Goal: Communication & Community: Answer question/provide support

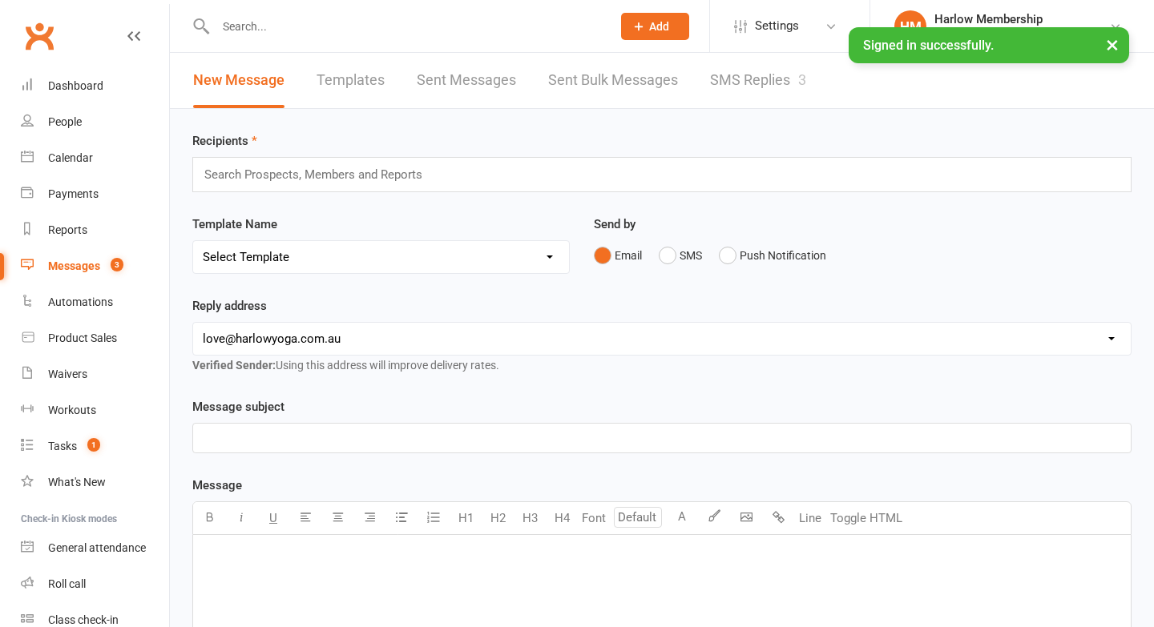
click at [780, 91] on link "SMS Replies 3" at bounding box center [758, 80] width 96 height 55
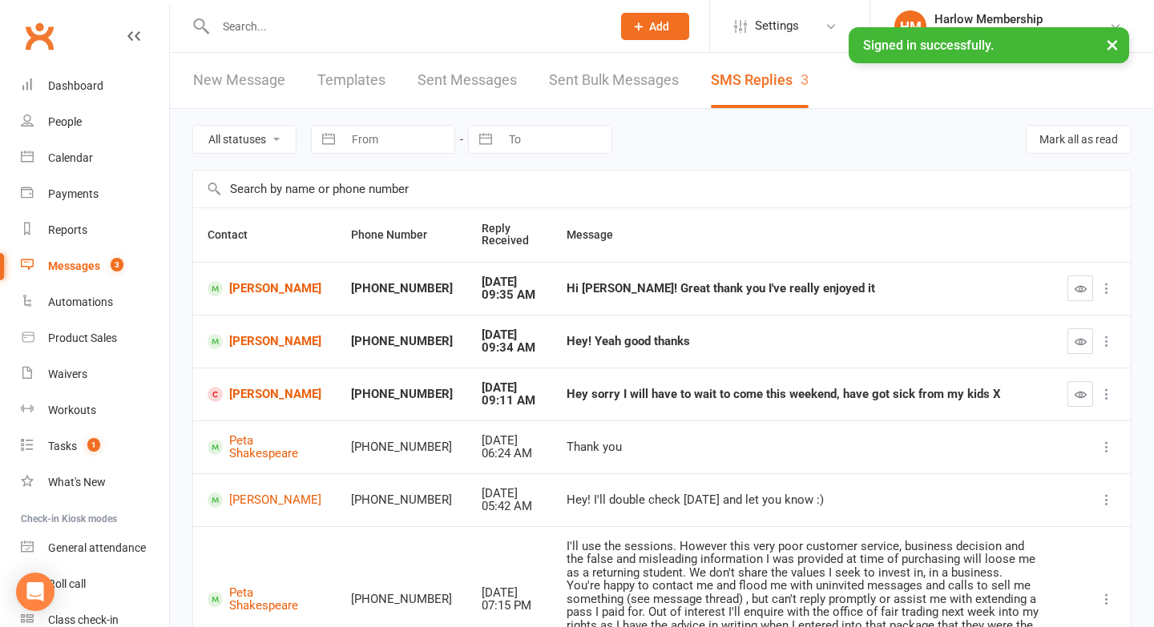
click at [751, 283] on div "Hi Krystyna! Great thank you I've really enjoyed it" at bounding box center [802, 289] width 472 height 14
copy div "Hi Krystyna! Great thank you I've really enjoyed it"
click at [286, 290] on link "Marco Conti" at bounding box center [265, 288] width 115 height 15
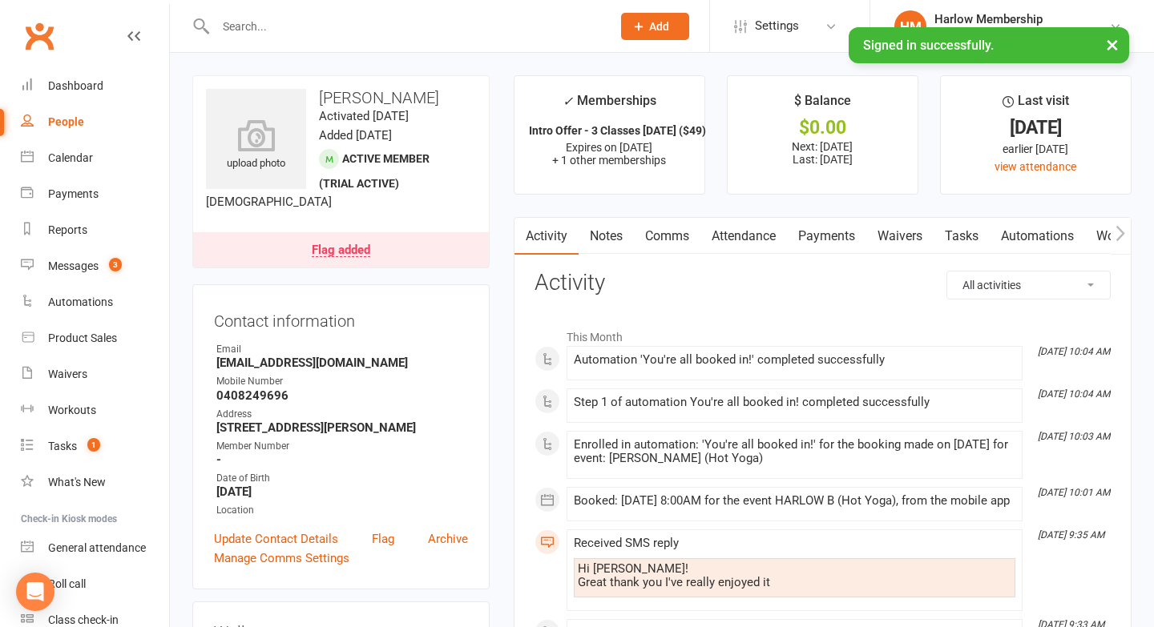
click at [621, 221] on link "Notes" at bounding box center [605, 236] width 55 height 37
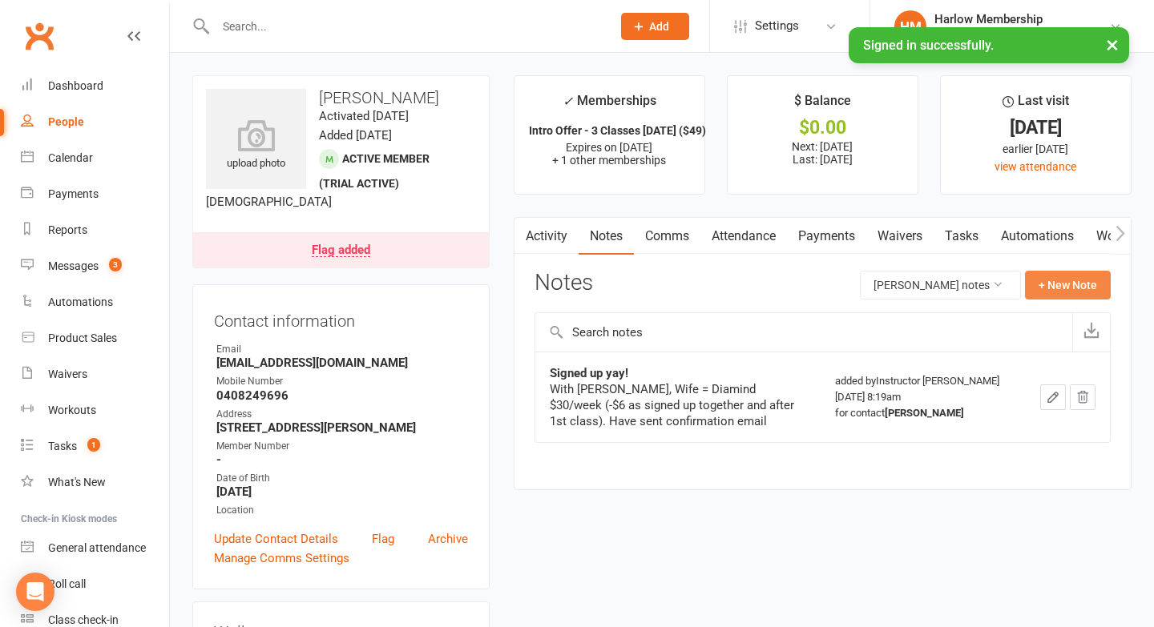
click at [1033, 292] on button "+ New Note" at bounding box center [1068, 285] width 86 height 29
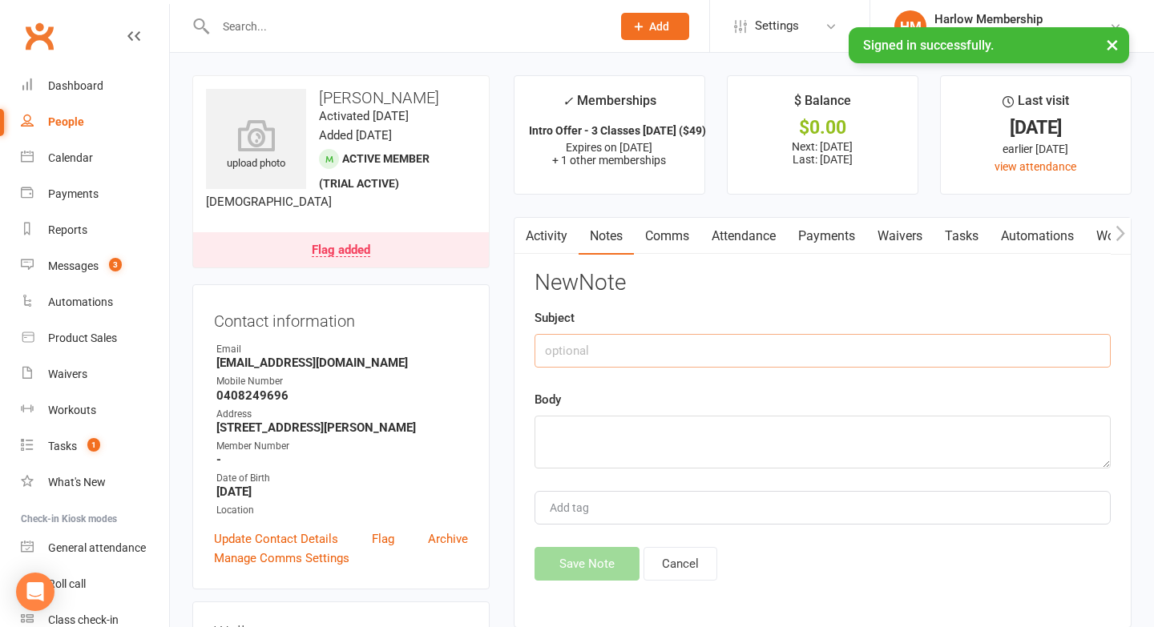
click at [679, 363] on input "text" at bounding box center [822, 351] width 576 height 34
type input "SMS response"
click at [664, 467] on textarea at bounding box center [822, 442] width 576 height 53
paste textarea "Hi Krystyna! Great thank you I've really enjoyed it"
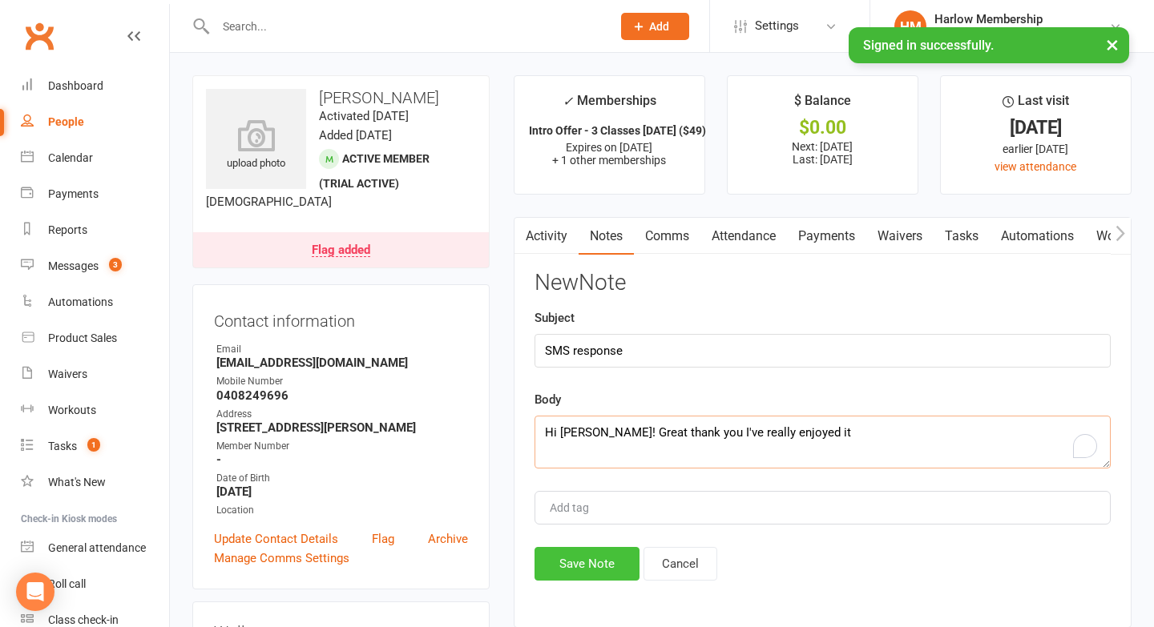
scroll to position [10, 0]
type textarea "Hi Krystyna! Great thank you I've really enjoyed it"
click at [597, 574] on button "Save Note" at bounding box center [586, 564] width 105 height 34
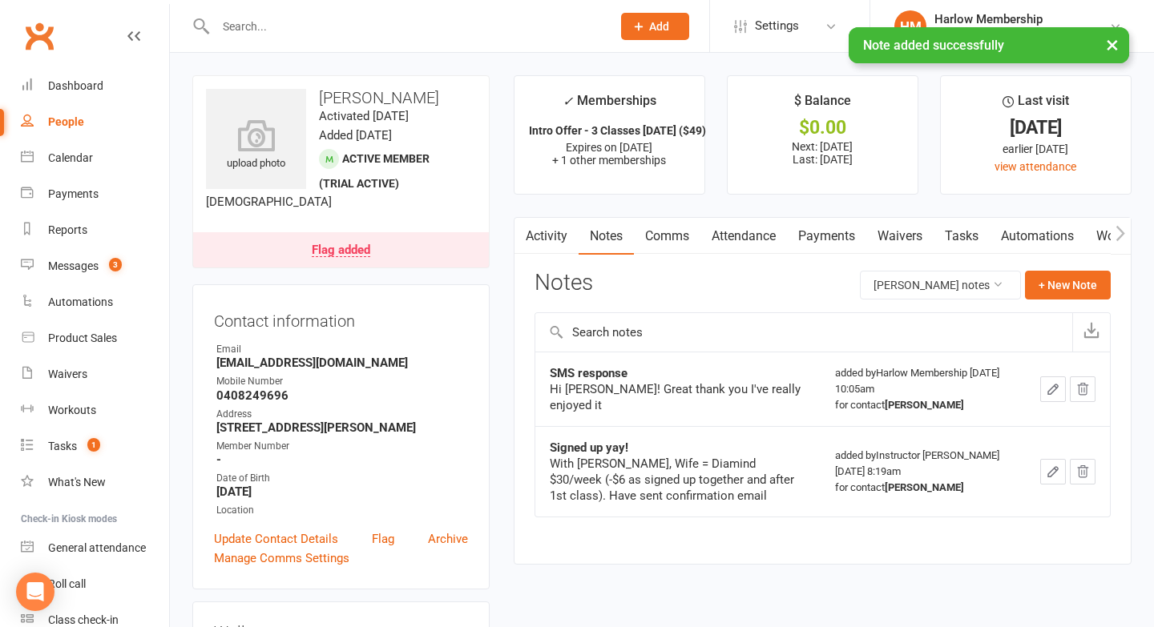
click at [671, 243] on link "Comms" at bounding box center [667, 236] width 66 height 37
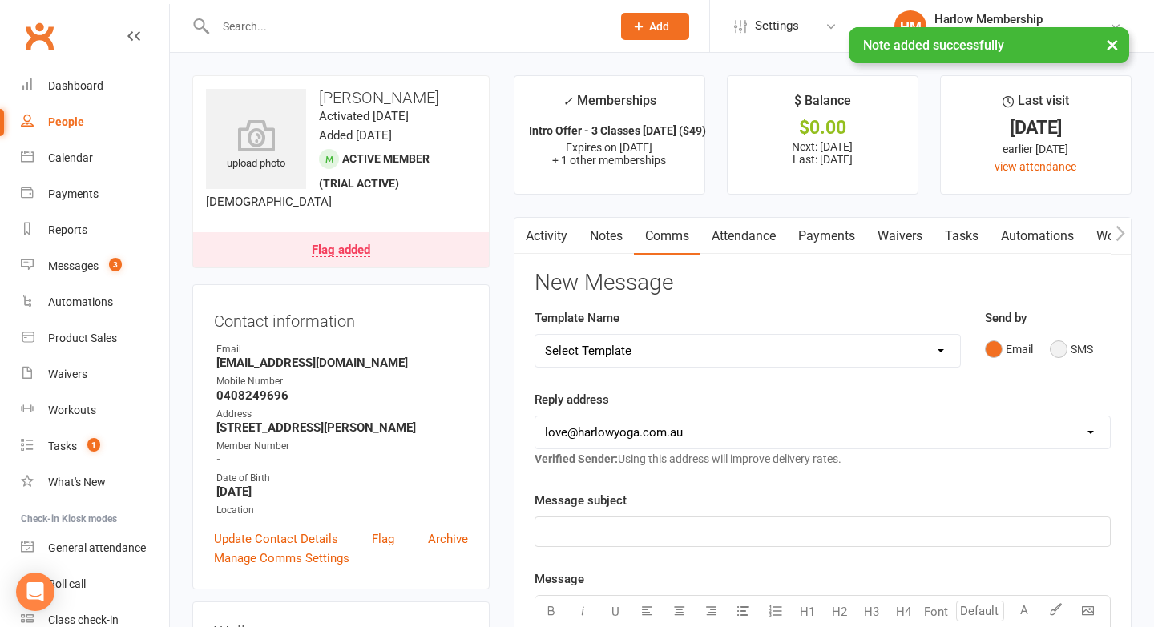
click at [1062, 348] on button "SMS" at bounding box center [1071, 349] width 43 height 30
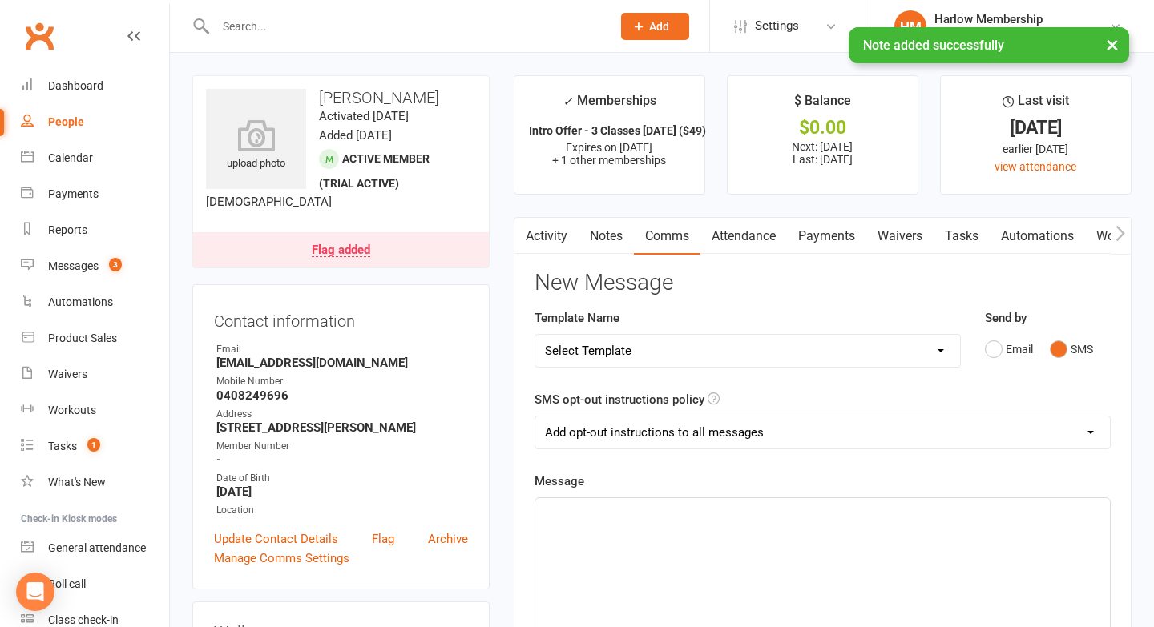
click at [820, 574] on div "﻿" at bounding box center [822, 618] width 574 height 240
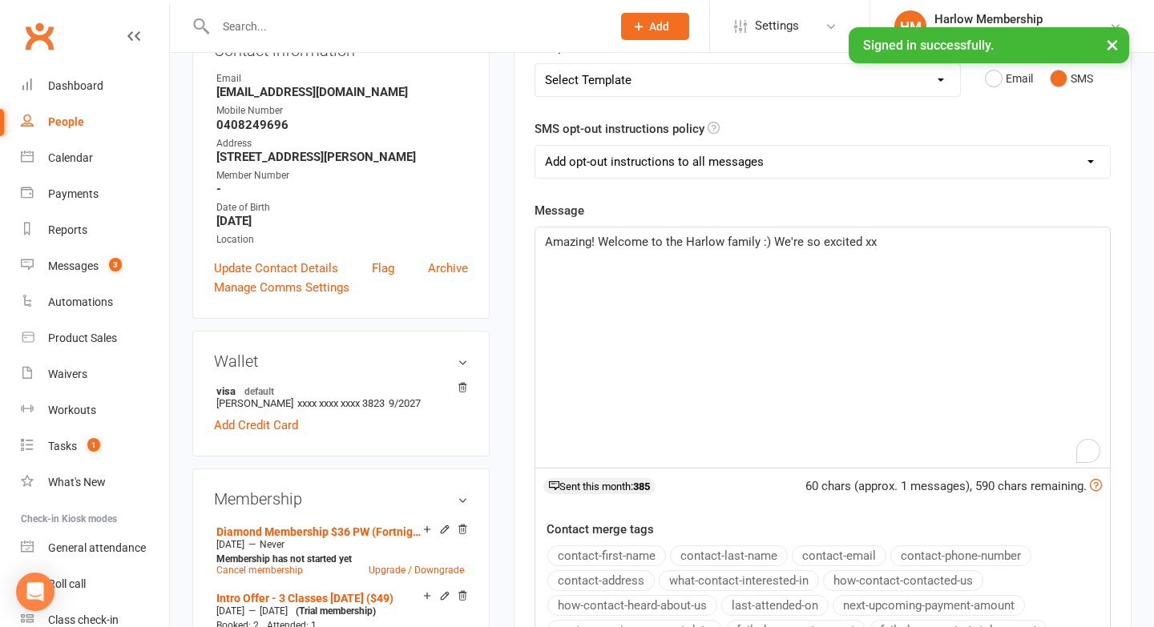
click at [667, 174] on select "Add opt-out instructions to all messages Add opt-out instructions for messages …" at bounding box center [822, 162] width 574 height 32
select select "2"
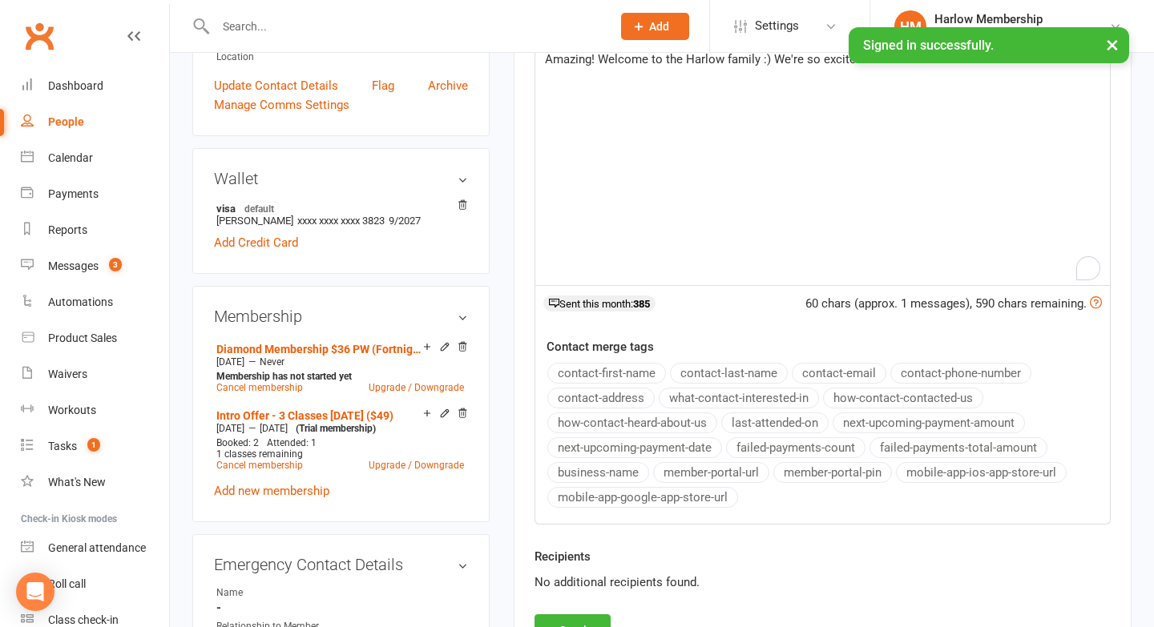
scroll to position [498, 0]
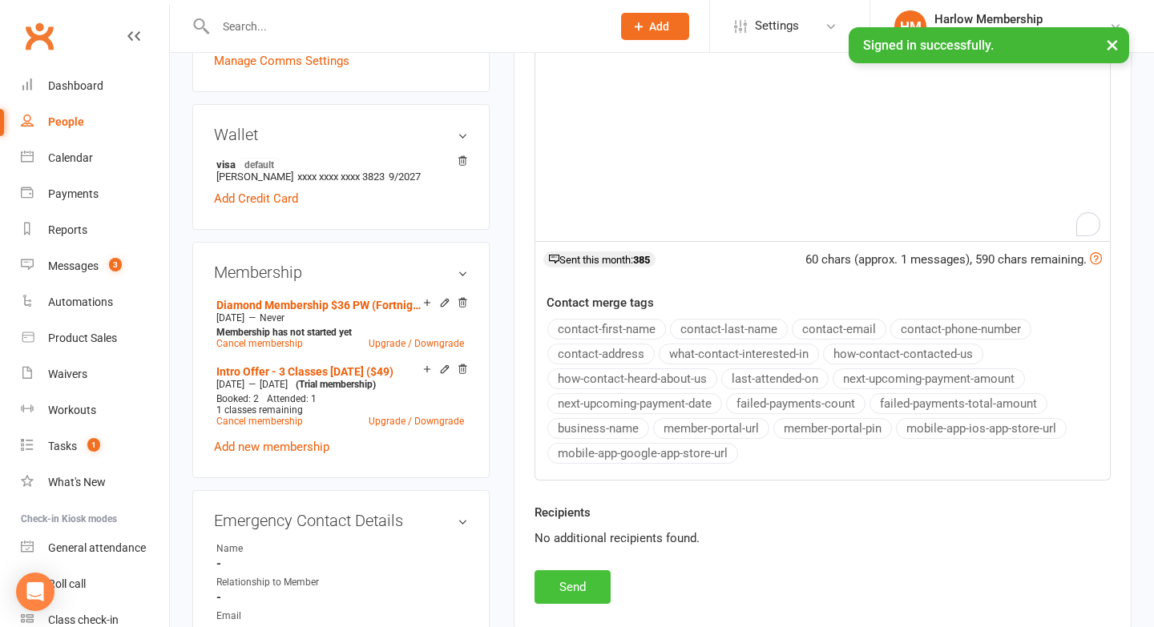
click at [570, 579] on button "Send" at bounding box center [572, 587] width 76 height 34
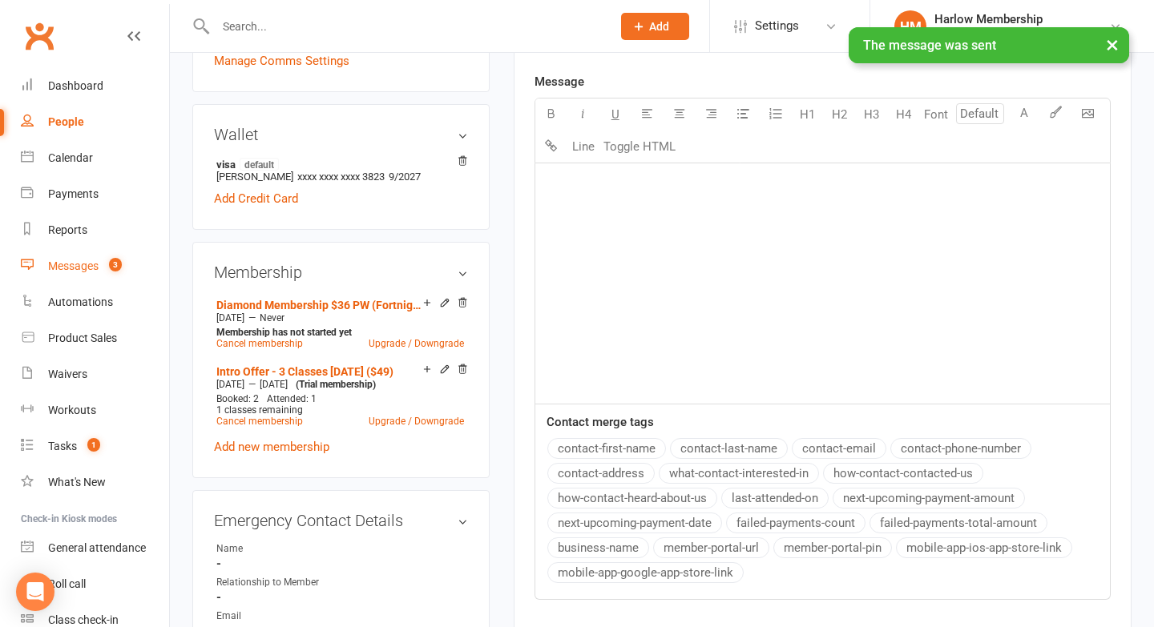
click at [90, 272] on link "Messages 3" at bounding box center [95, 266] width 148 height 36
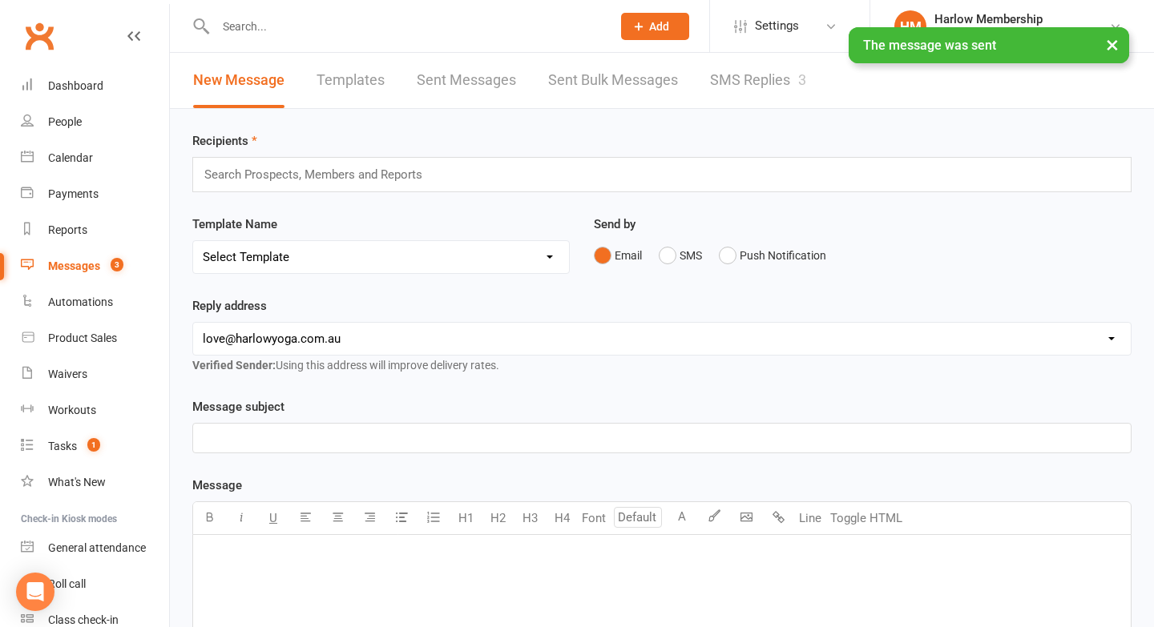
click at [733, 84] on link "SMS Replies 3" at bounding box center [758, 80] width 96 height 55
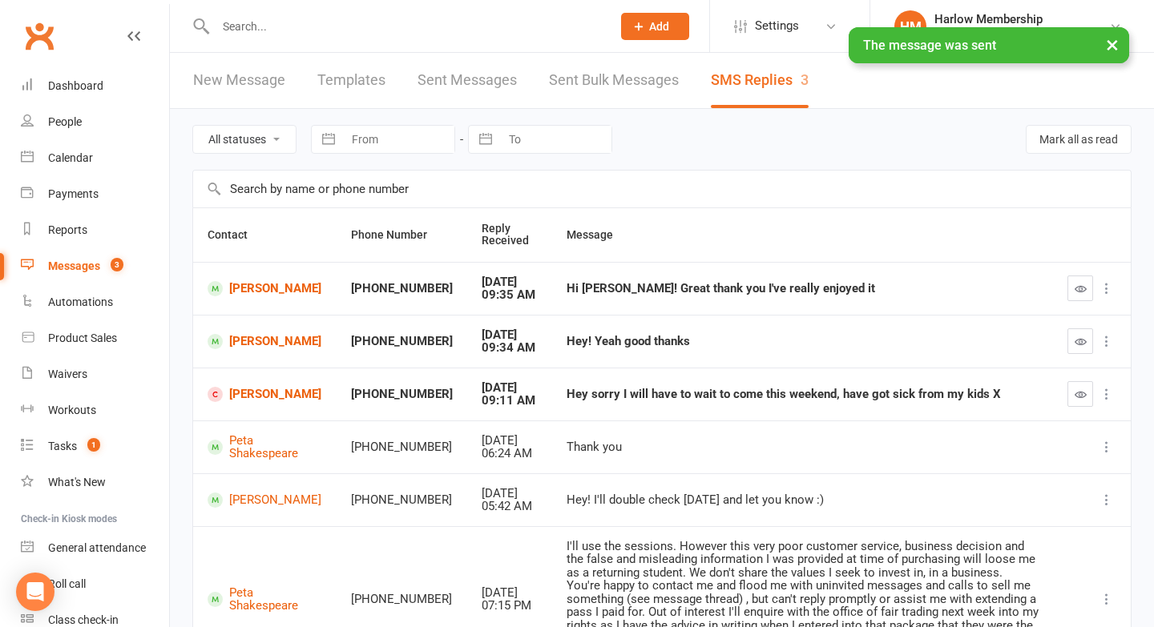
click at [1076, 288] on icon "button" at bounding box center [1080, 289] width 12 height 12
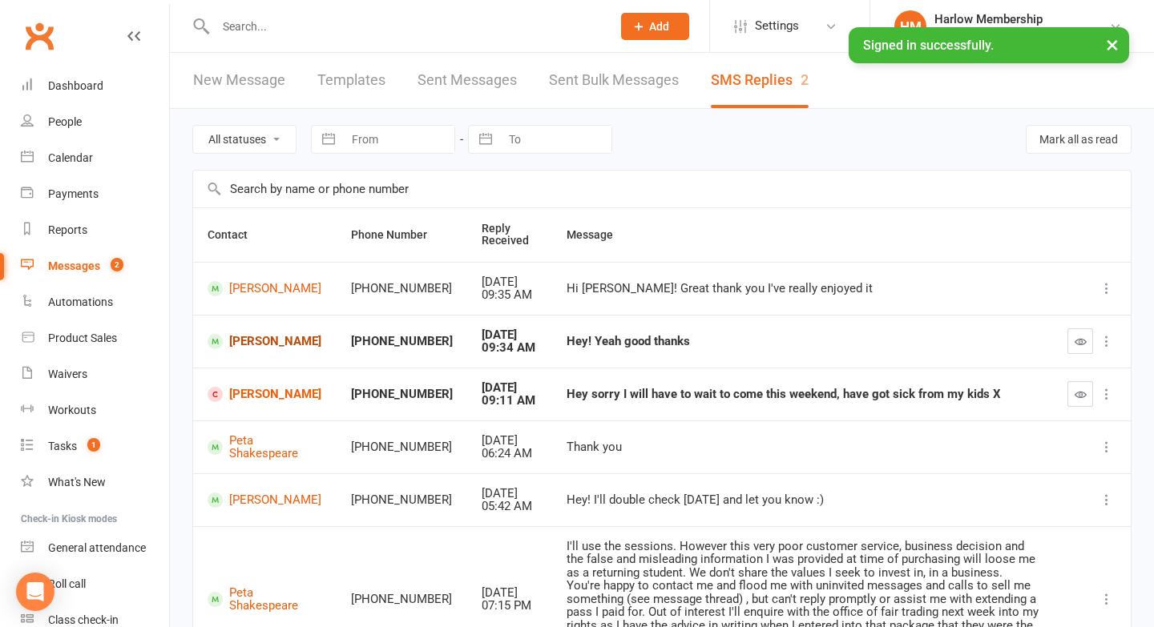
click at [253, 338] on link "[PERSON_NAME]" at bounding box center [265, 341] width 115 height 15
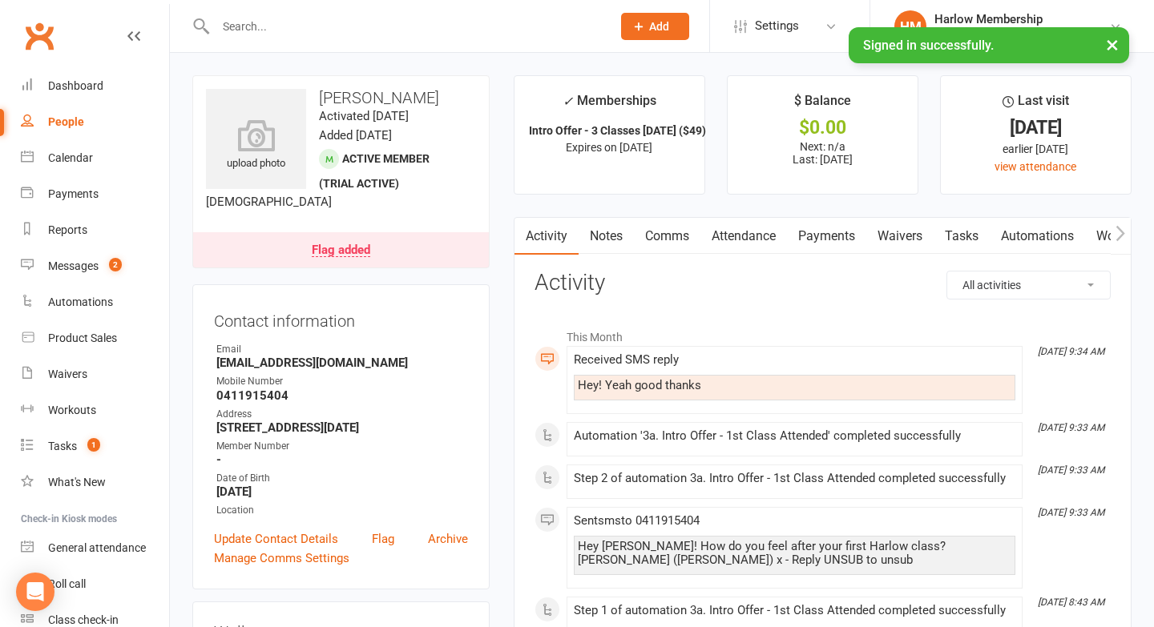
click at [607, 243] on link "Notes" at bounding box center [605, 236] width 55 height 37
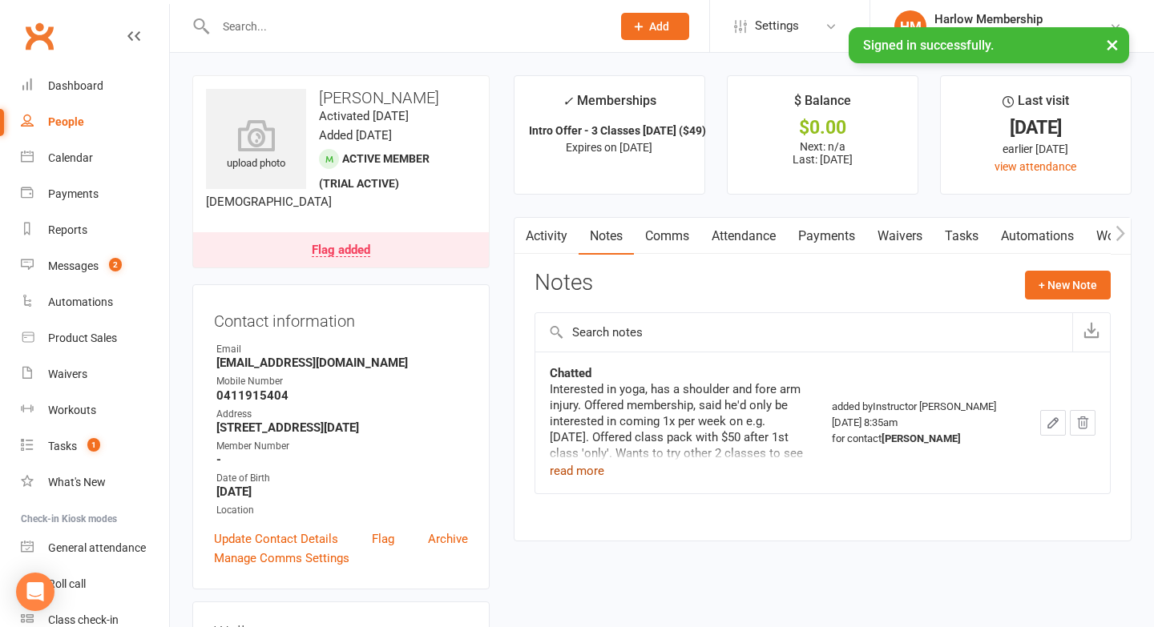
click at [578, 463] on button "read more" at bounding box center [577, 470] width 54 height 19
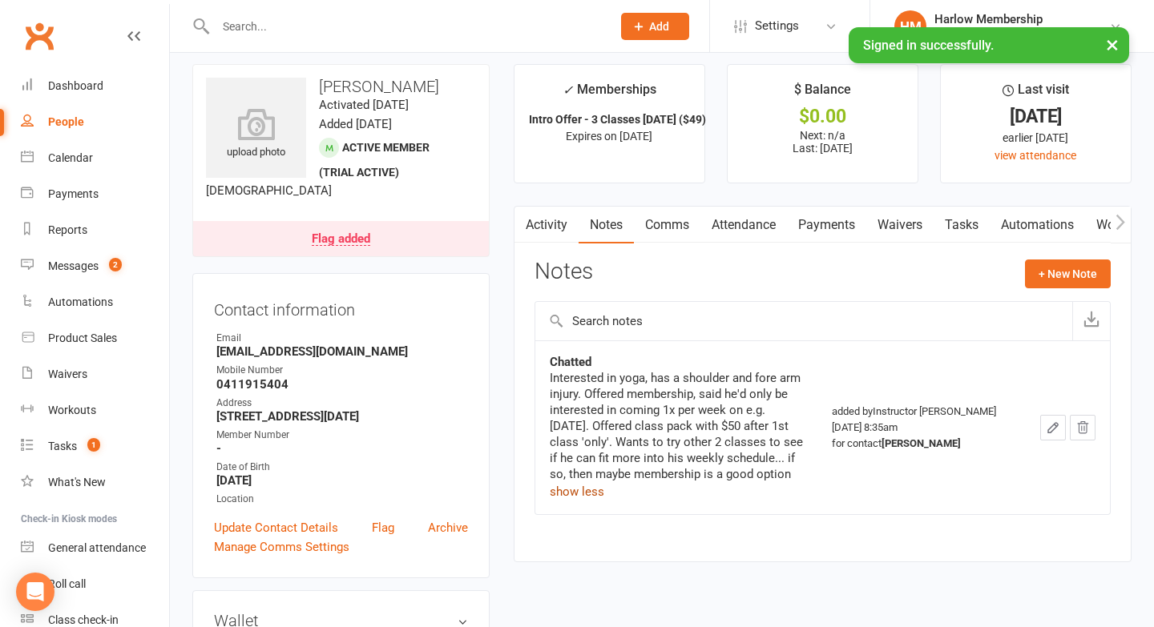
scroll to position [22, 0]
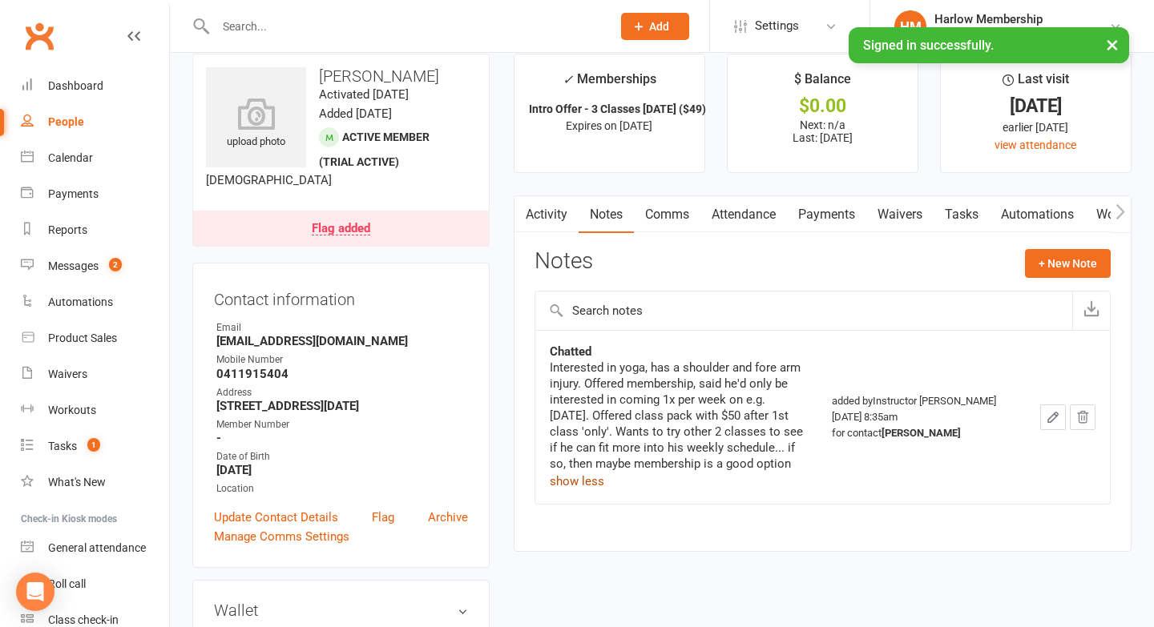
click at [661, 220] on link "Comms" at bounding box center [667, 214] width 66 height 37
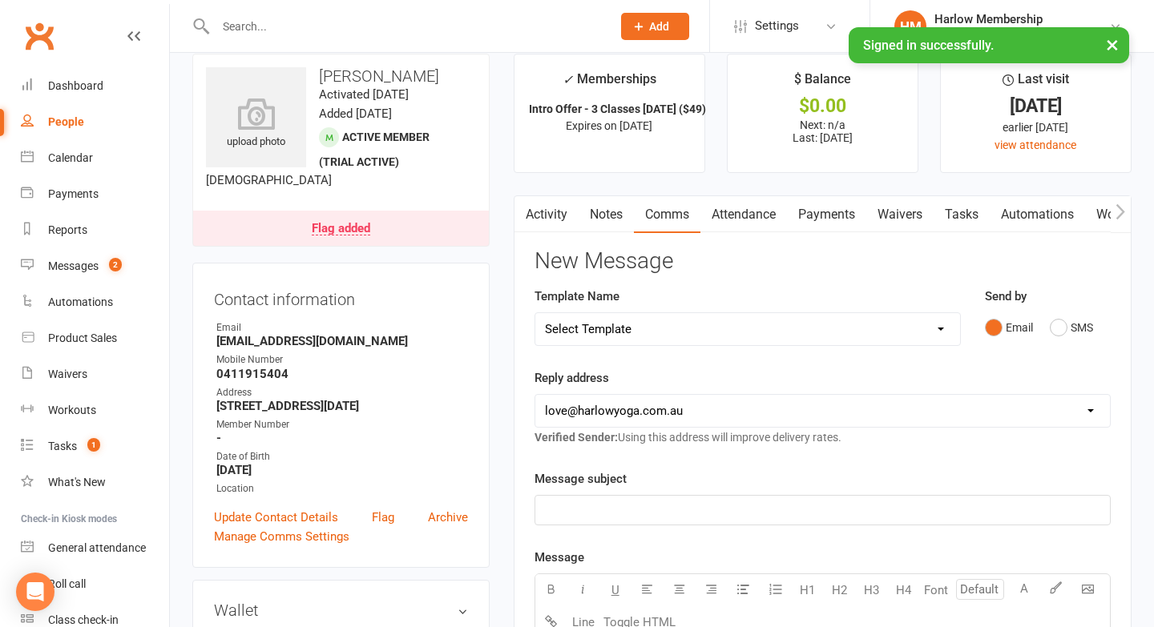
click at [545, 211] on link "Activity" at bounding box center [546, 214] width 64 height 37
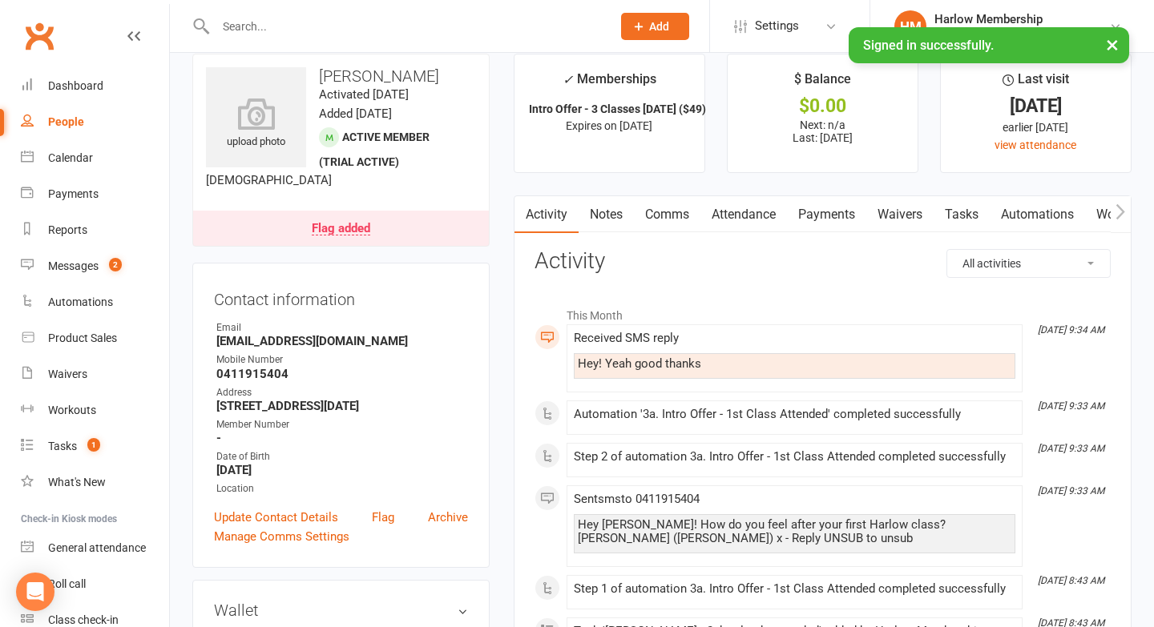
click at [662, 218] on link "Comms" at bounding box center [667, 214] width 66 height 37
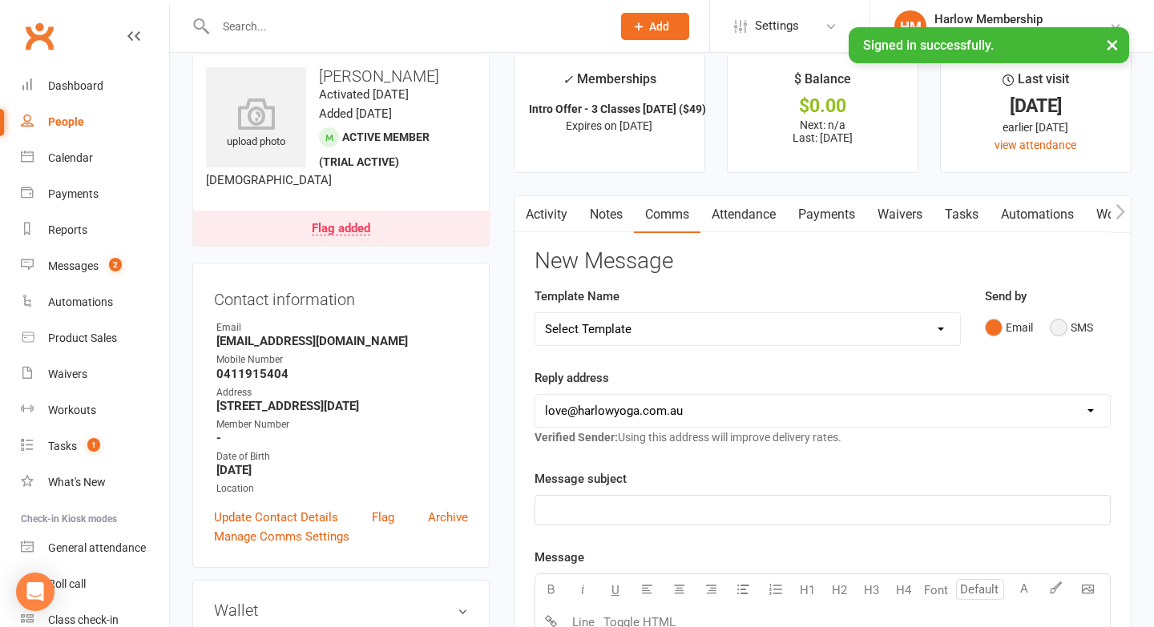
click at [1055, 328] on button "SMS" at bounding box center [1071, 327] width 43 height 30
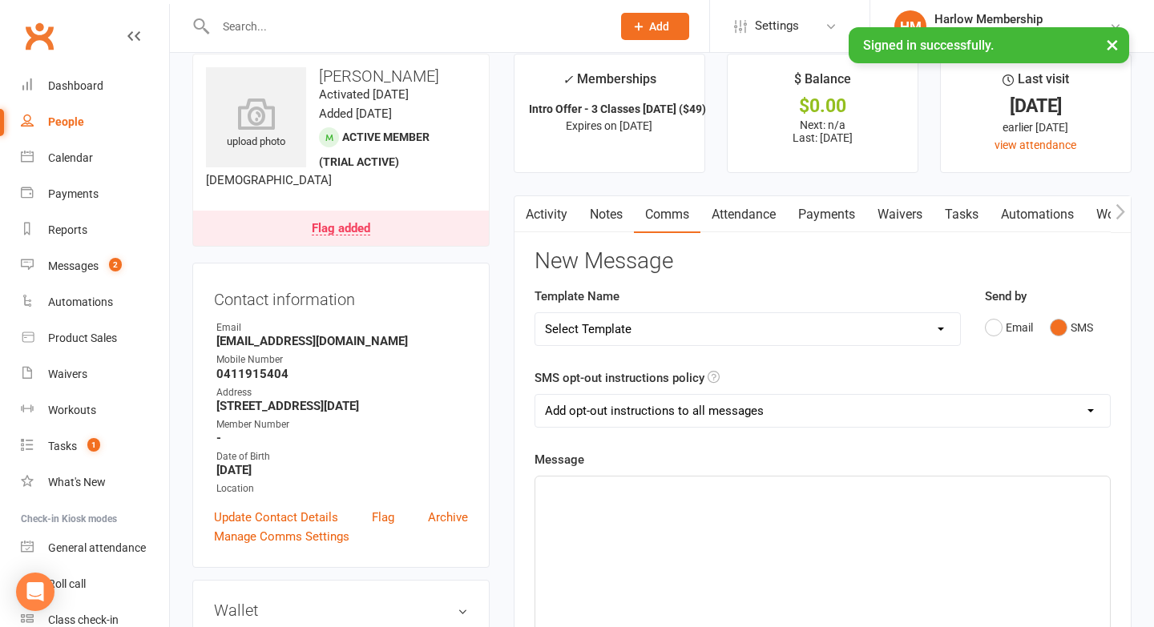
click at [795, 528] on div "﻿" at bounding box center [822, 597] width 574 height 240
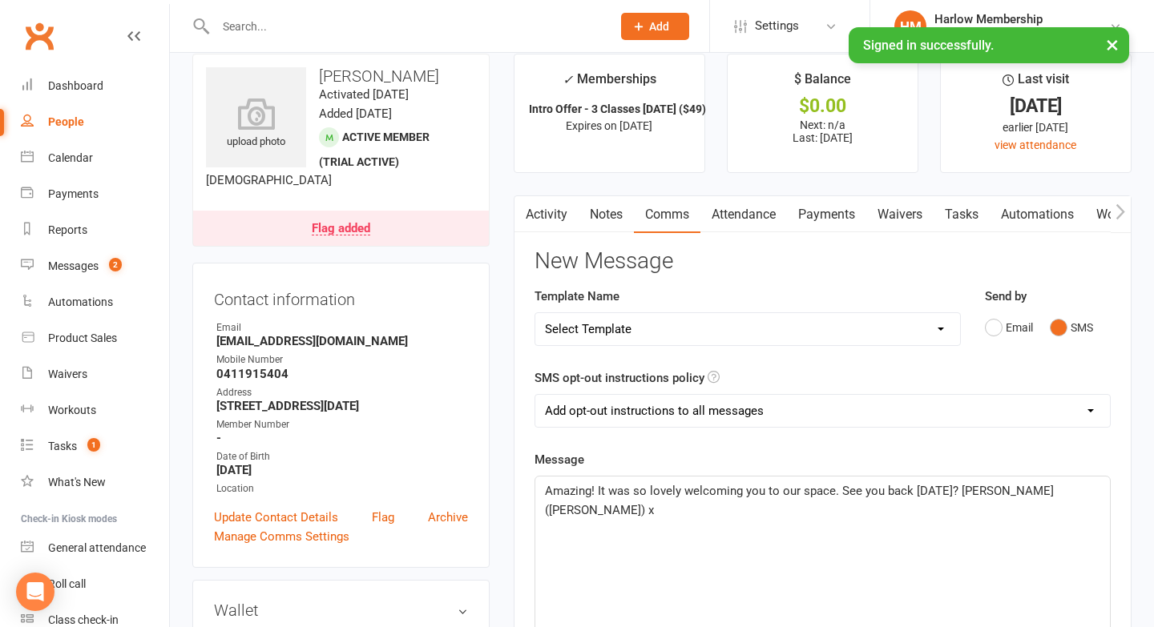
click at [794, 494] on span "Amazing! It was so lovely welcoming you to our space. See you back tomorrow? Kr…" at bounding box center [801, 501] width 512 height 34
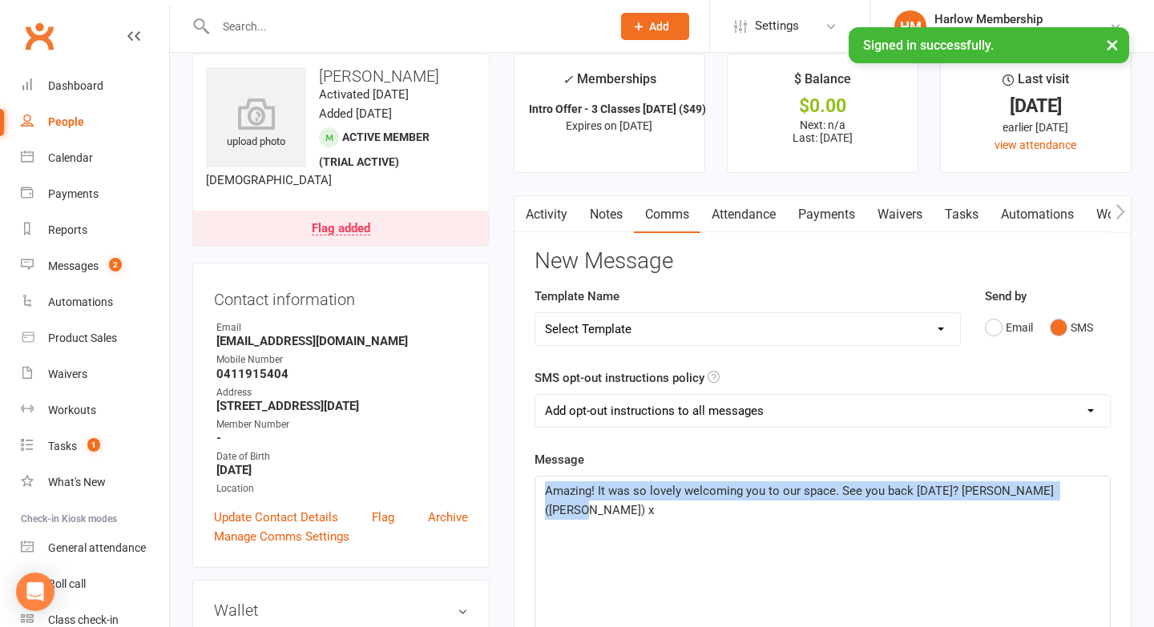
click at [794, 494] on span "Amazing! It was so lovely welcoming you to our space. See you back tomorrow? Kr…" at bounding box center [801, 501] width 512 height 34
copy span "Amazing! It was so lovely welcoming you to our space. See you back tomorrow? Kr…"
click at [546, 223] on link "Activity" at bounding box center [546, 214] width 64 height 37
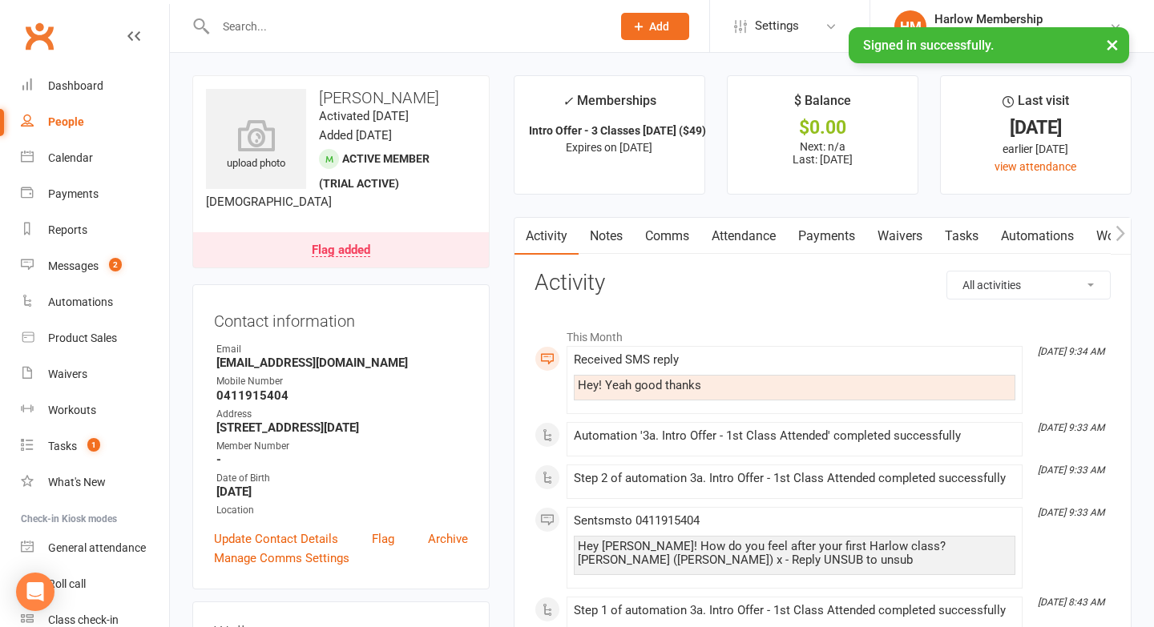
click at [748, 232] on link "Attendance" at bounding box center [743, 236] width 87 height 37
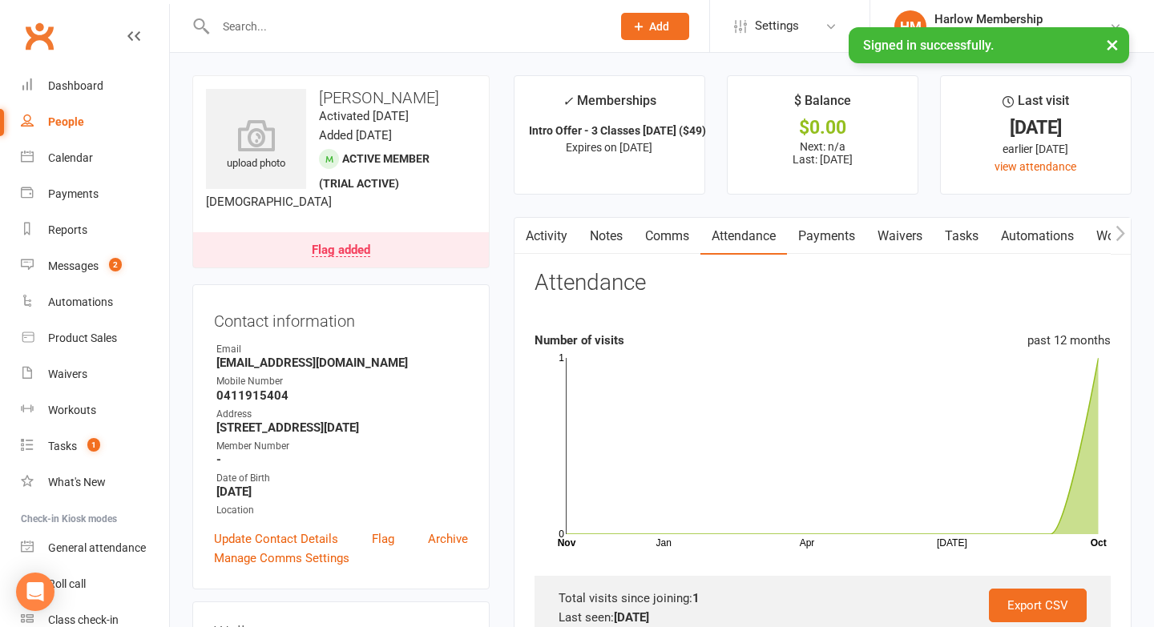
click at [652, 250] on link "Comms" at bounding box center [667, 236] width 66 height 37
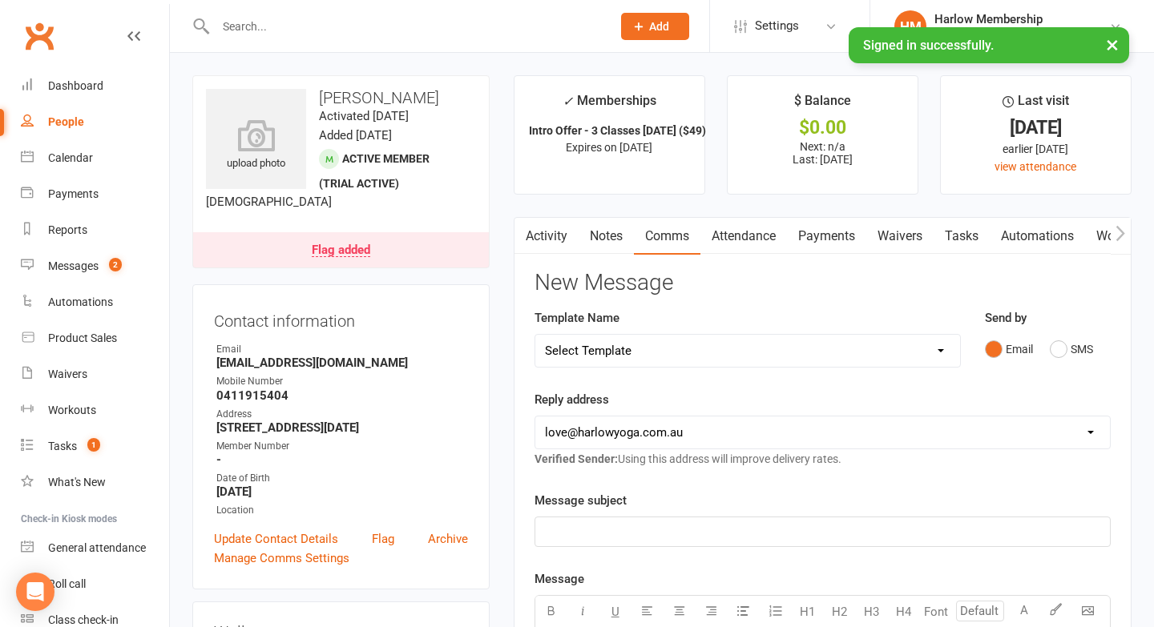
click at [553, 235] on link "Activity" at bounding box center [546, 236] width 64 height 37
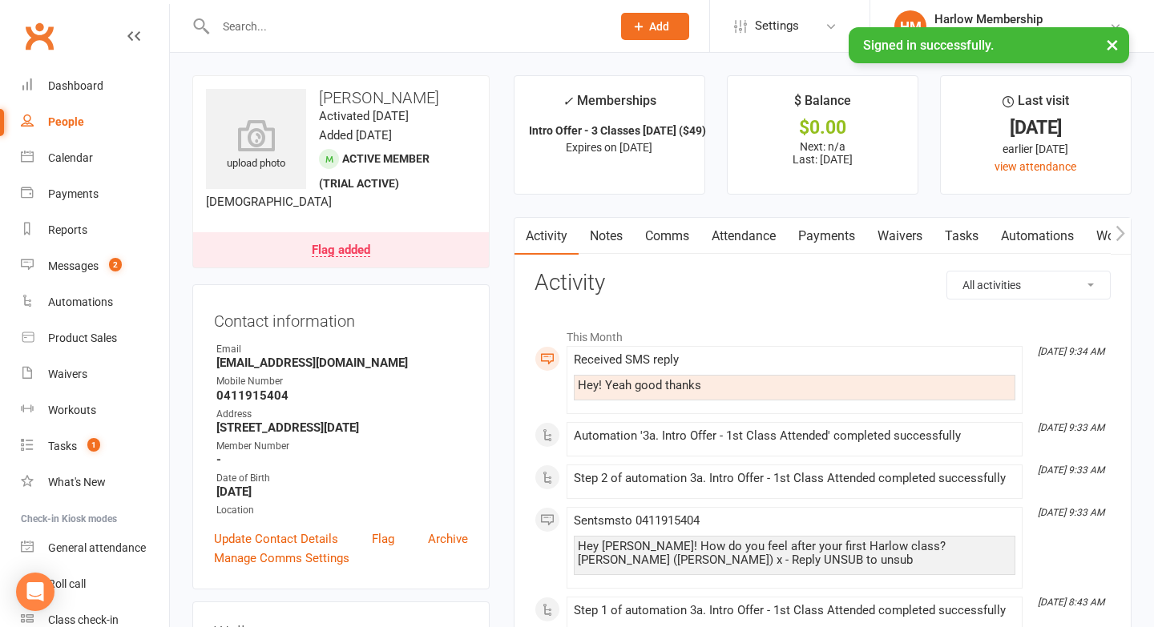
click at [659, 240] on link "Comms" at bounding box center [667, 236] width 66 height 37
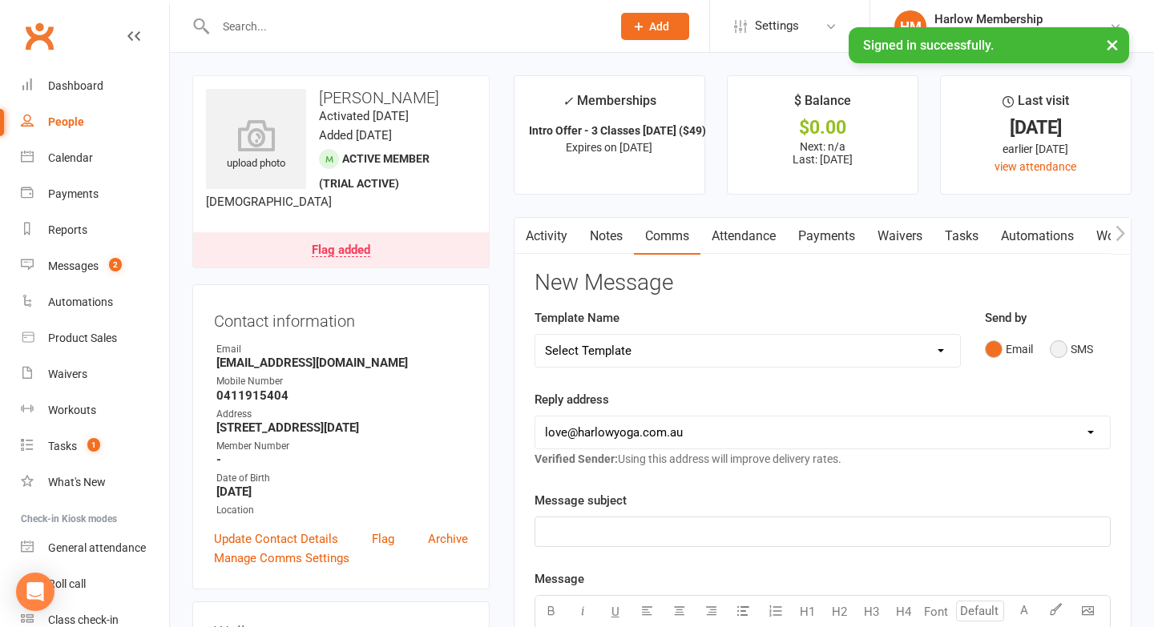
click at [1053, 351] on button "SMS" at bounding box center [1071, 349] width 43 height 30
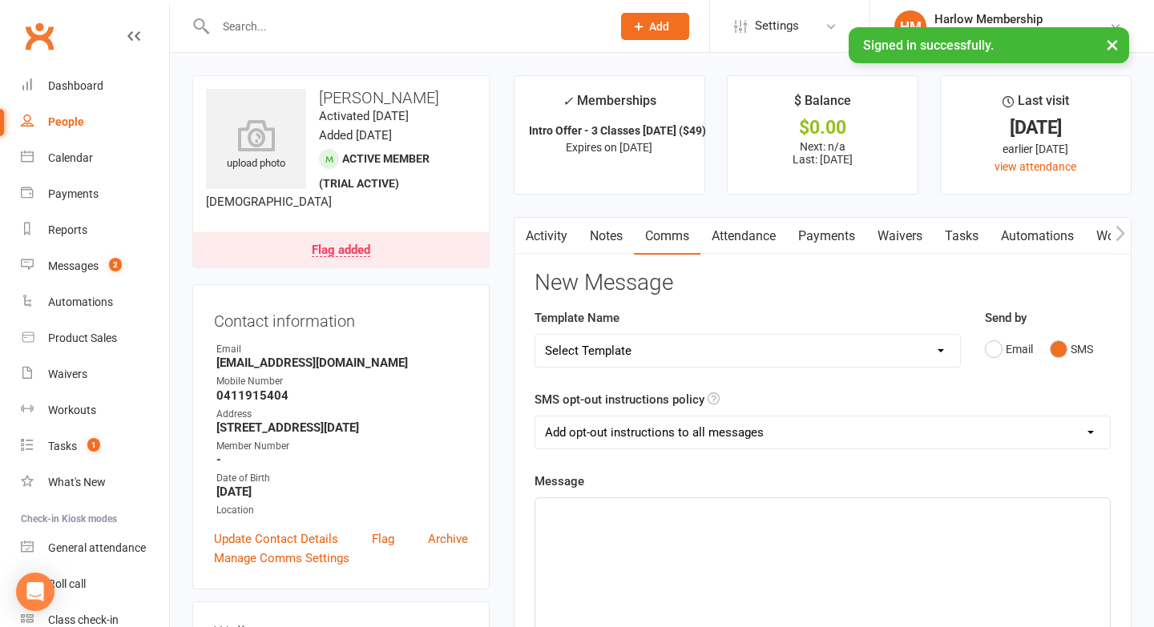
click at [805, 530] on div "﻿" at bounding box center [822, 618] width 574 height 240
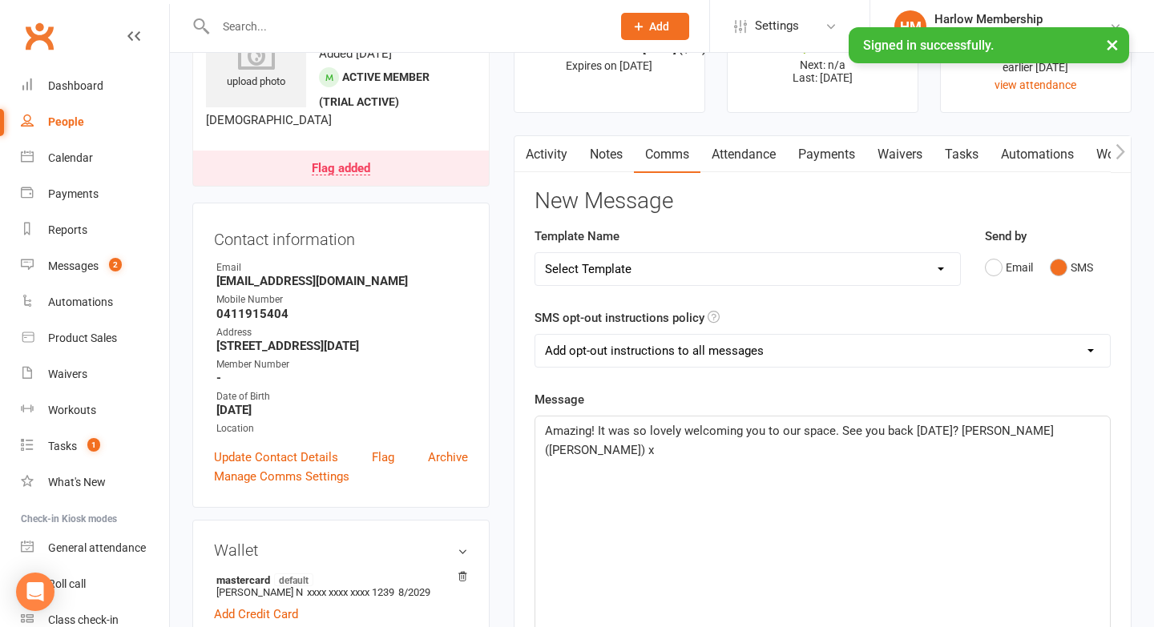
scroll to position [102, 0]
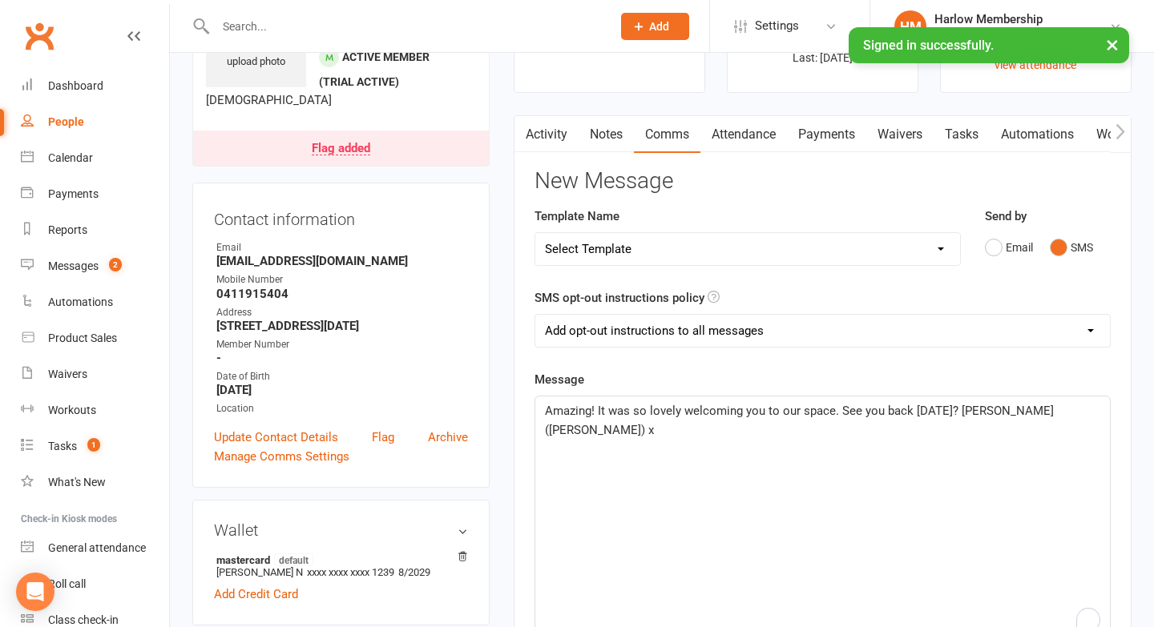
click at [977, 411] on span "Amazing! It was so lovely welcoming you to our space. See you back tomorrow? Kr…" at bounding box center [801, 421] width 512 height 34
drag, startPoint x: 703, startPoint y: 435, endPoint x: 544, endPoint y: 425, distance: 158.9
click at [546, 425] on p "Krystyna (Harlow) x" at bounding box center [822, 430] width 555 height 19
drag, startPoint x: 1026, startPoint y: 418, endPoint x: 882, endPoint y: 410, distance: 144.4
click at [882, 410] on p "Amazing! It was so lovely welcoming you to our space. See you back tomorrow?" at bounding box center [822, 410] width 555 height 19
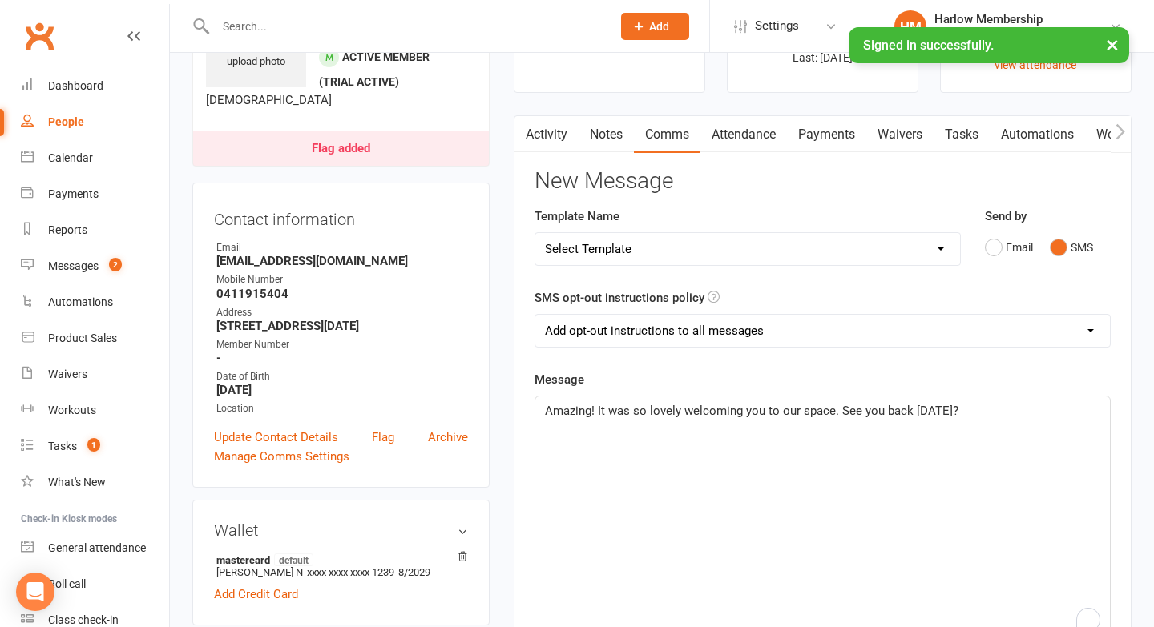
click at [988, 414] on p "Amazing! It was so lovely welcoming you to our space. See you back tomorrow?" at bounding box center [822, 410] width 555 height 19
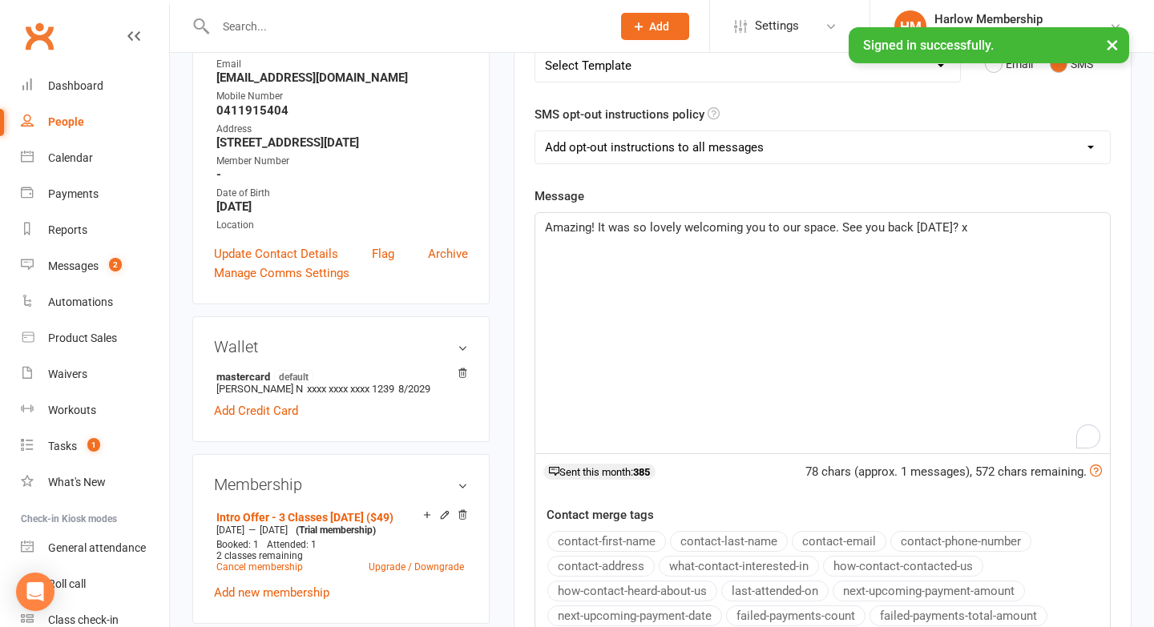
scroll to position [267, 0]
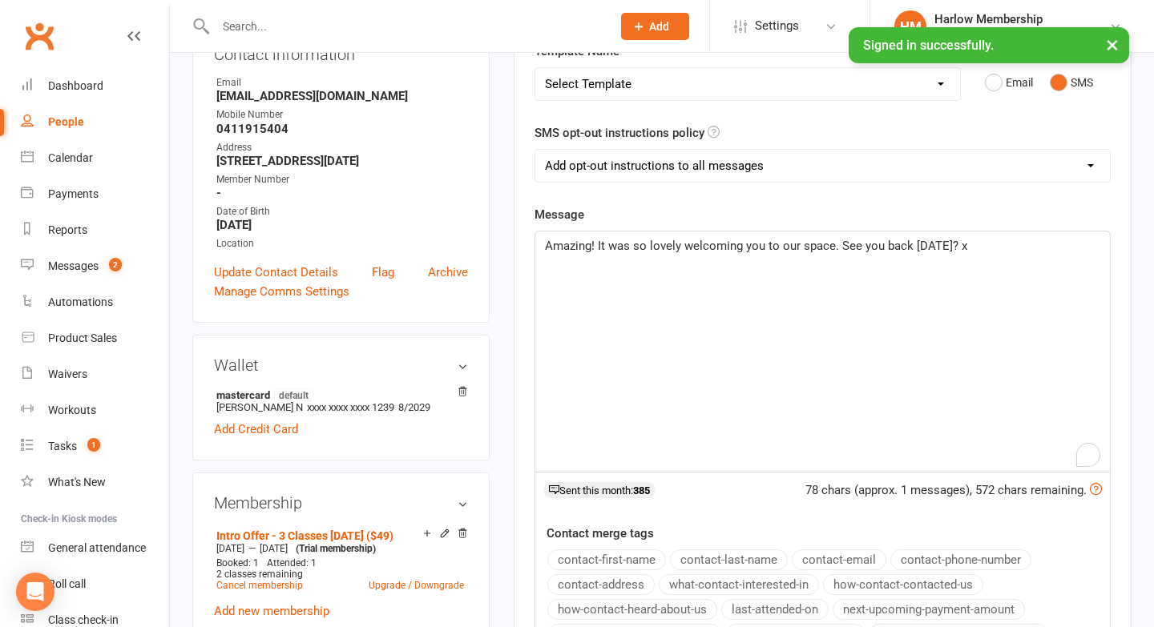
click at [635, 177] on select "Add opt-out instructions to all messages Add opt-out instructions for messages …" at bounding box center [822, 166] width 574 height 32
select select "2"
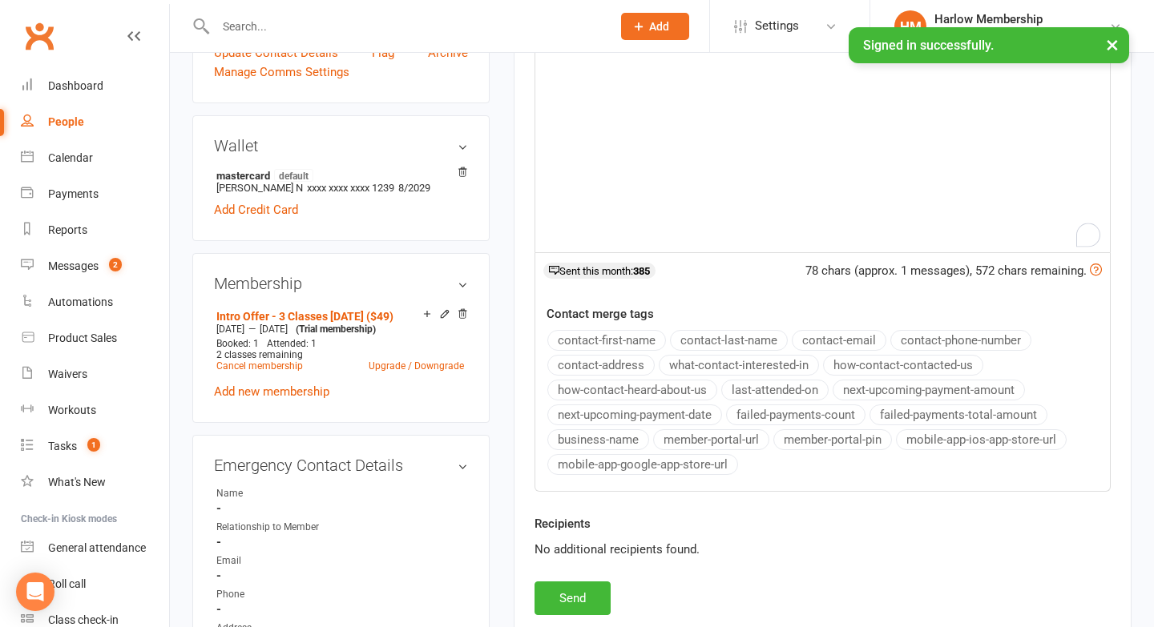
scroll to position [526, 0]
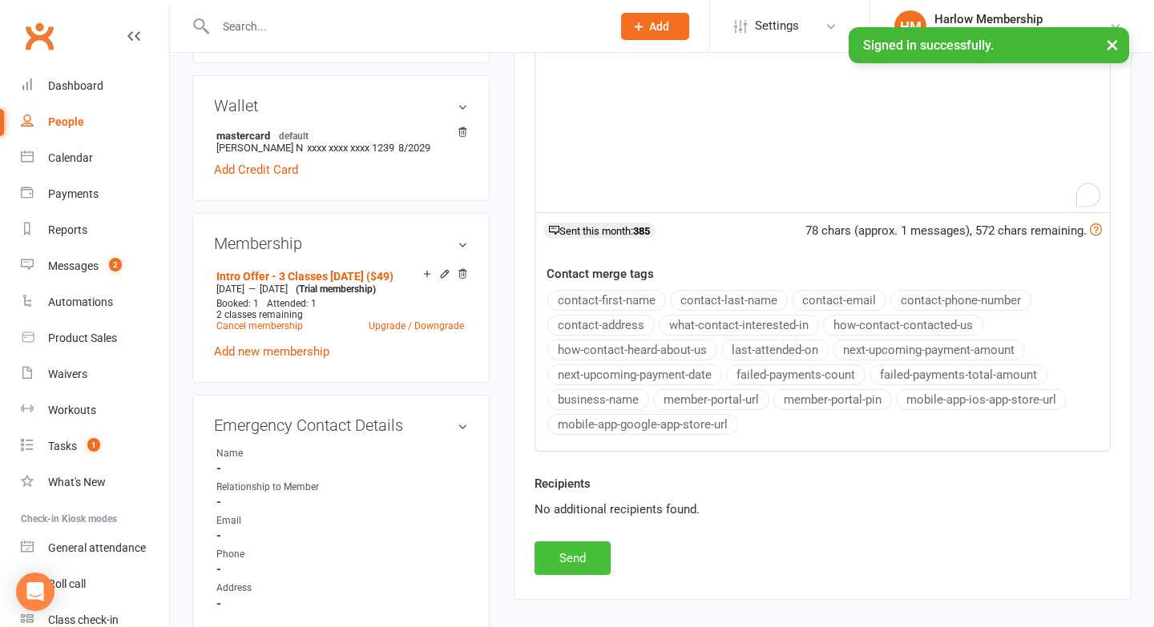
click at [547, 553] on button "Send" at bounding box center [572, 559] width 76 height 34
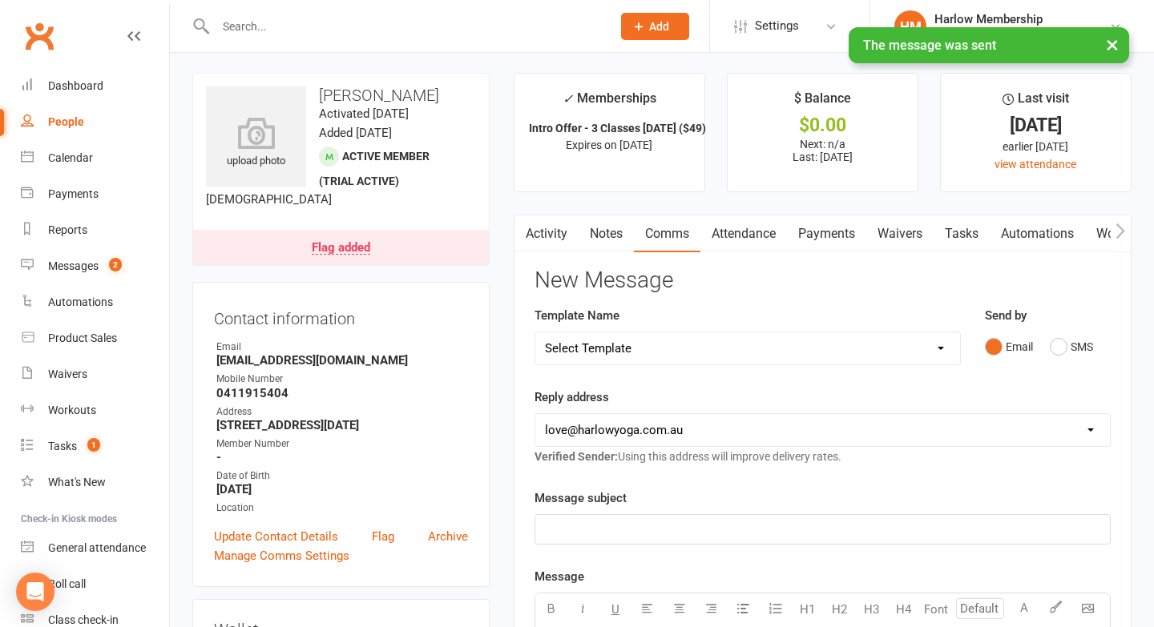
click at [615, 236] on link "Notes" at bounding box center [605, 234] width 55 height 37
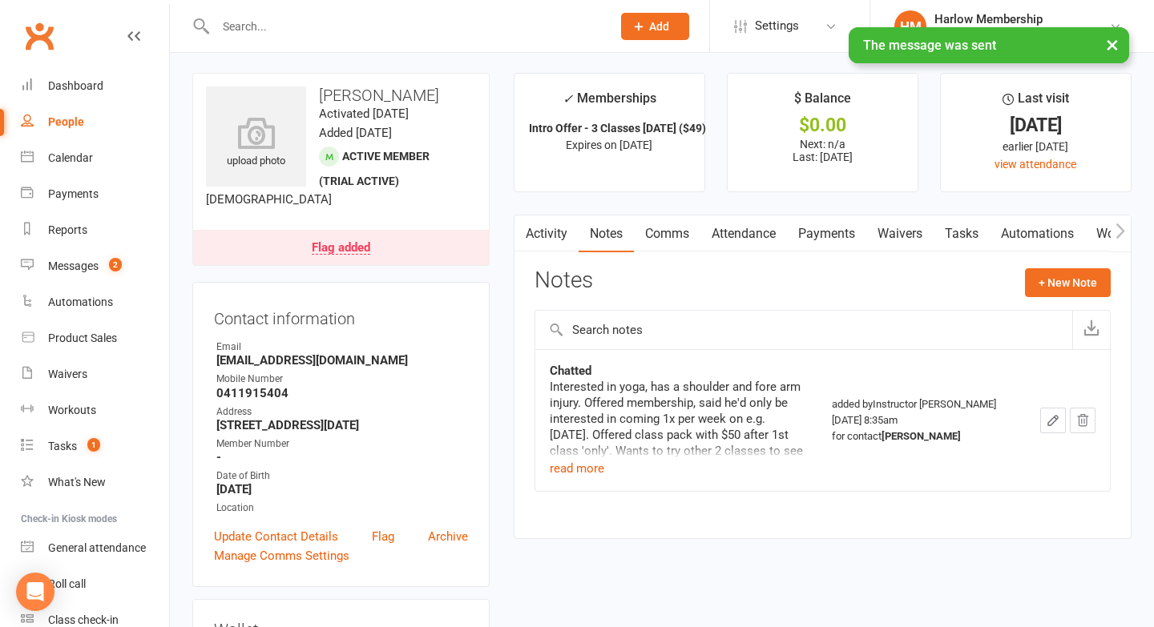
click at [559, 242] on link "Activity" at bounding box center [546, 234] width 64 height 37
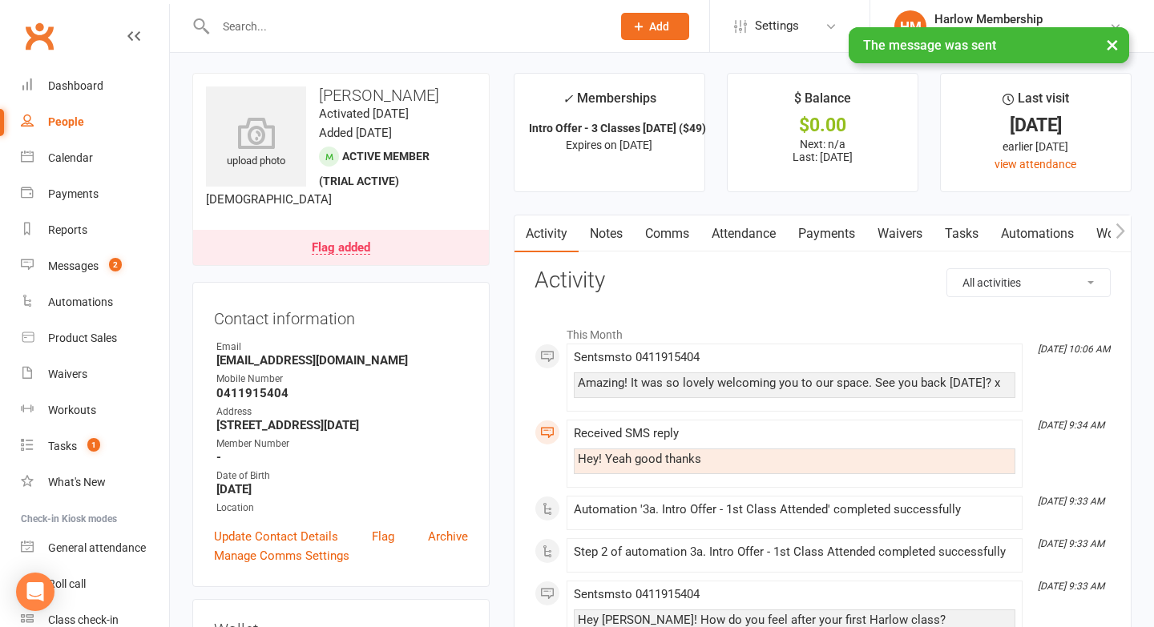
click at [606, 475] on div "Received SMS reply Hey! Yeah good thanks" at bounding box center [794, 454] width 441 height 54
click at [613, 468] on div "Hey! Yeah good thanks" at bounding box center [794, 462] width 441 height 26
click at [632, 459] on div "Hey! Yeah good thanks" at bounding box center [794, 460] width 433 height 14
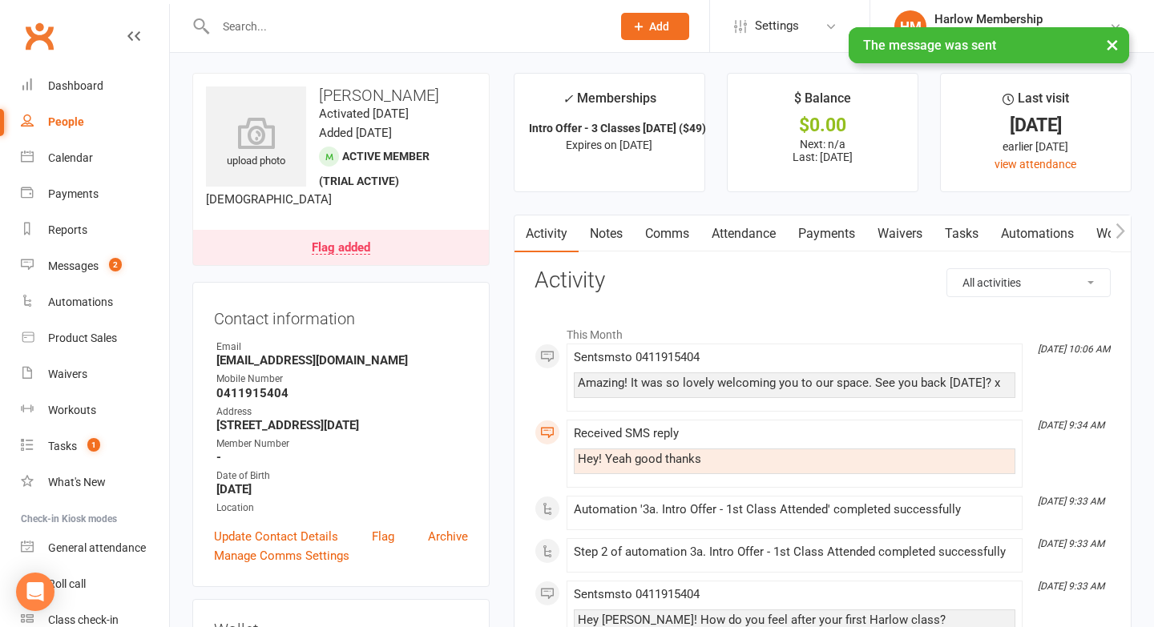
click at [632, 459] on div "Hey! Yeah good thanks" at bounding box center [794, 460] width 433 height 14
copy div "Hey! Yeah good thanks"
click at [596, 230] on link "Notes" at bounding box center [605, 234] width 55 height 37
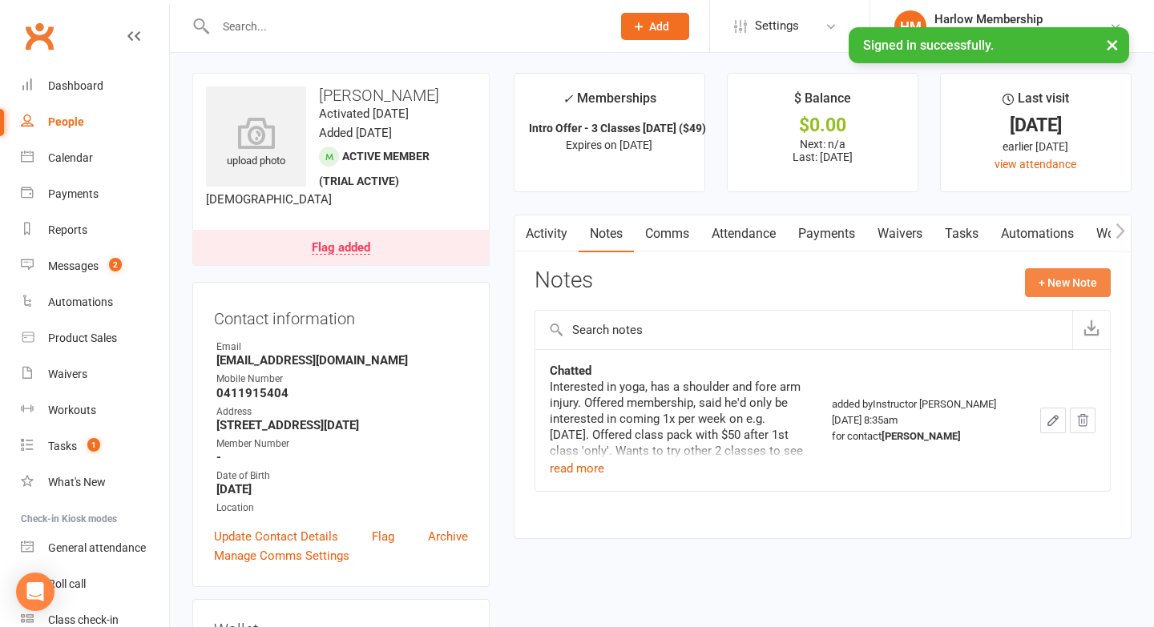
click at [1076, 281] on button "+ New Note" at bounding box center [1068, 282] width 86 height 29
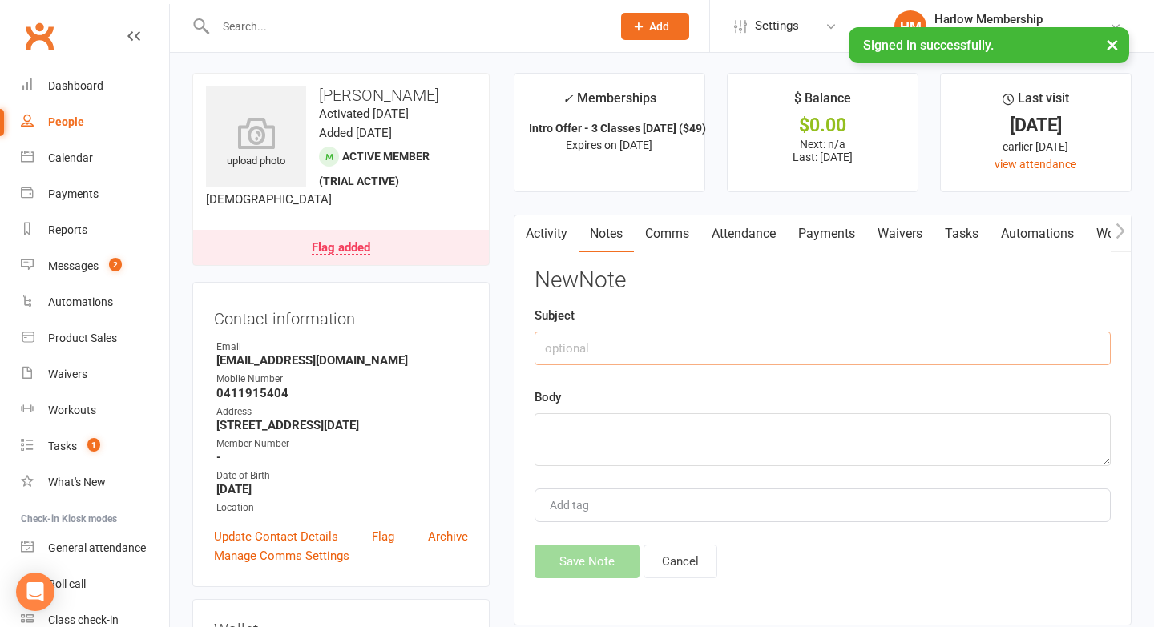
click at [747, 336] on input "text" at bounding box center [822, 349] width 576 height 34
type input "SMS response"
click at [671, 447] on textarea at bounding box center [822, 439] width 576 height 53
paste textarea "Hey! Yeah good thanks"
type textarea "Hey! Yeah good thanks"
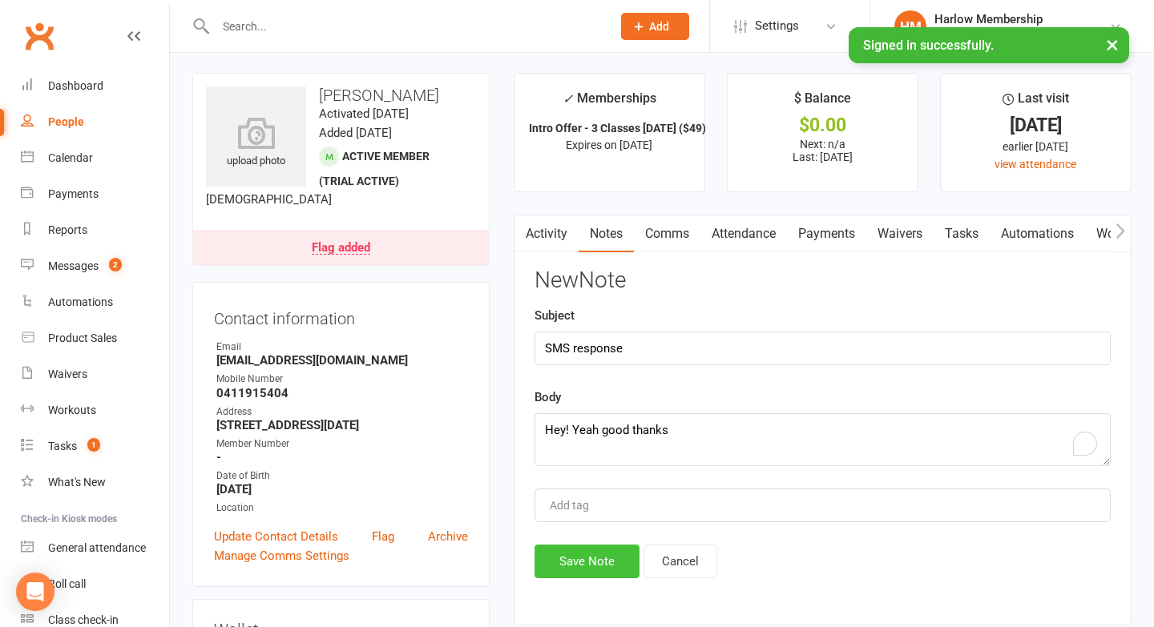
click at [581, 568] on button "Save Note" at bounding box center [586, 562] width 105 height 34
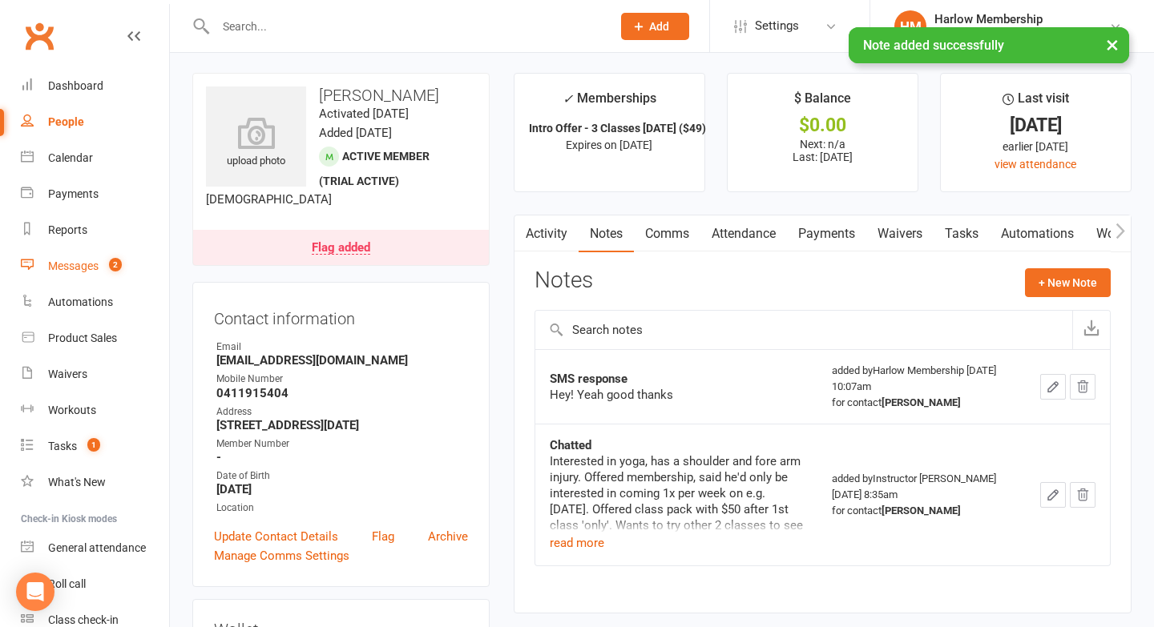
click at [75, 266] on div "Messages" at bounding box center [73, 266] width 50 height 13
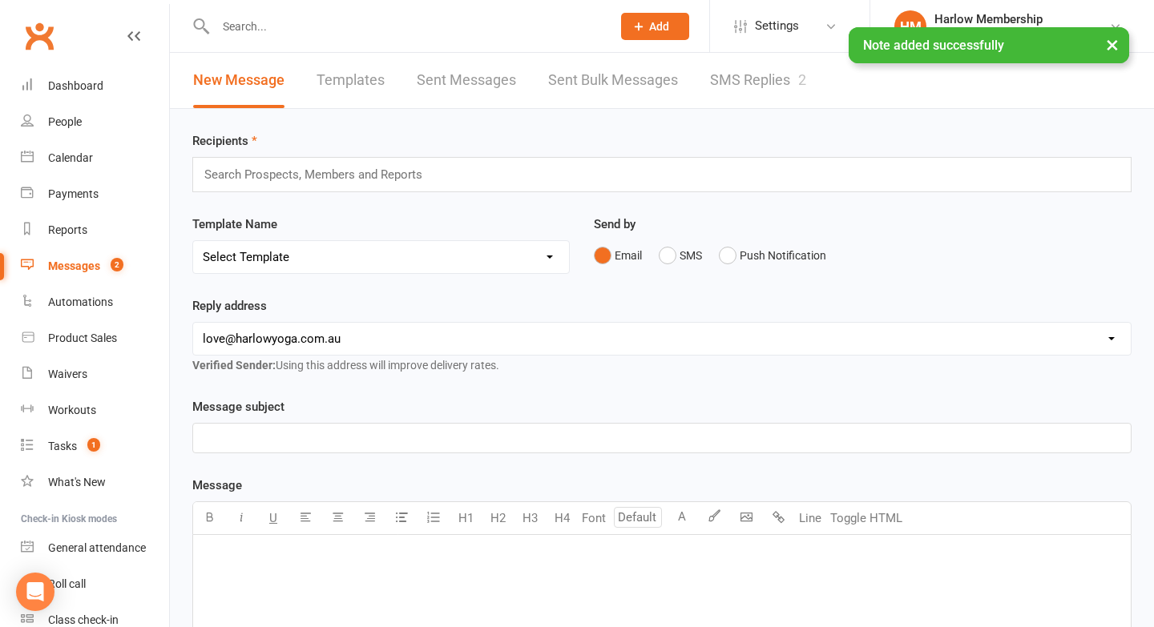
click at [789, 83] on link "SMS Replies 2" at bounding box center [758, 80] width 96 height 55
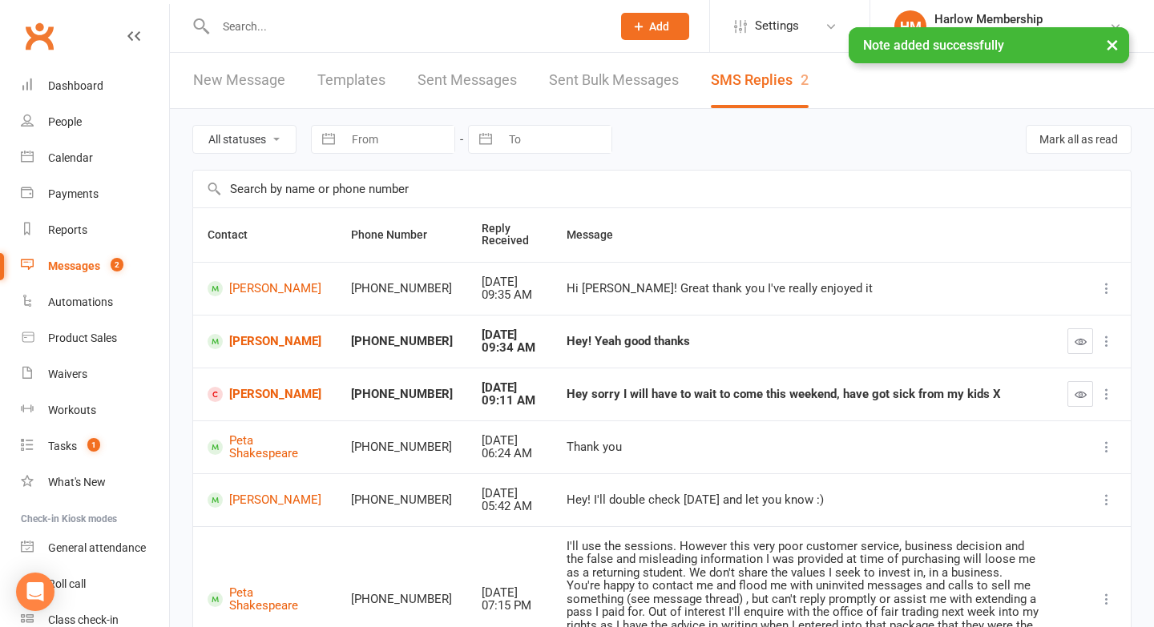
click at [1081, 350] on button "button" at bounding box center [1080, 341] width 26 height 26
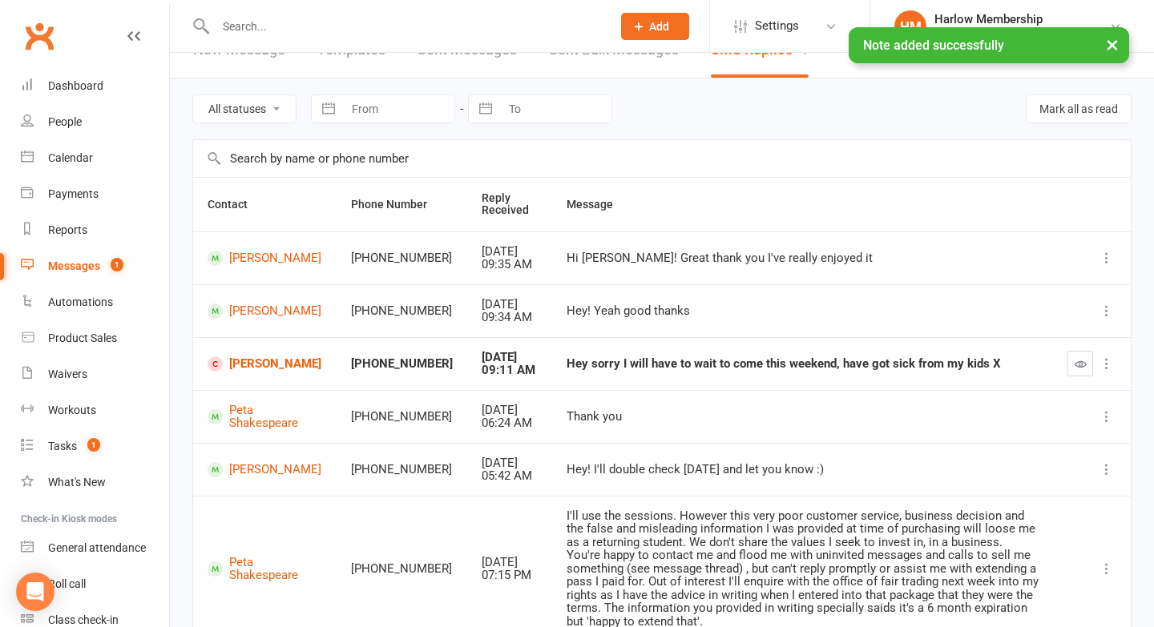
scroll to position [31, 0]
click at [256, 356] on link "Sheridan Hedges" at bounding box center [265, 363] width 115 height 15
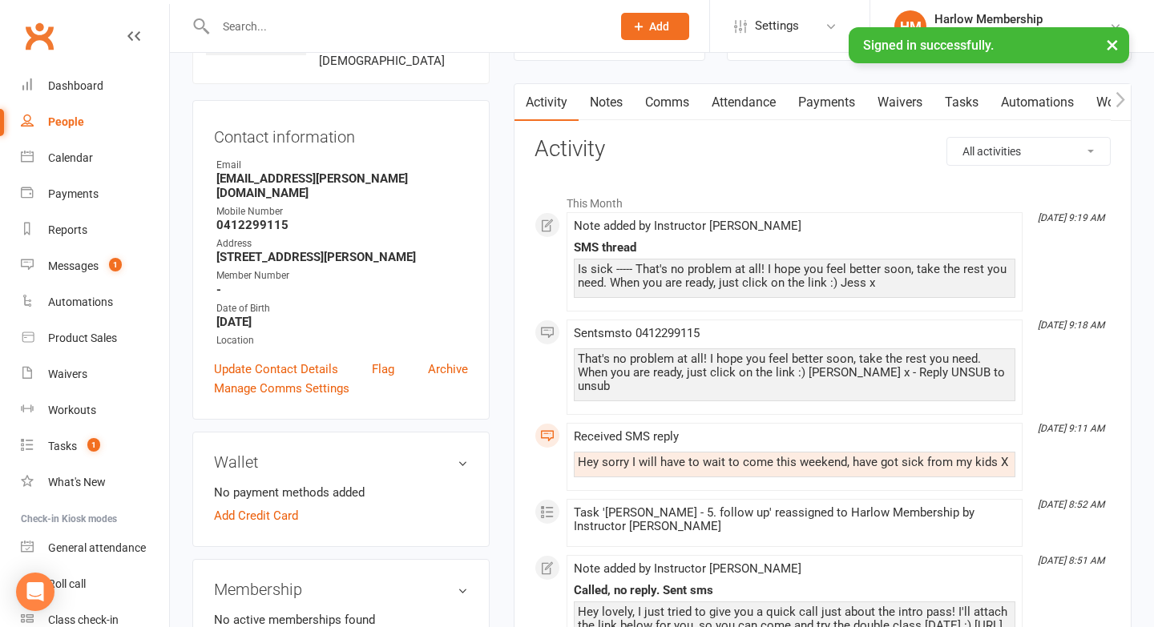
scroll to position [133, 0]
click at [62, 270] on div "Messages" at bounding box center [73, 266] width 50 height 13
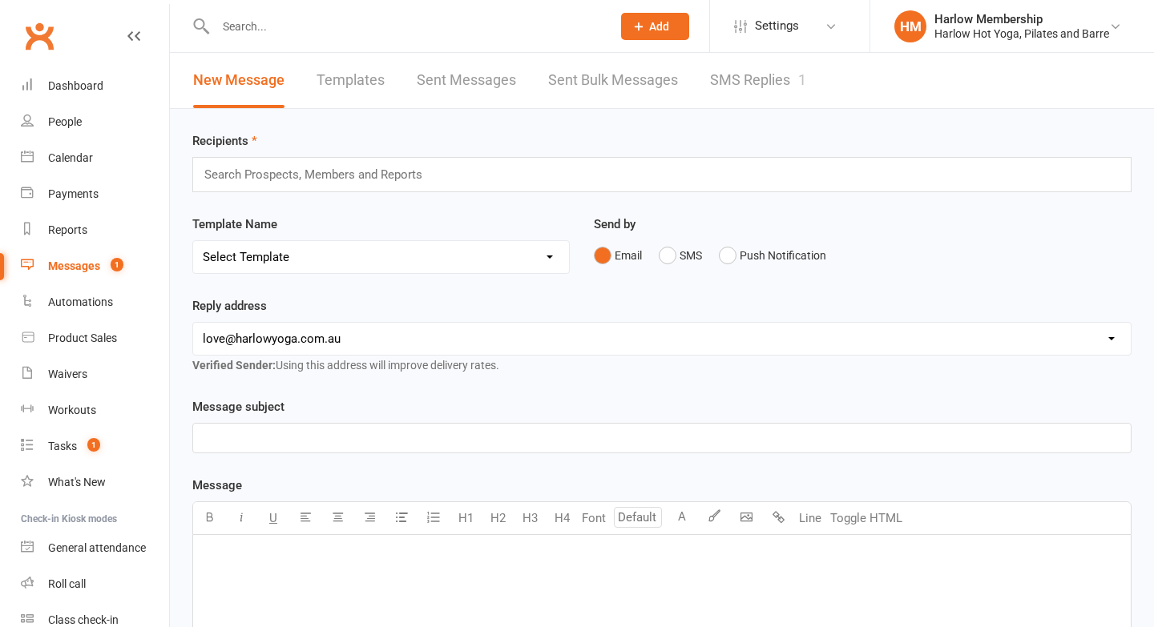
click at [743, 88] on link "SMS Replies 1" at bounding box center [758, 80] width 96 height 55
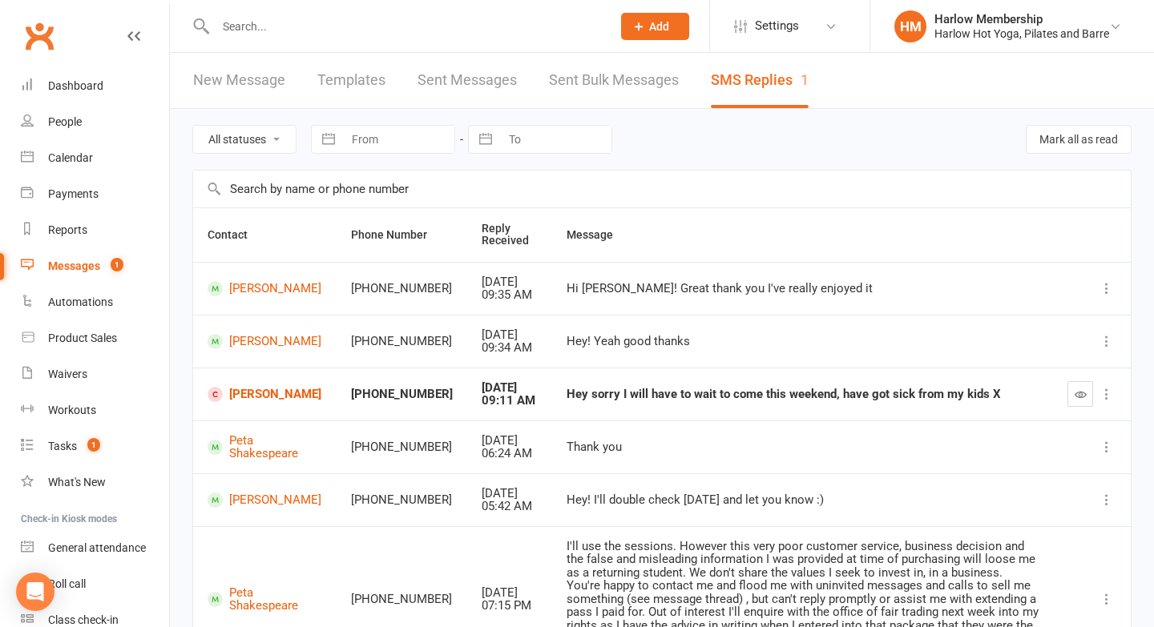
scroll to position [91, 0]
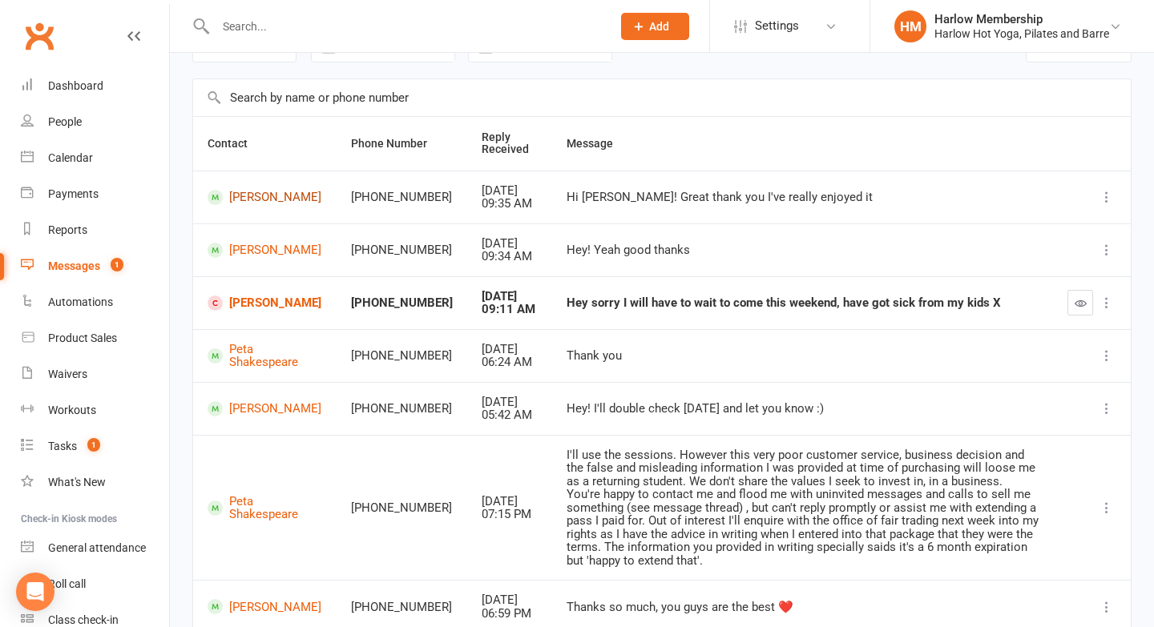
click at [248, 192] on link "[PERSON_NAME]" at bounding box center [265, 197] width 115 height 15
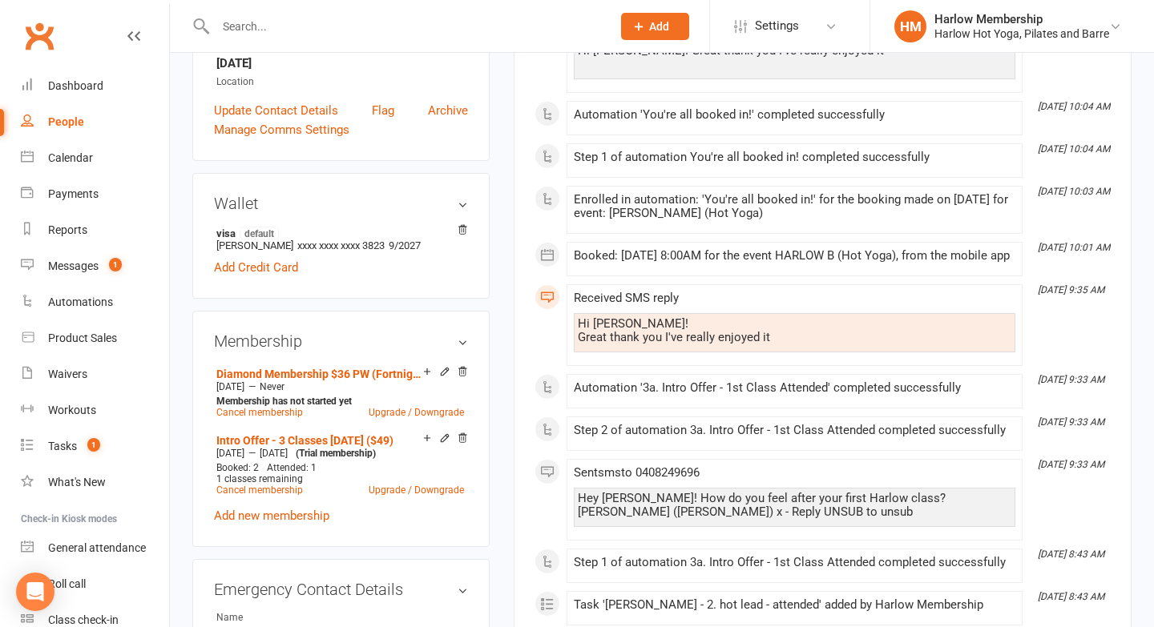
scroll to position [461, 0]
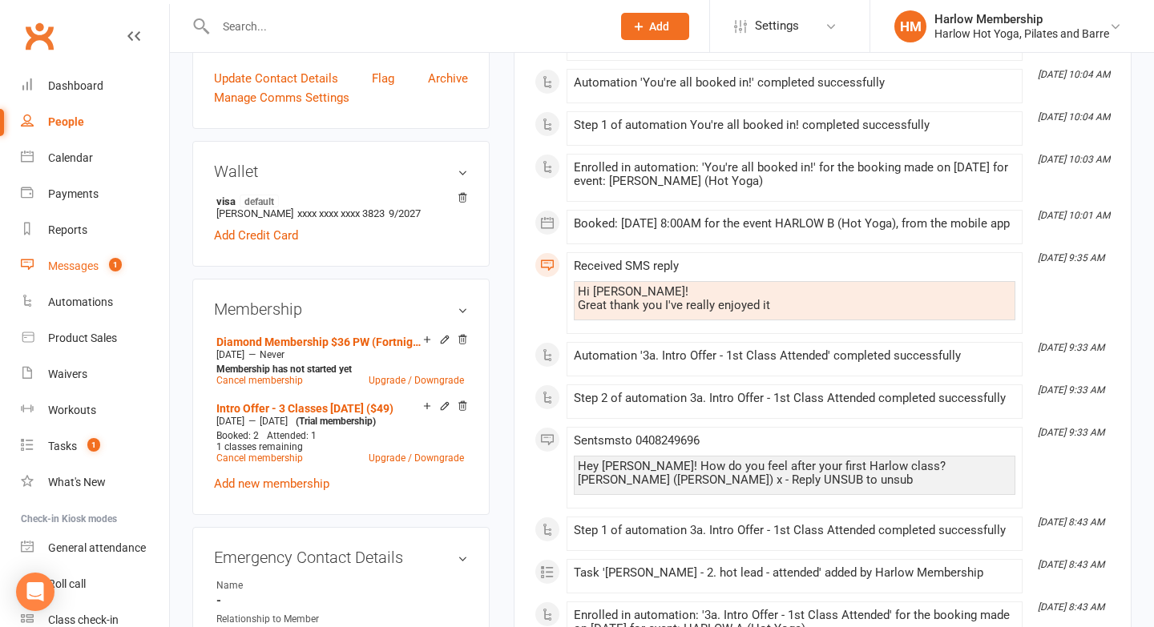
click at [111, 260] on span "1" at bounding box center [115, 265] width 13 height 14
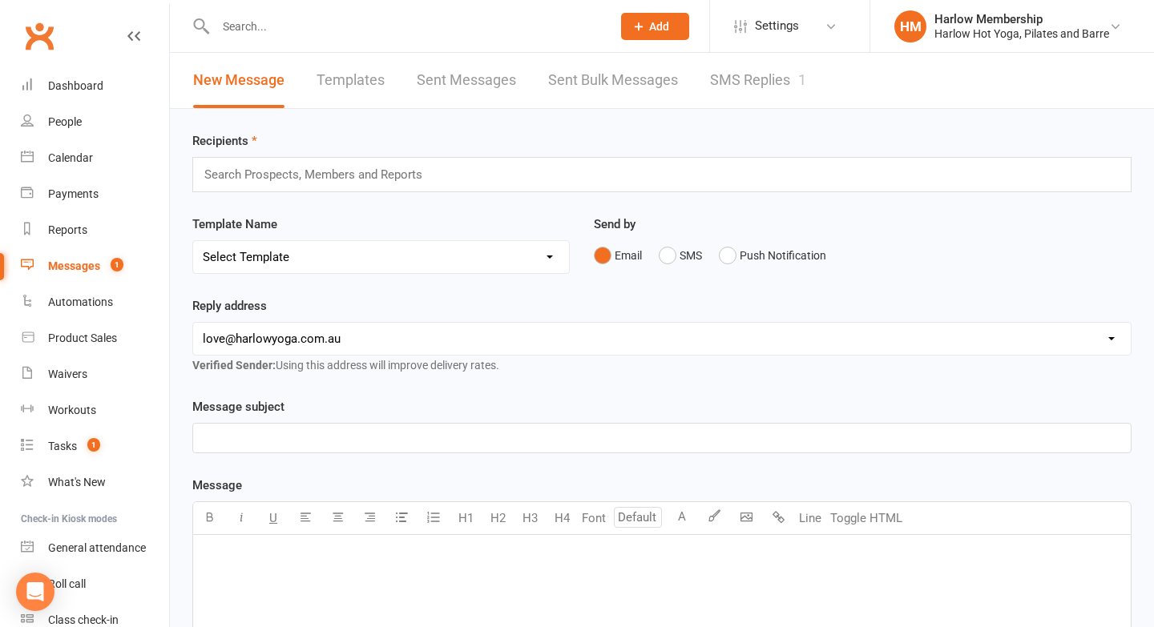
click at [736, 82] on link "SMS Replies 1" at bounding box center [758, 80] width 96 height 55
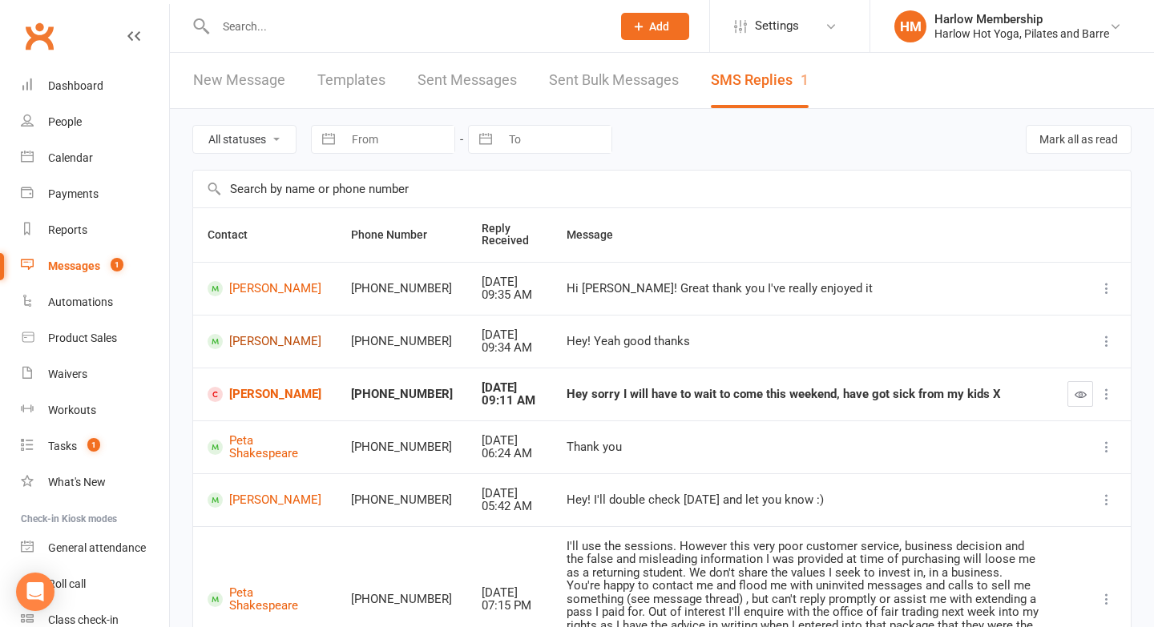
click at [246, 349] on link "Zane Kennedy" at bounding box center [265, 341] width 115 height 15
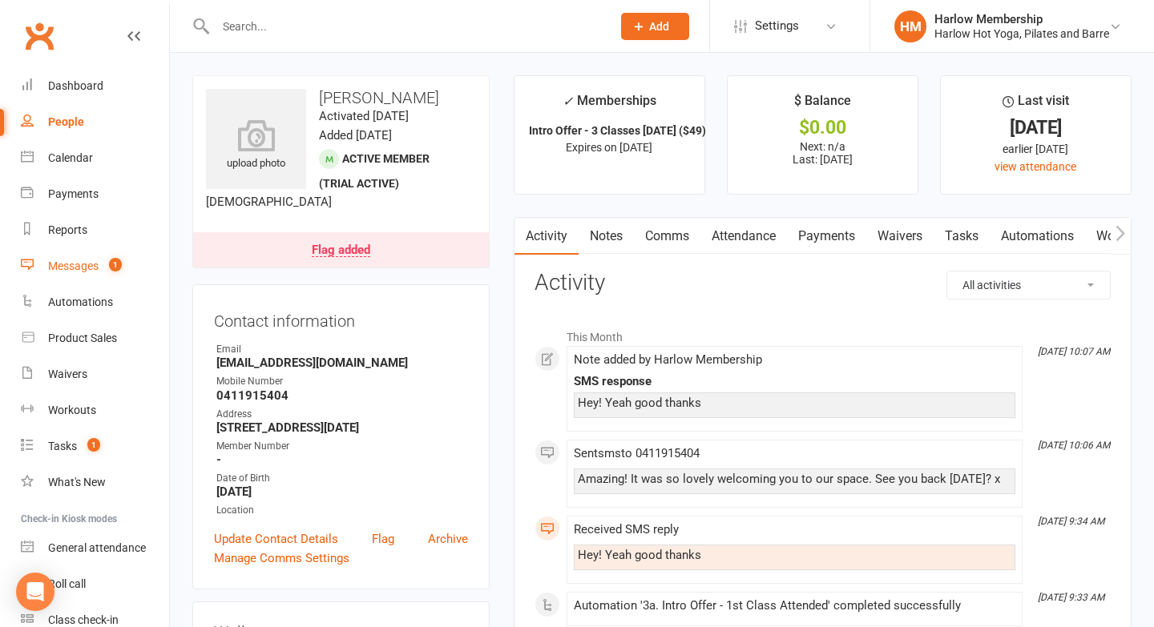
click at [58, 268] on div "Messages" at bounding box center [73, 266] width 50 height 13
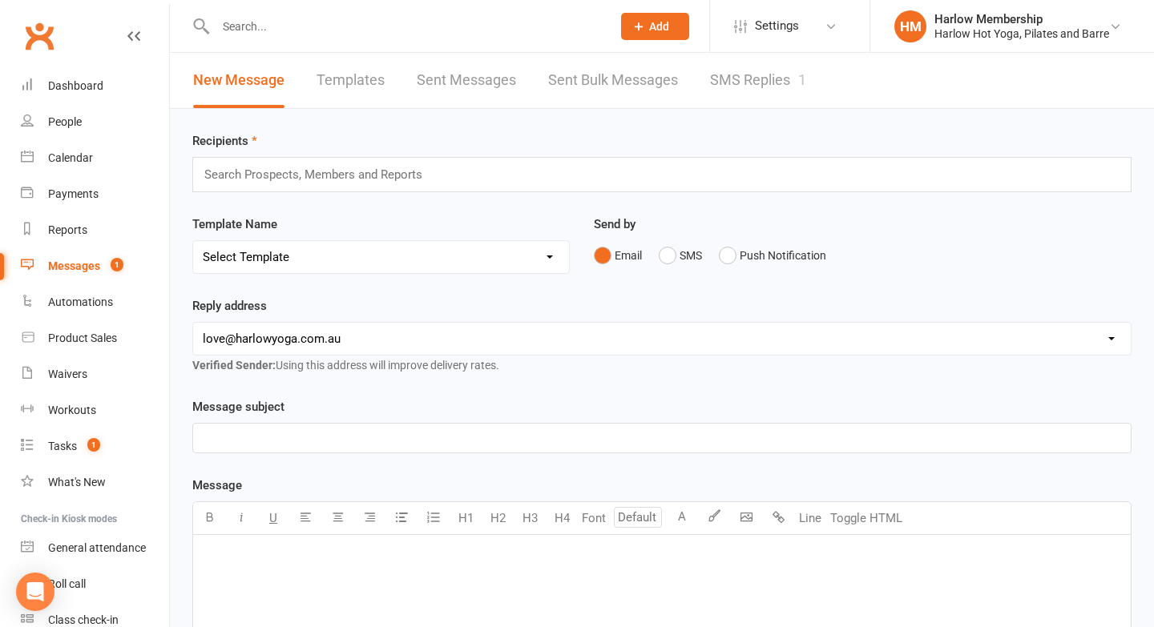
click at [736, 80] on link "SMS Replies 1" at bounding box center [758, 80] width 96 height 55
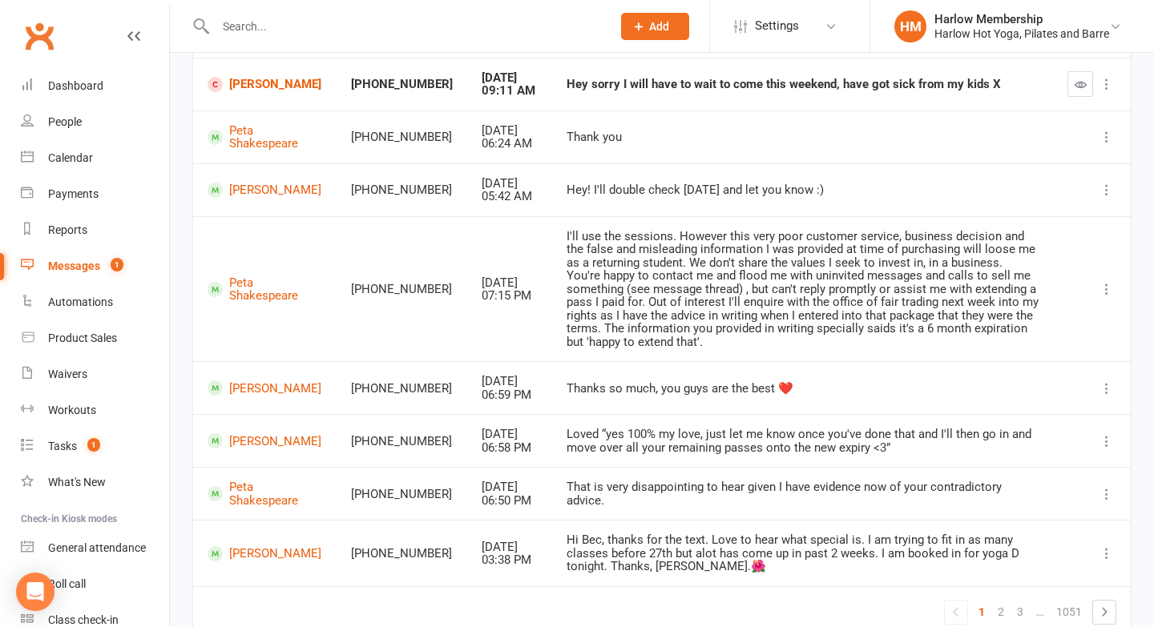
scroll to position [328, 0]
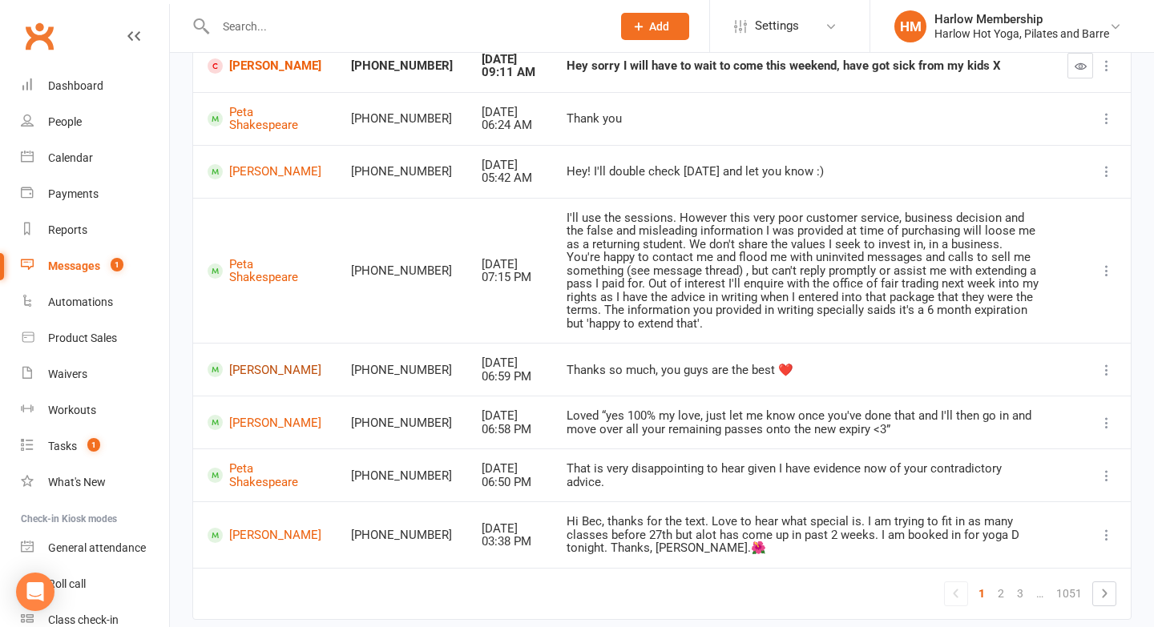
click at [232, 362] on link "[PERSON_NAME]" at bounding box center [265, 369] width 115 height 15
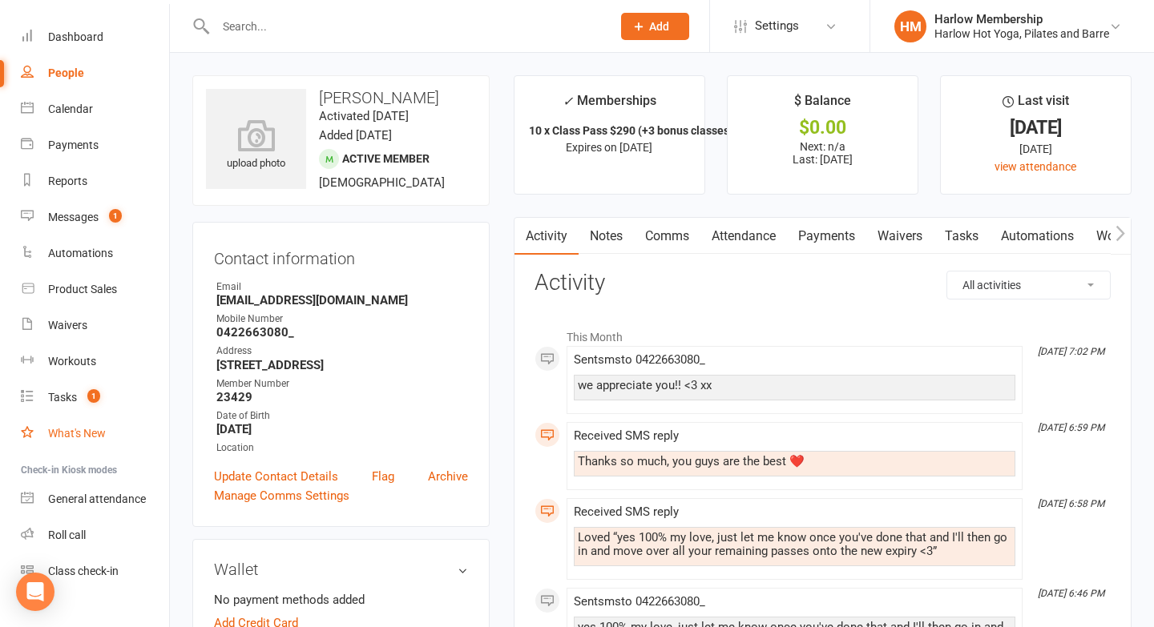
scroll to position [54, 0]
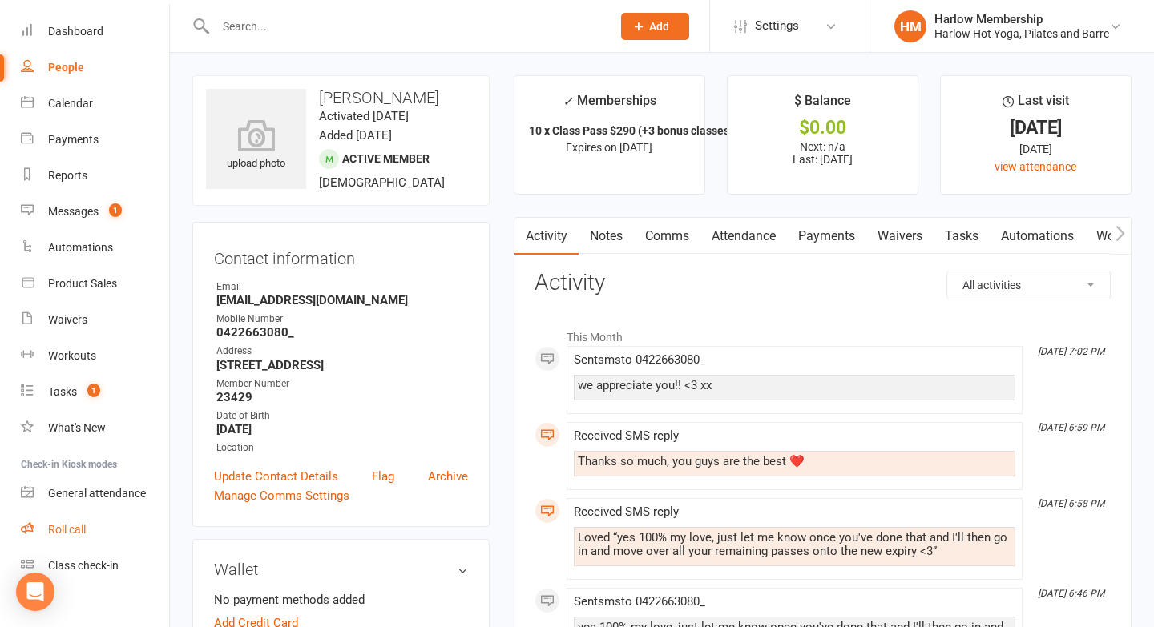
click at [79, 537] on link "Roll call" at bounding box center [95, 530] width 148 height 36
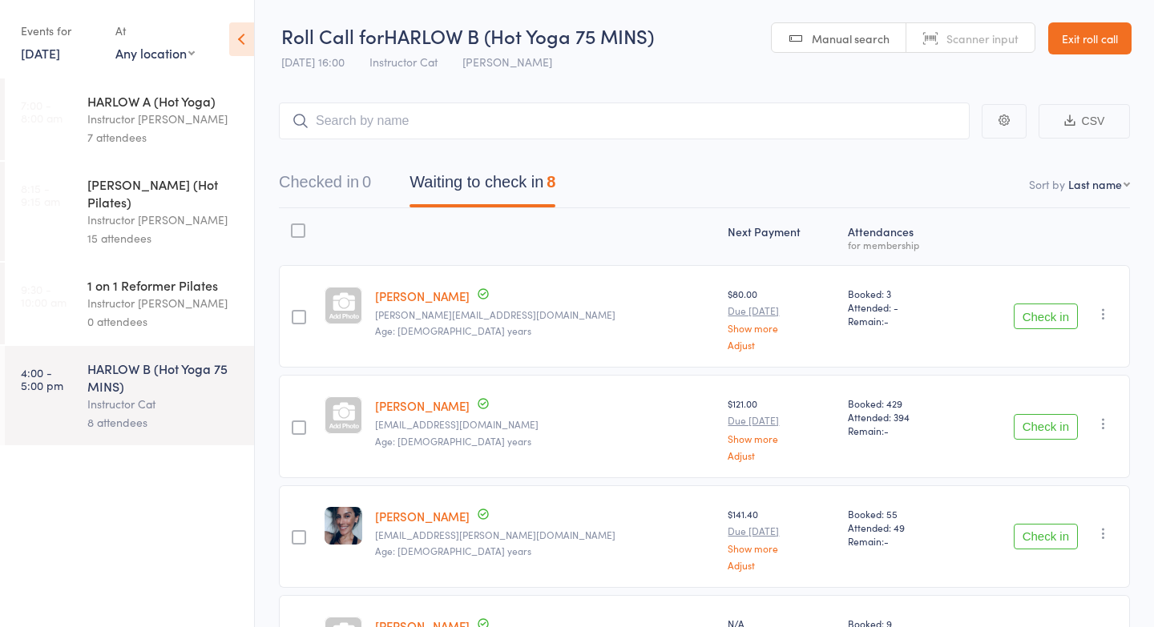
click at [46, 55] on link "11 Oct, 2025" at bounding box center [40, 53] width 39 height 18
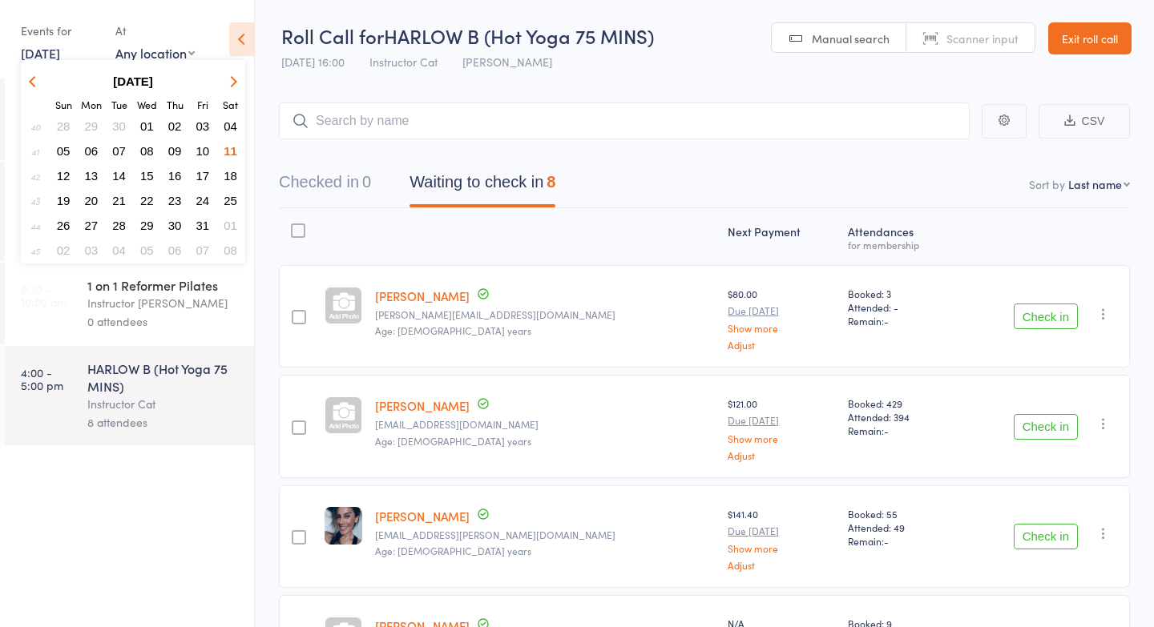
click at [64, 171] on span "12" at bounding box center [64, 176] width 14 height 14
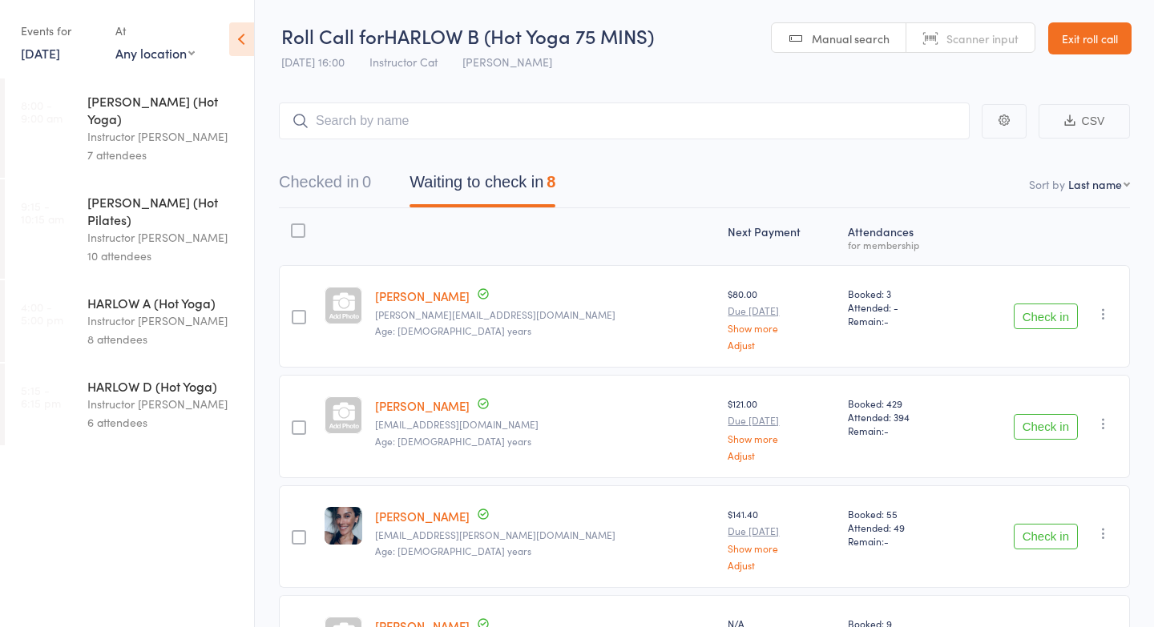
click at [131, 330] on div "8 attendees" at bounding box center [163, 339] width 153 height 18
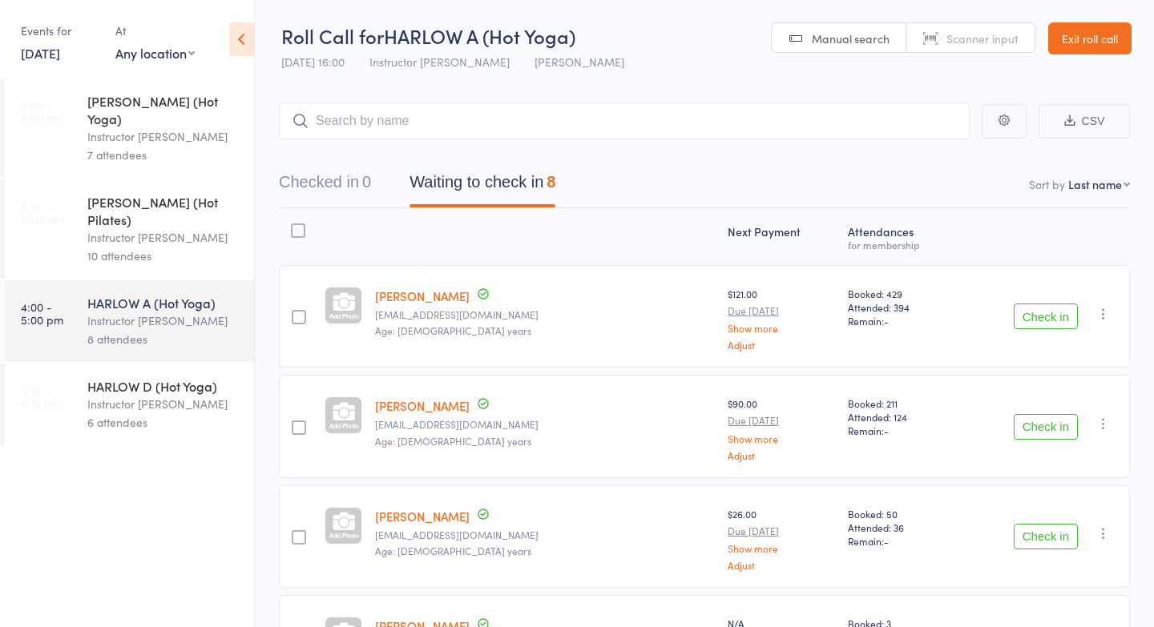
click at [131, 413] on div "6 attendees" at bounding box center [163, 422] width 153 height 18
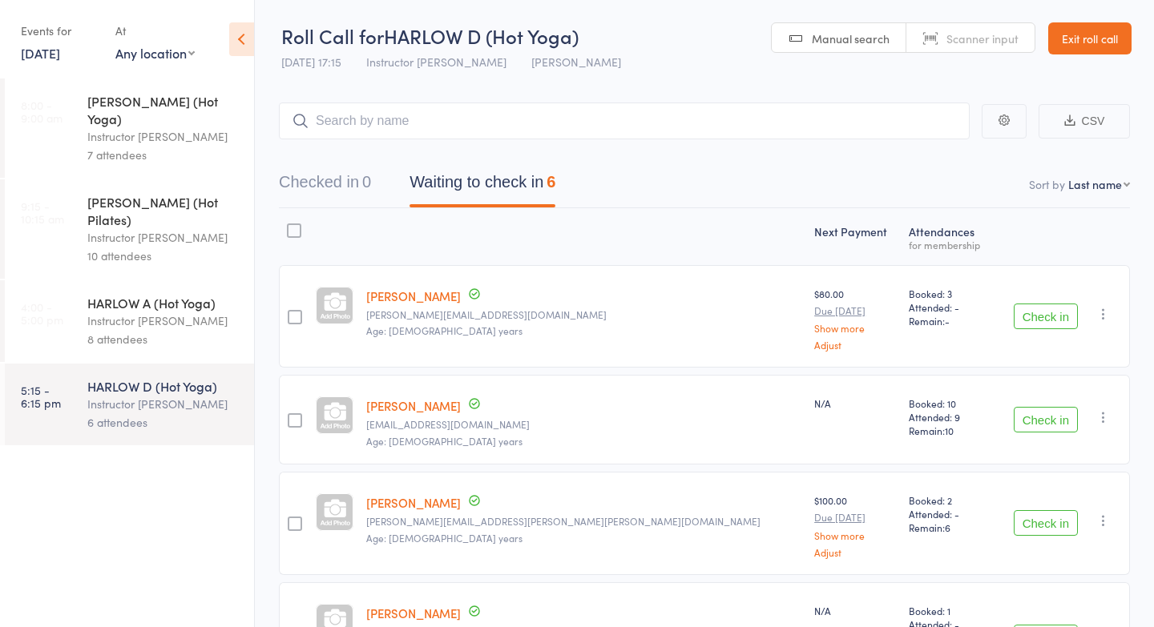
scroll to position [336, 0]
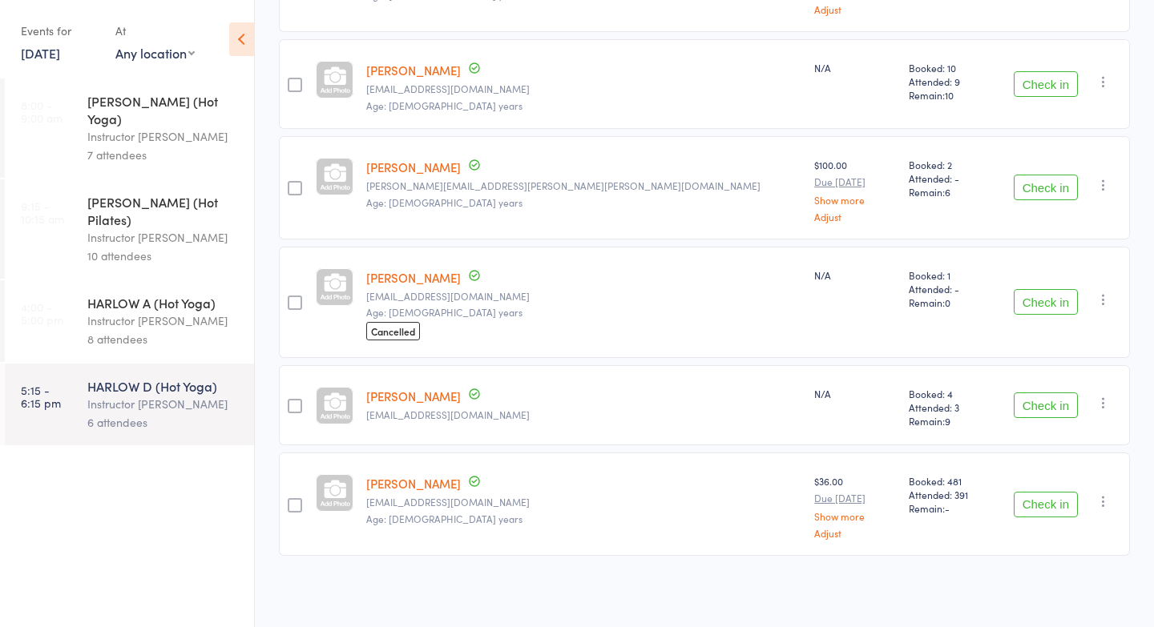
click at [136, 127] on div "Instructor Ali" at bounding box center [163, 136] width 153 height 18
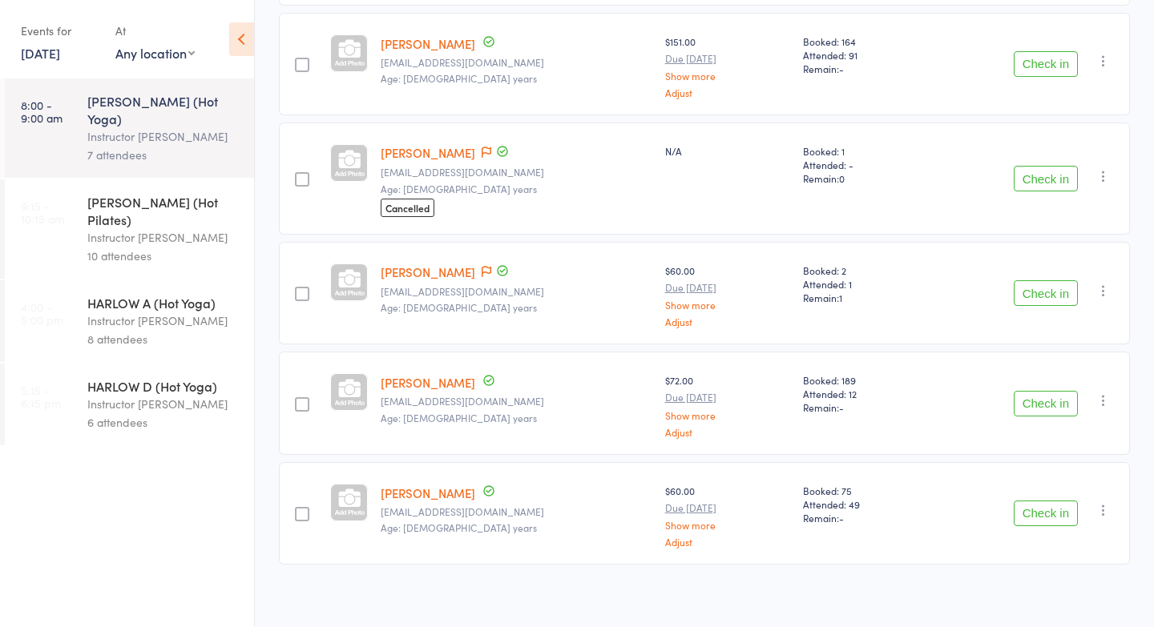
scroll to position [481, 0]
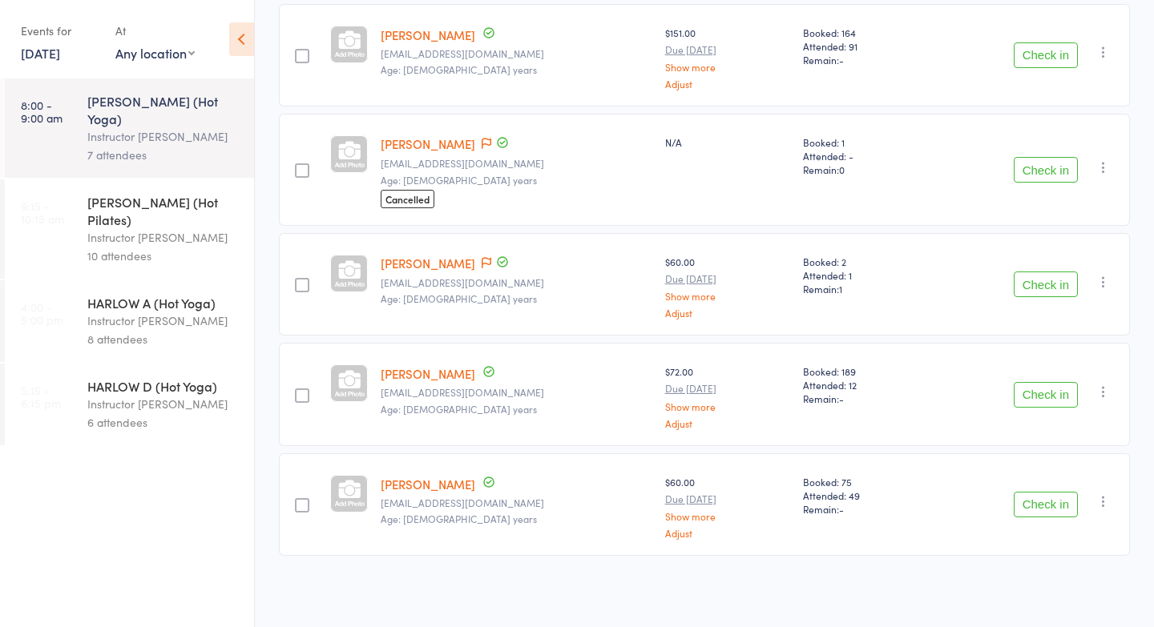
click at [108, 193] on div "HARLOW C (Hot Pilates)" at bounding box center [163, 210] width 153 height 35
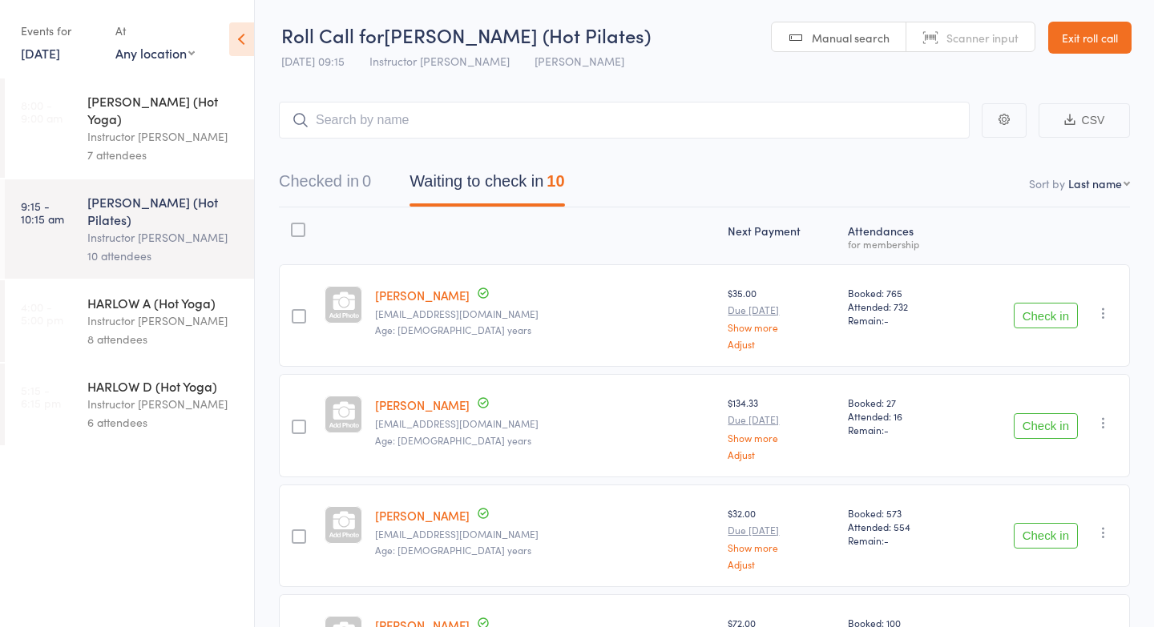
click at [107, 330] on div "8 attendees" at bounding box center [163, 339] width 153 height 18
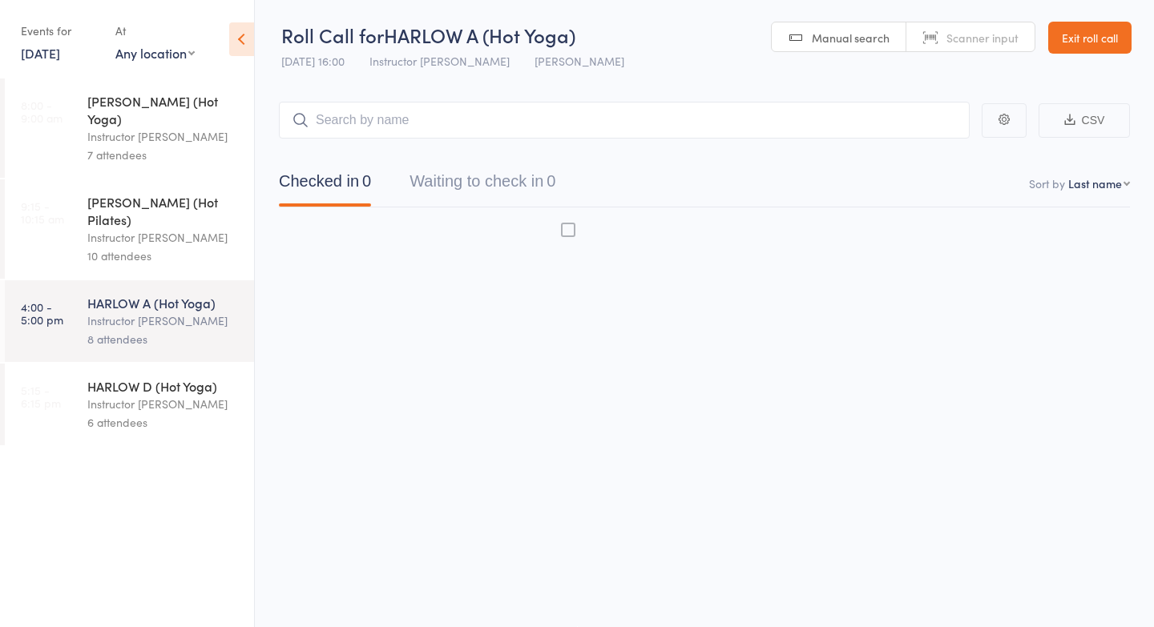
click at [113, 395] on div "Instructor Krystyna" at bounding box center [163, 404] width 153 height 18
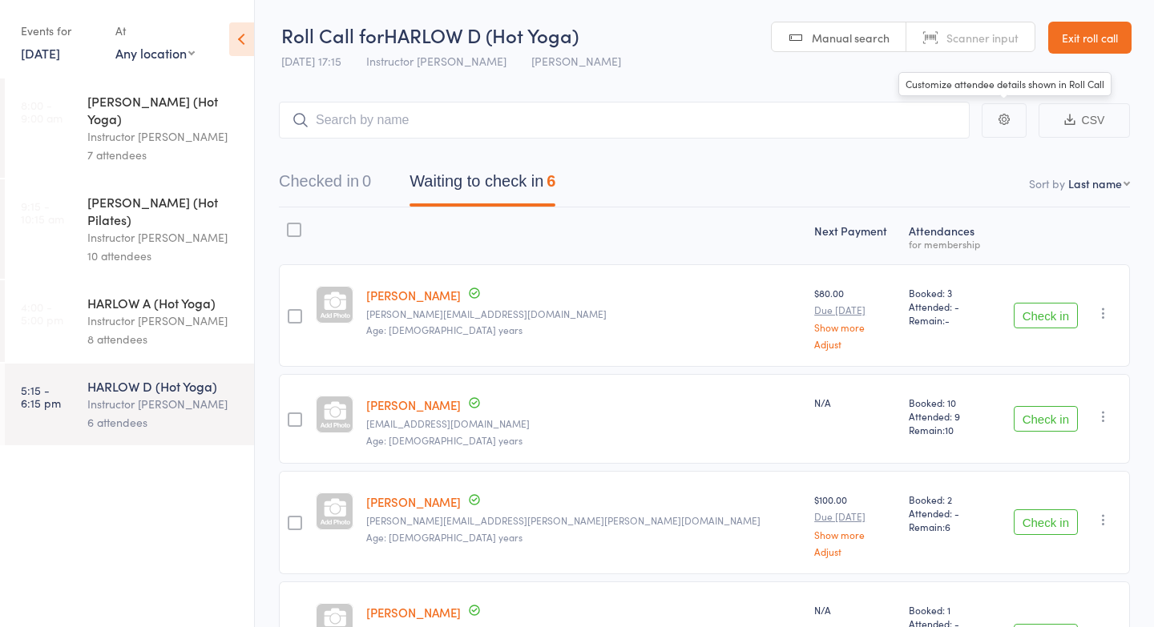
click at [1084, 44] on link "Exit roll call" at bounding box center [1089, 38] width 83 height 32
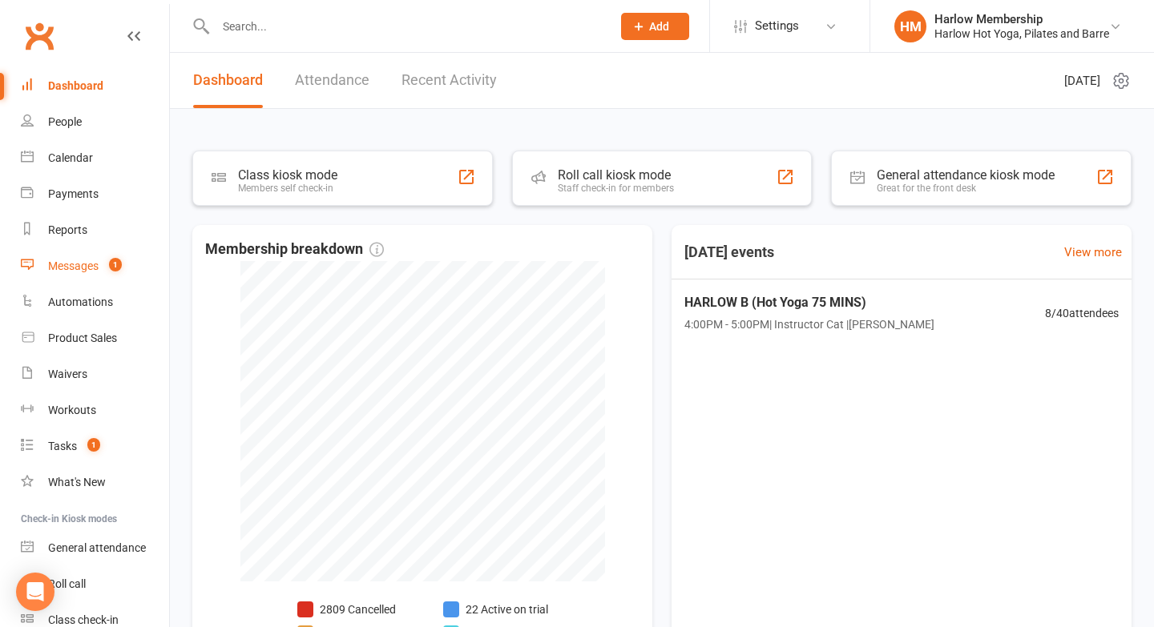
click at [86, 265] on div "Messages" at bounding box center [73, 266] width 50 height 13
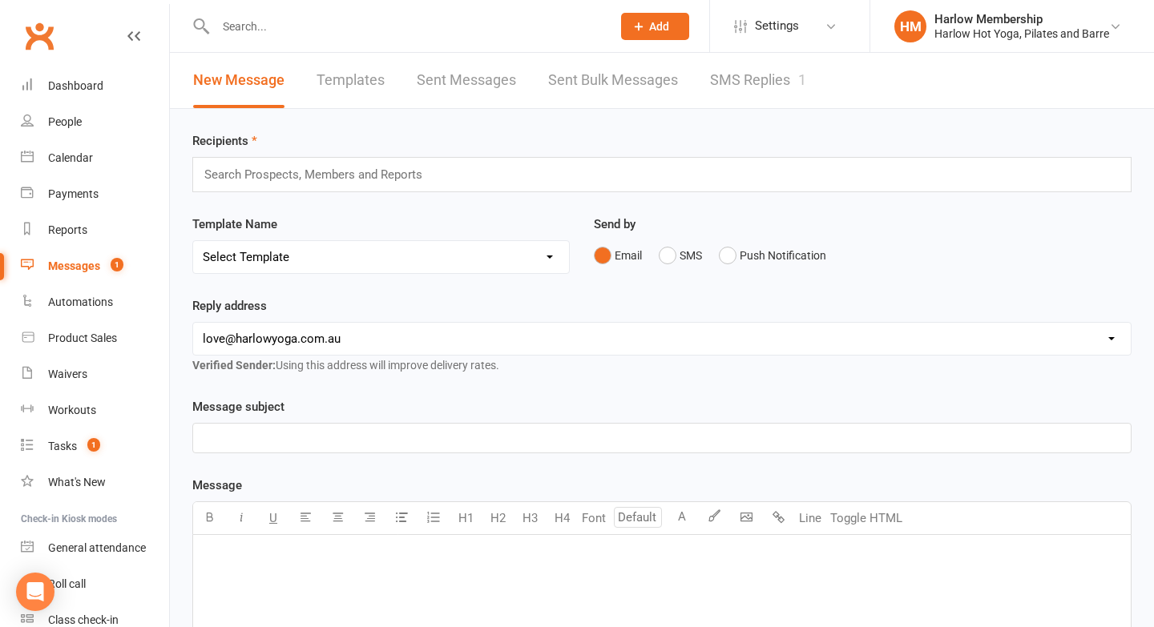
click at [263, 31] on input "text" at bounding box center [405, 26] width 389 height 22
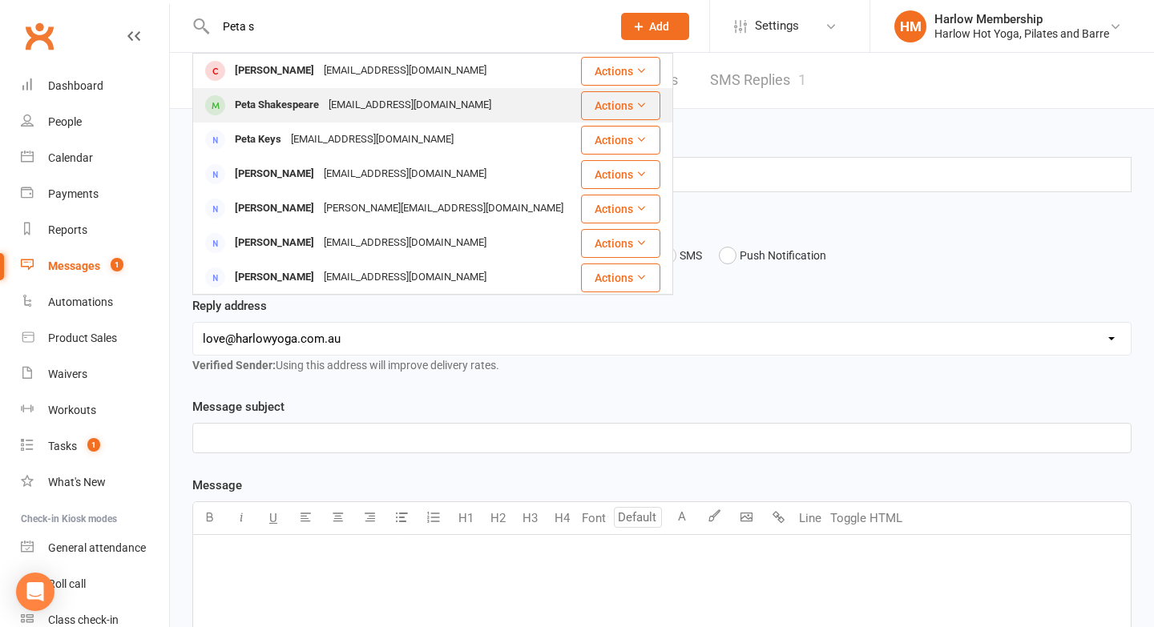
type input "Peta s"
click at [270, 90] on div "Peta Shakespeare peta_shakespeare@hotmail.com" at bounding box center [386, 105] width 385 height 33
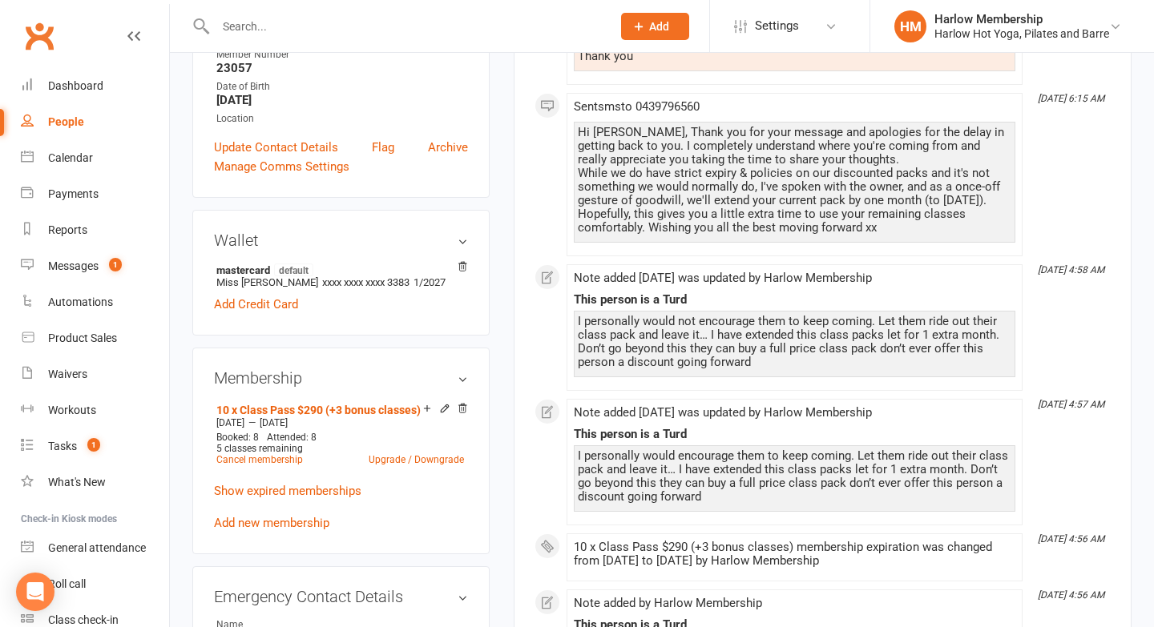
scroll to position [331, 0]
click at [89, 264] on div "Messages" at bounding box center [73, 266] width 50 height 13
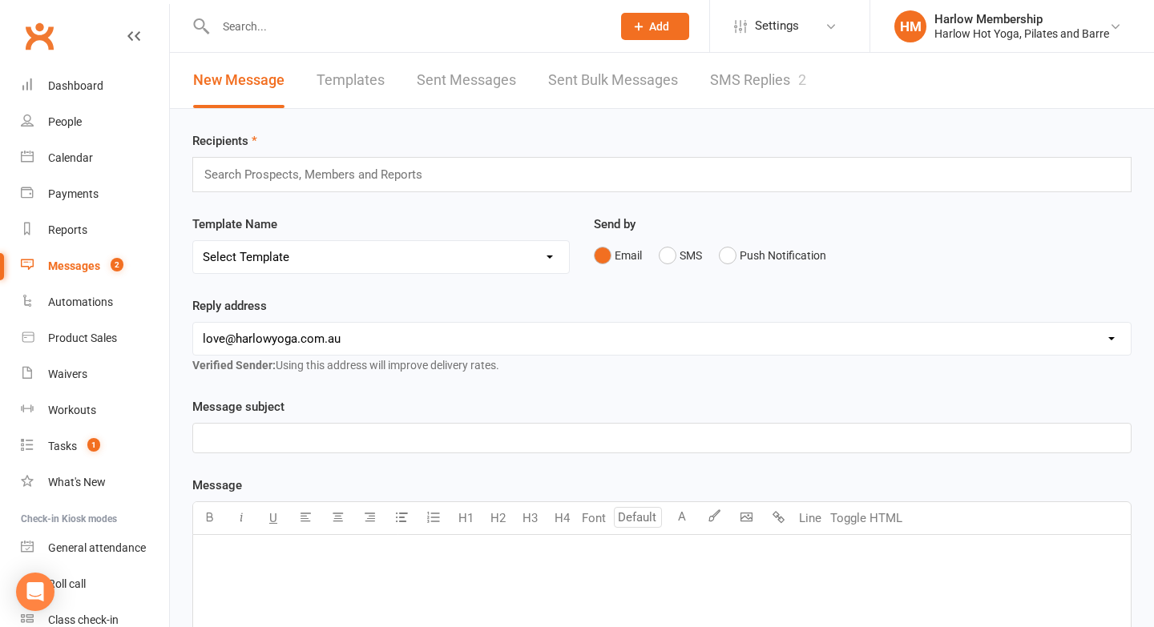
click at [784, 74] on link "SMS Replies 2" at bounding box center [758, 80] width 96 height 55
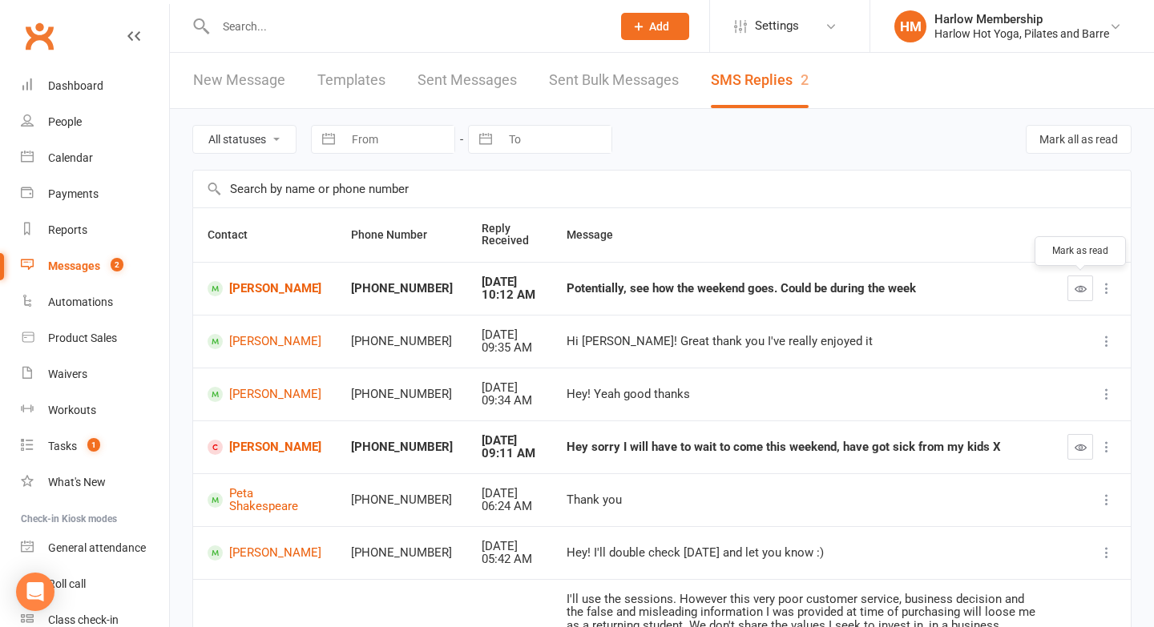
click at [1074, 290] on icon "button" at bounding box center [1080, 289] width 12 height 12
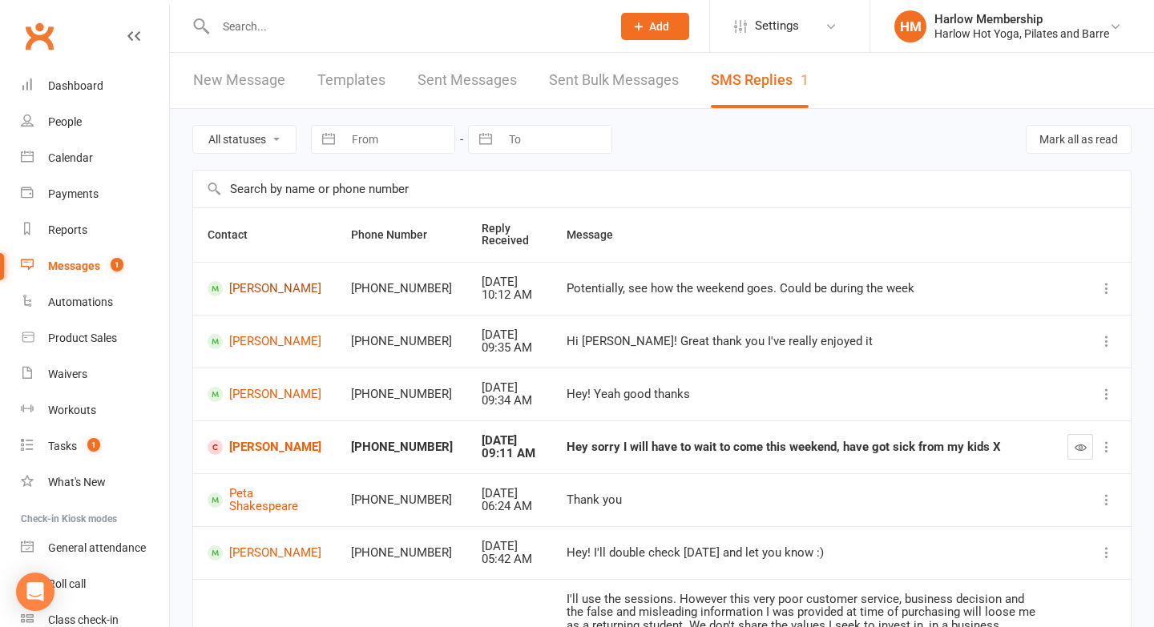
click at [250, 296] on link "[PERSON_NAME]" at bounding box center [265, 288] width 115 height 15
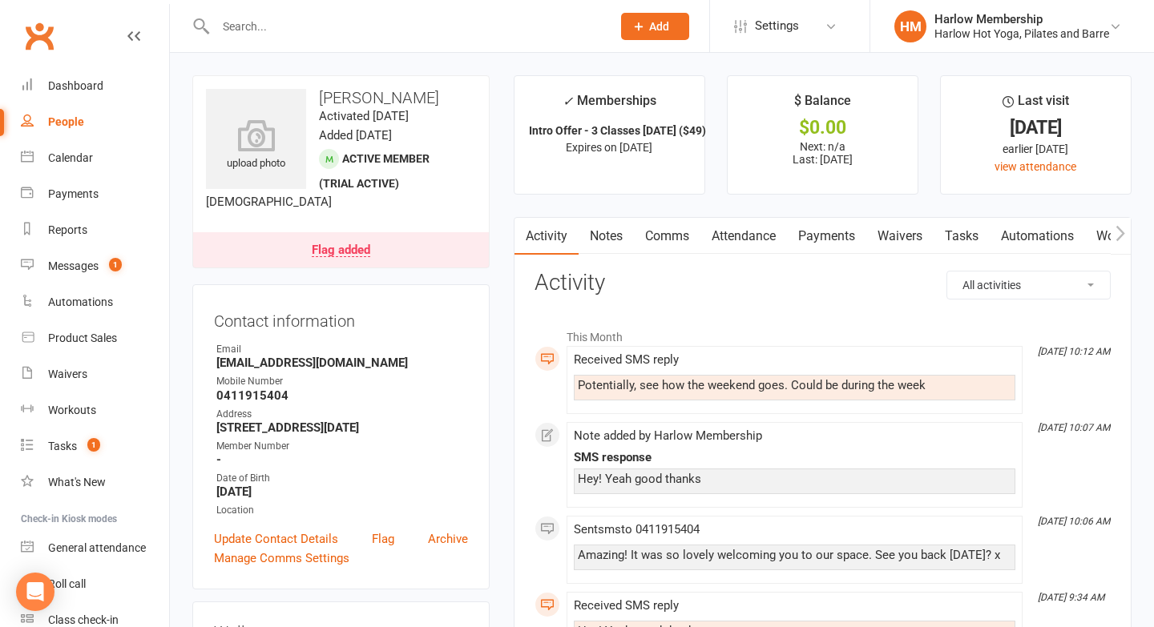
click at [685, 237] on link "Comms" at bounding box center [667, 236] width 66 height 37
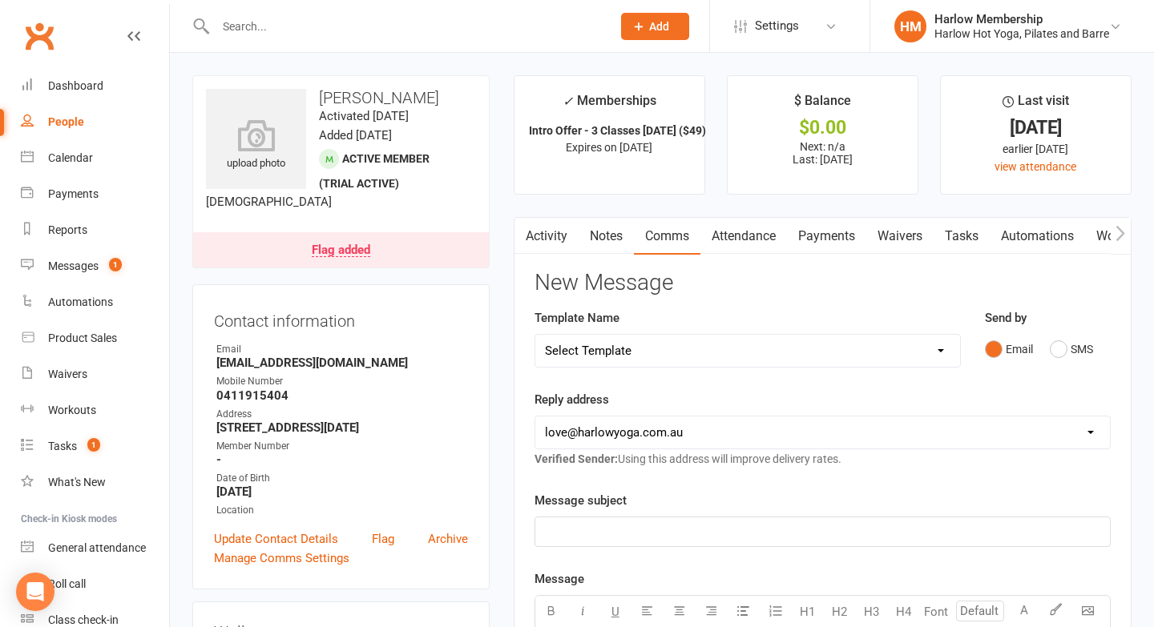
click at [1046, 346] on div "Email SMS" at bounding box center [1048, 349] width 126 height 30
click at [1054, 346] on button "SMS" at bounding box center [1071, 349] width 43 height 30
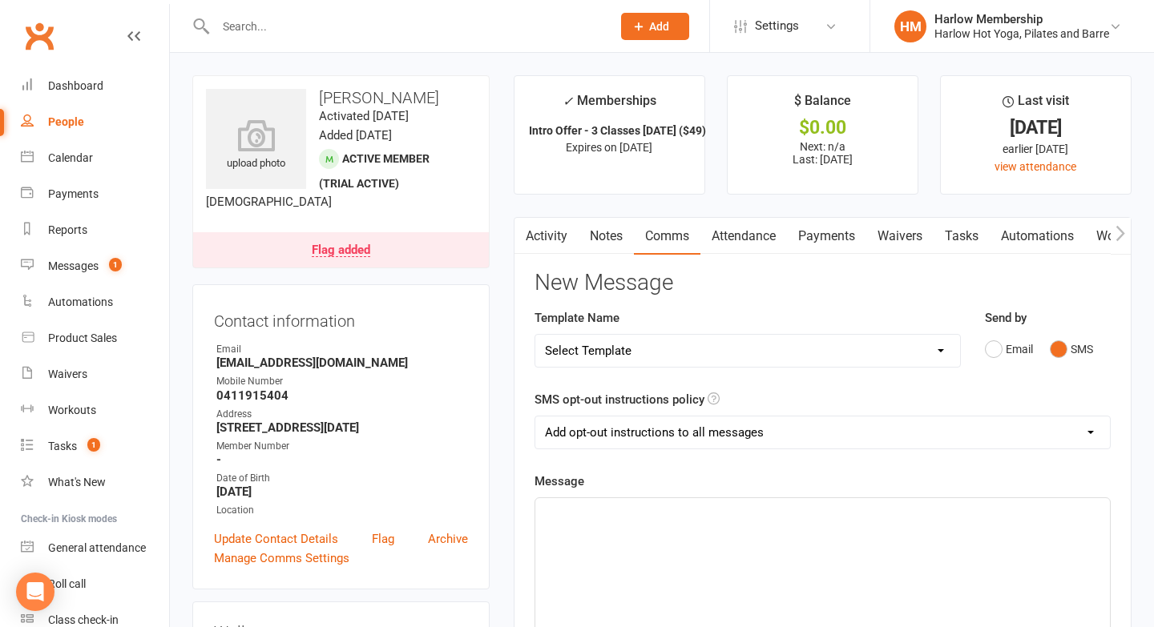
click at [780, 525] on div "﻿" at bounding box center [822, 618] width 574 height 240
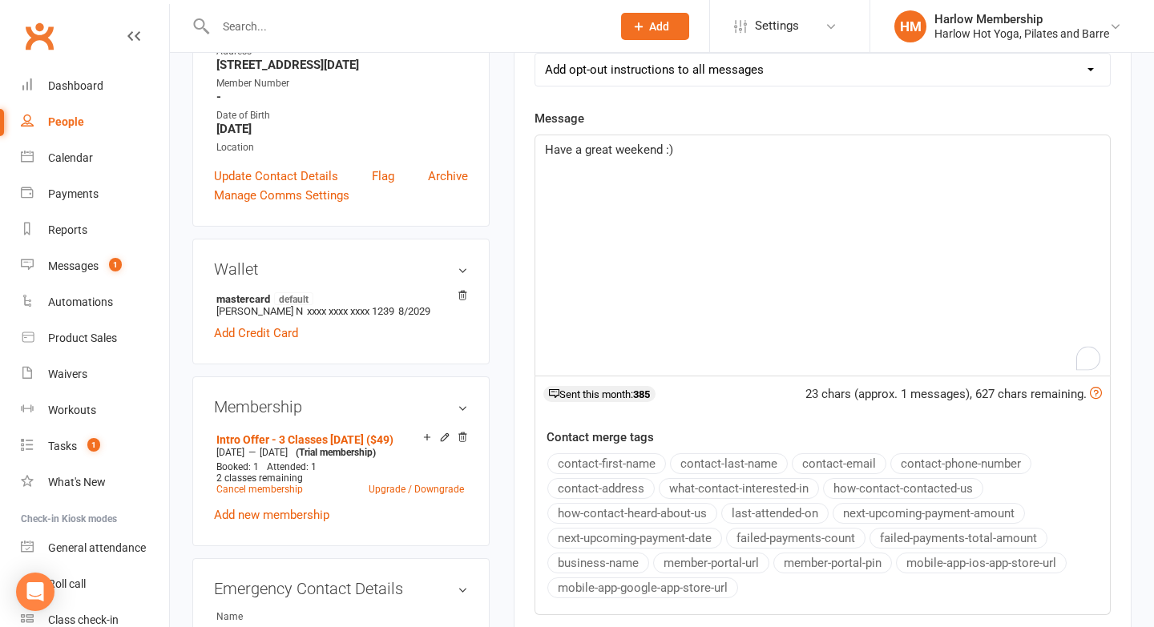
scroll to position [360, 0]
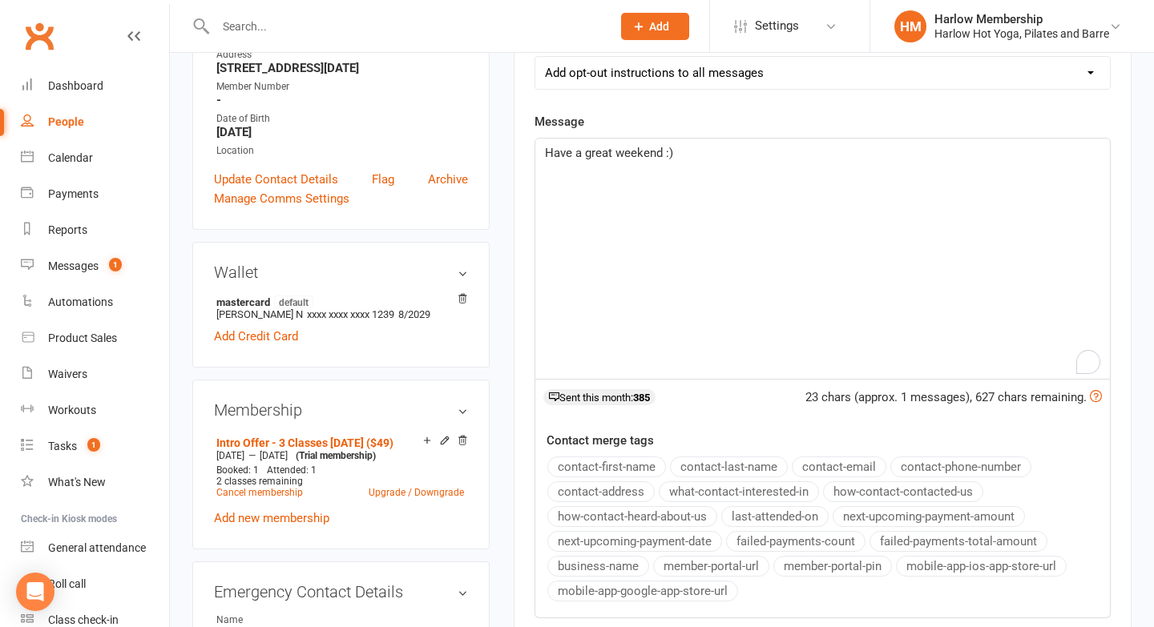
click at [547, 159] on span "Have a great weekend :)" at bounding box center [609, 153] width 128 height 14
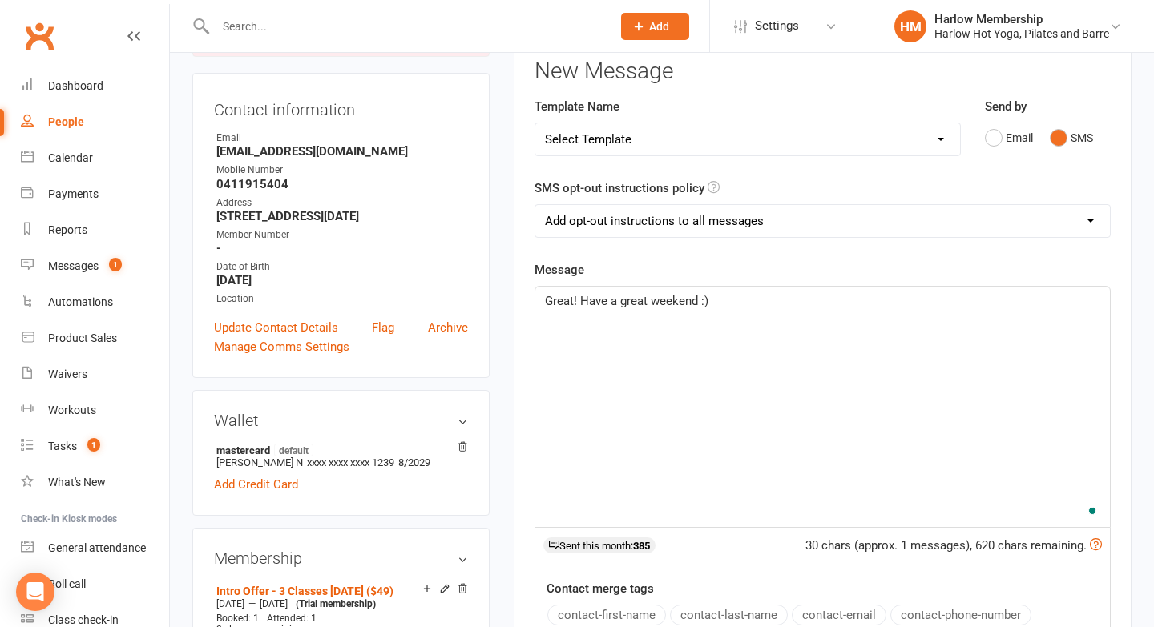
scroll to position [209, 0]
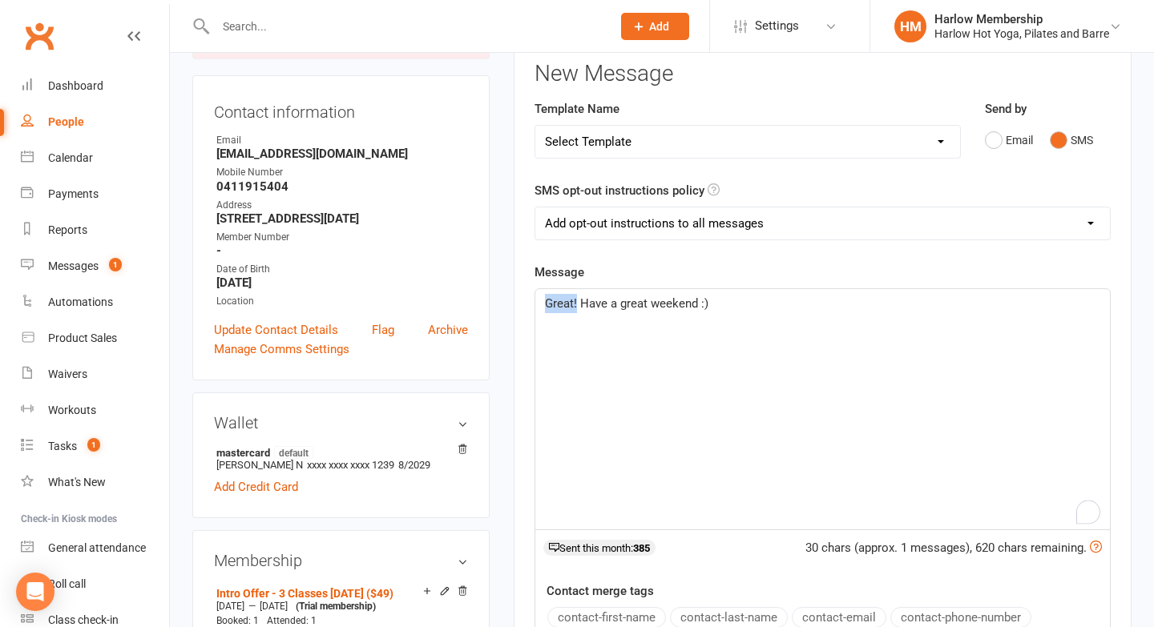
drag, startPoint x: 578, startPoint y: 303, endPoint x: 535, endPoint y: 302, distance: 42.5
click at [535, 302] on div "Great! Have a great weekend :)" at bounding box center [822, 409] width 574 height 240
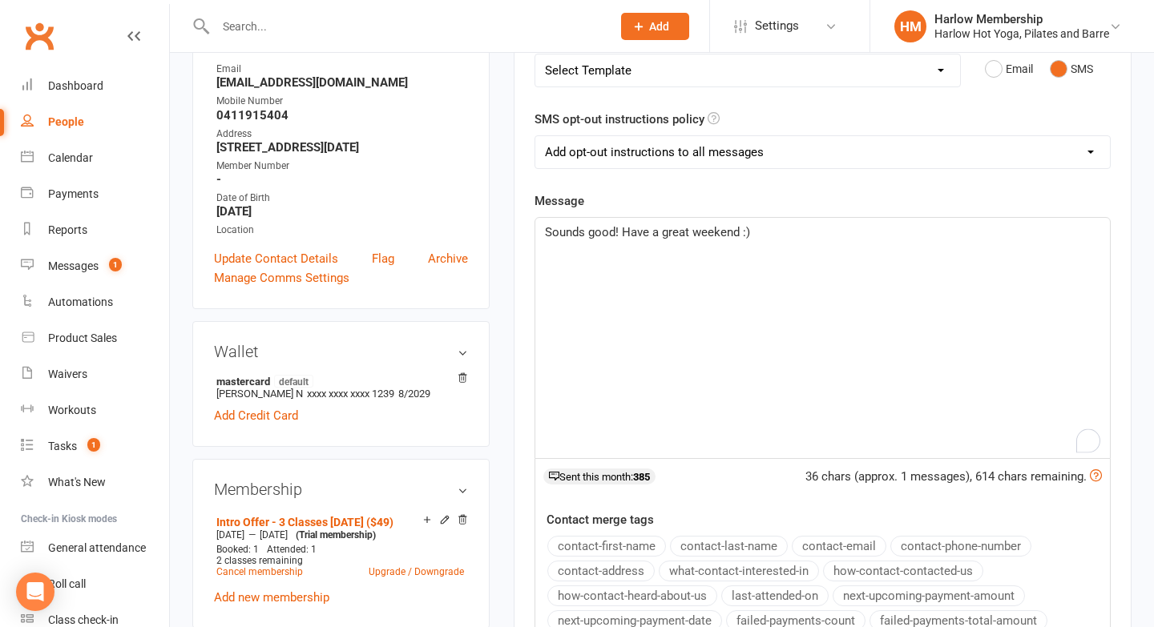
scroll to position [280, 0]
click at [624, 159] on select "Add opt-out instructions to all messages Add opt-out instructions for messages …" at bounding box center [822, 153] width 574 height 32
select select "2"
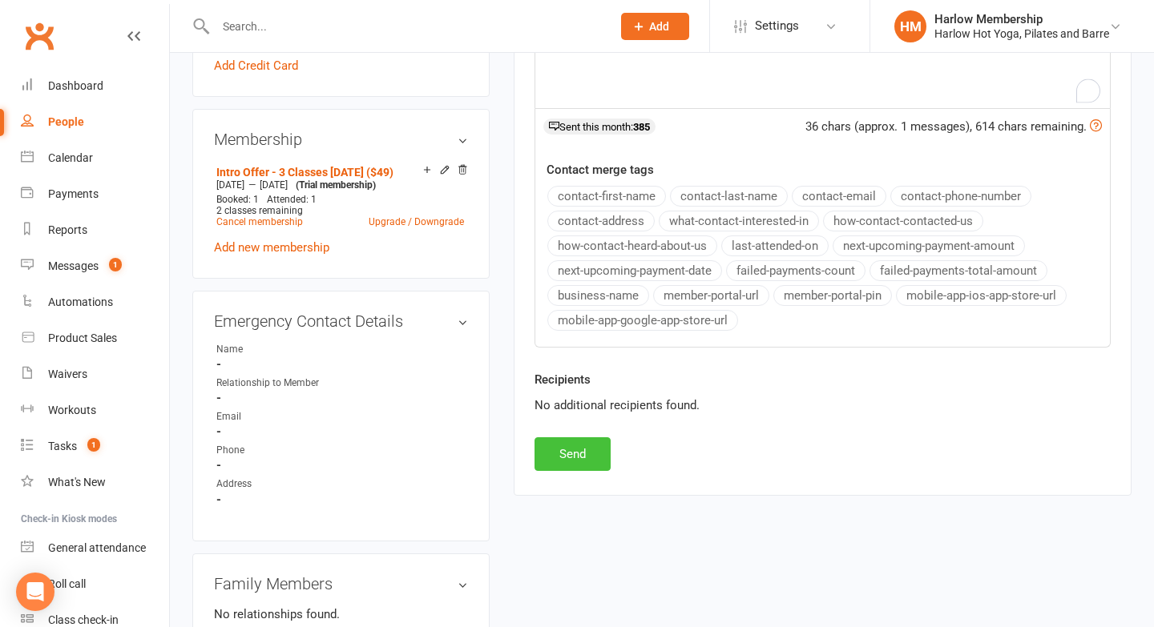
scroll to position [635, 0]
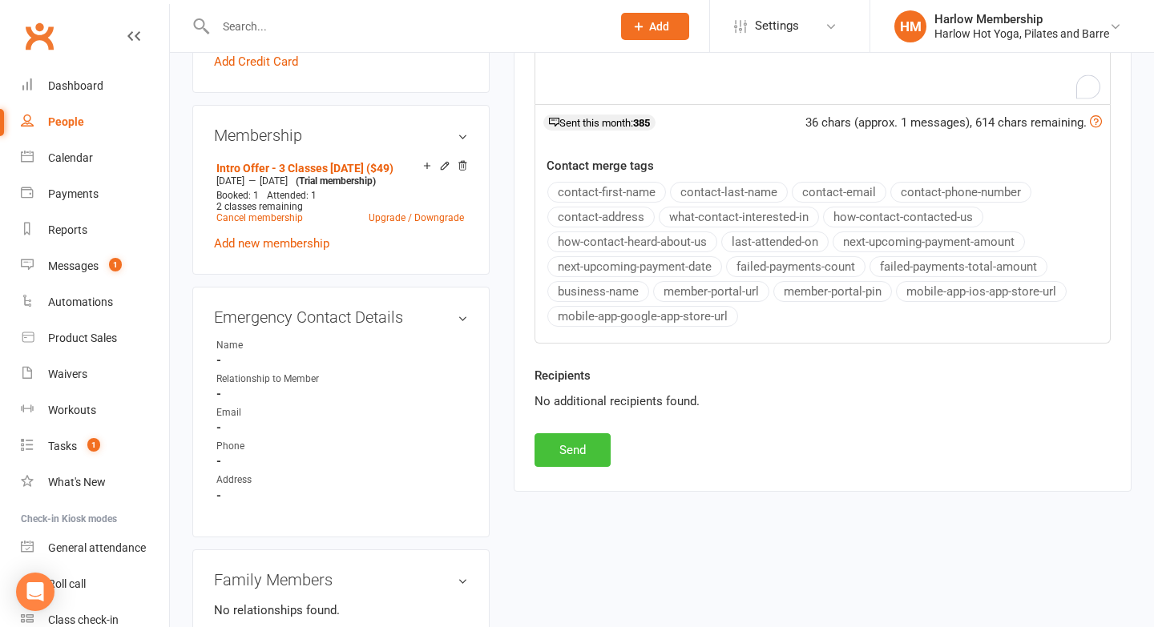
click at [569, 448] on button "Send" at bounding box center [572, 450] width 76 height 34
